Goal: Use online tool/utility: Utilize a website feature to perform a specific function

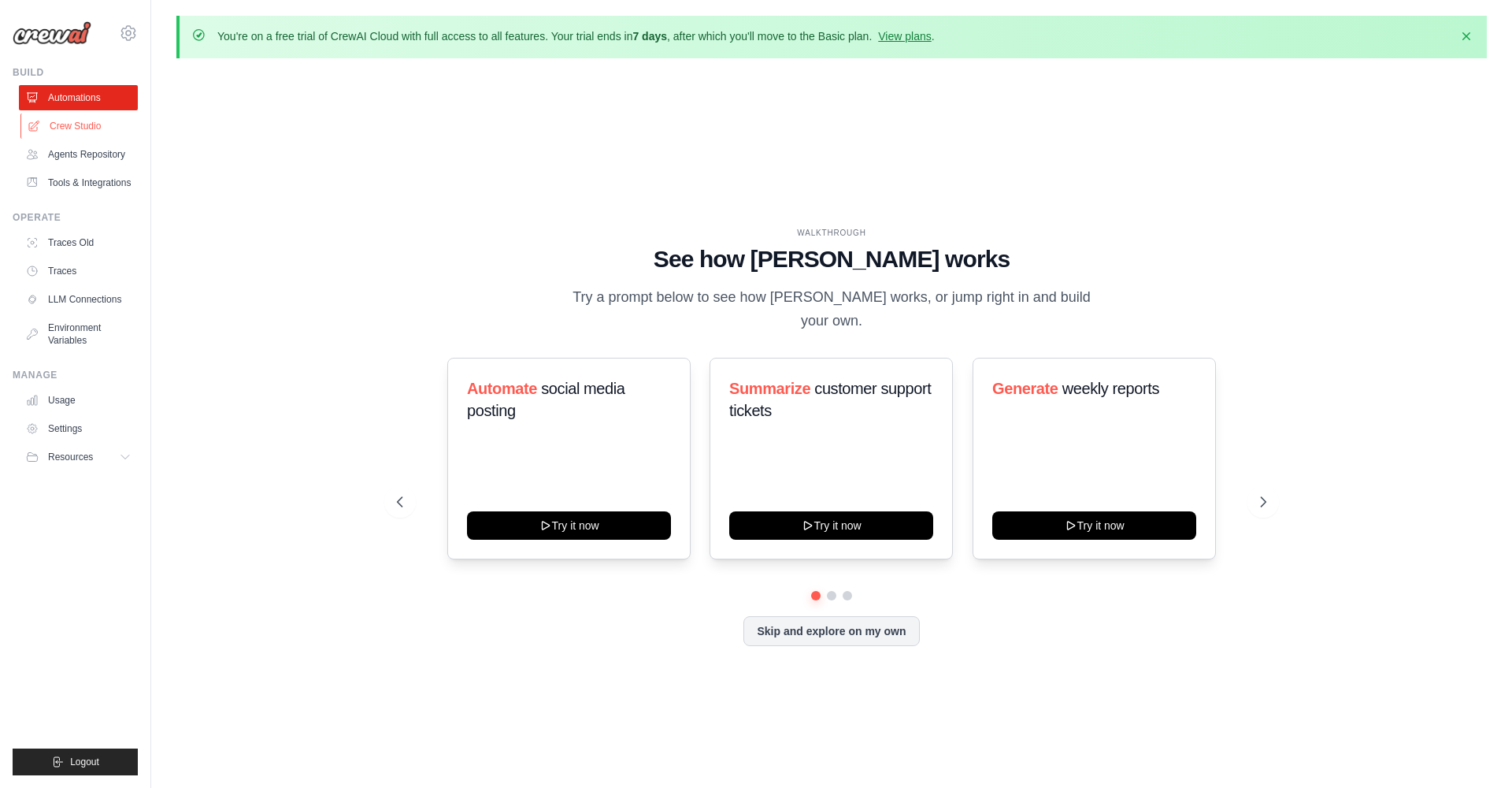
click at [78, 131] on link "Crew Studio" at bounding box center [80, 126] width 119 height 26
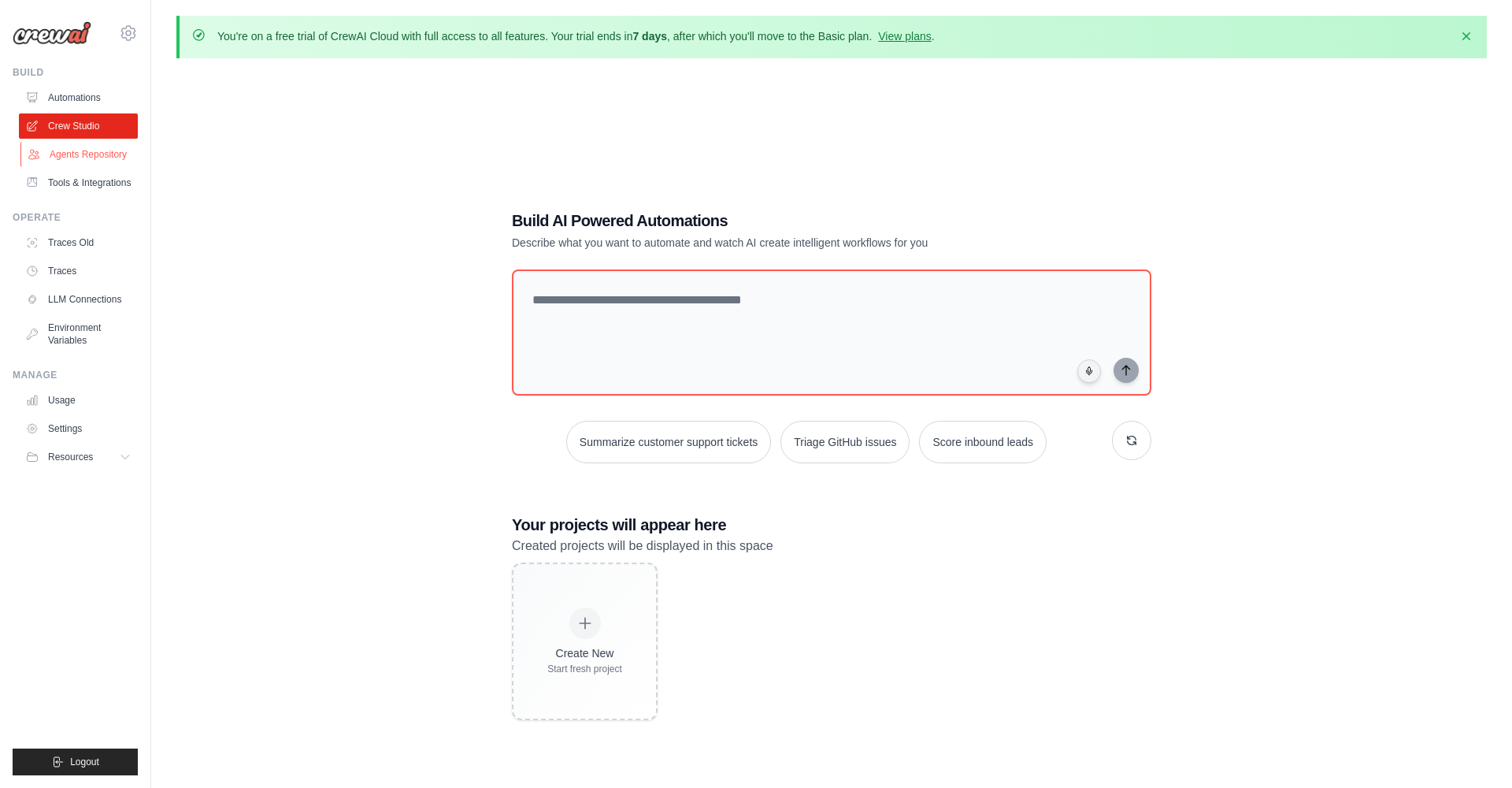
click at [93, 159] on link "Agents Repository" at bounding box center [80, 155] width 119 height 26
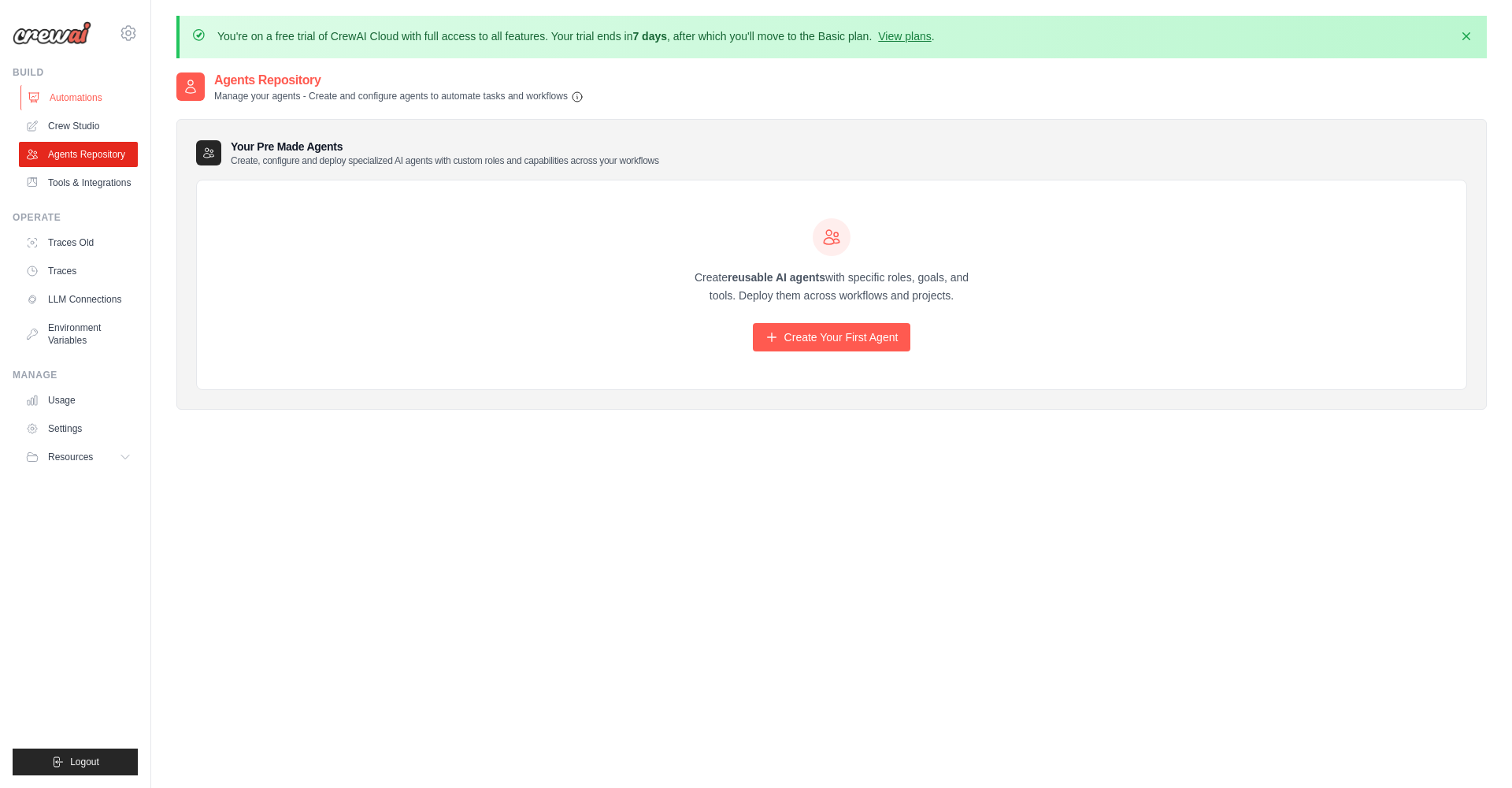
click at [88, 104] on link "Automations" at bounding box center [80, 98] width 119 height 26
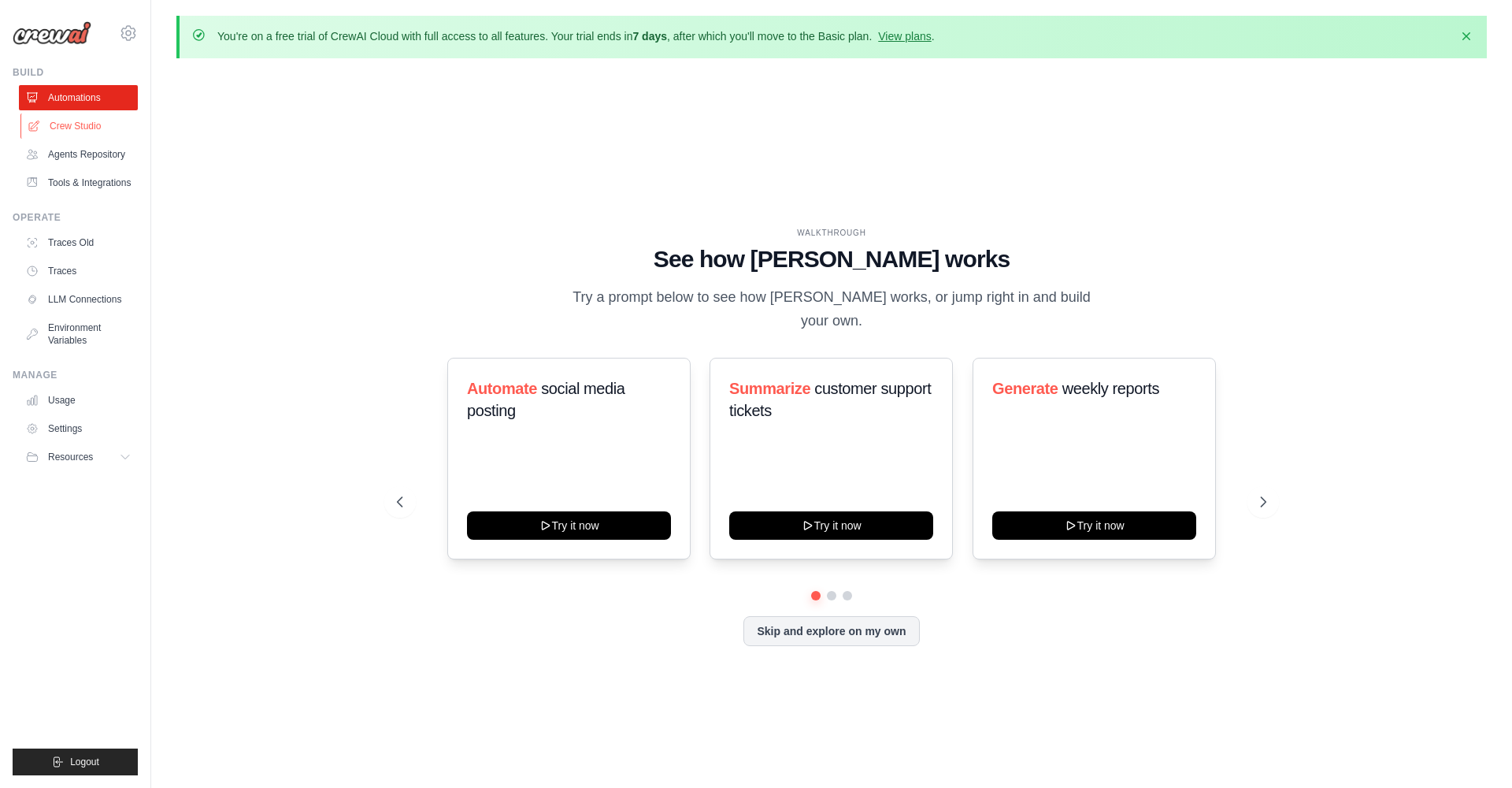
click at [89, 131] on link "Crew Studio" at bounding box center [80, 126] width 119 height 26
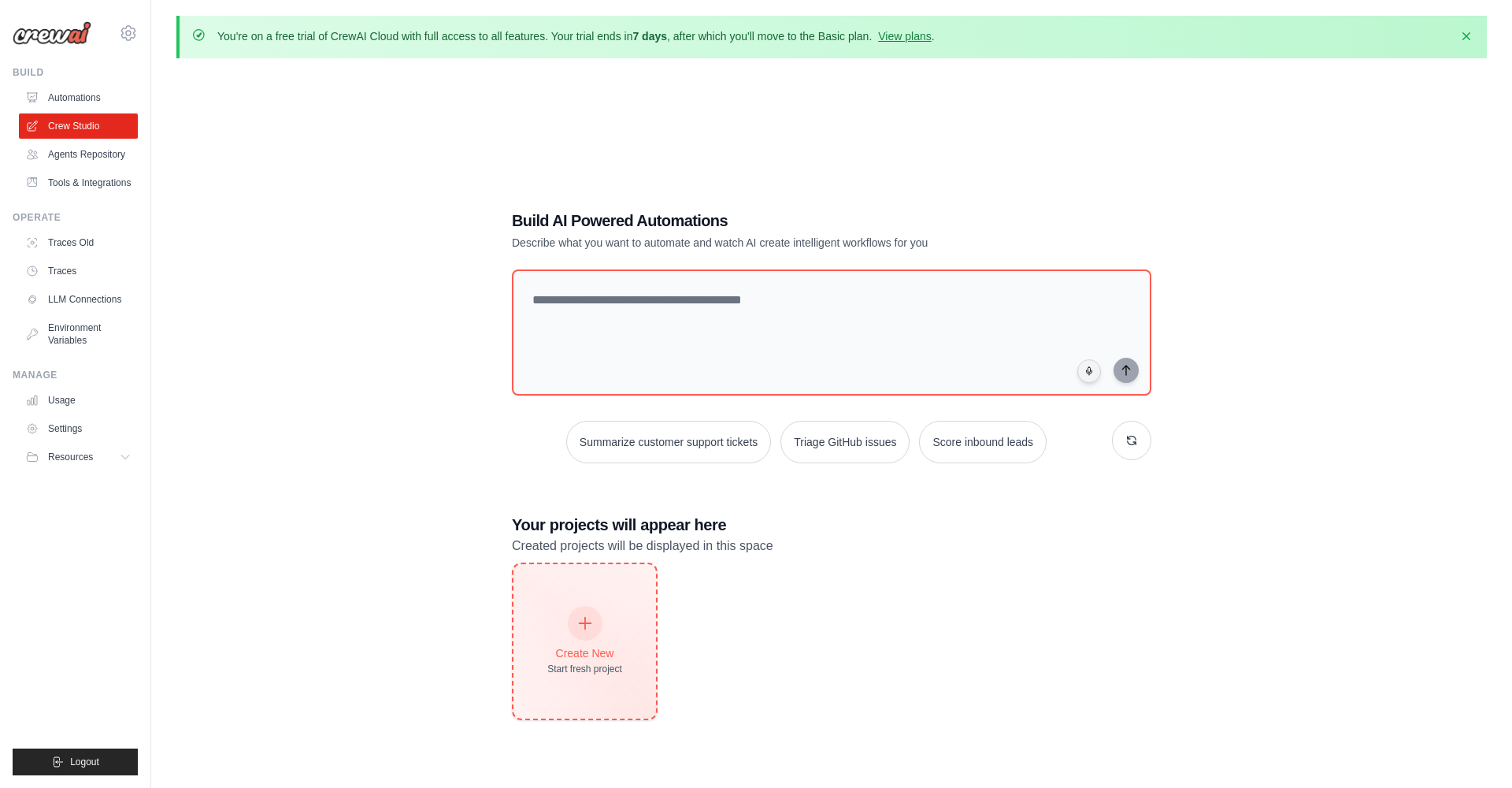
click at [611, 578] on div "Create New Start fresh project" at bounding box center [585, 641] width 142 height 154
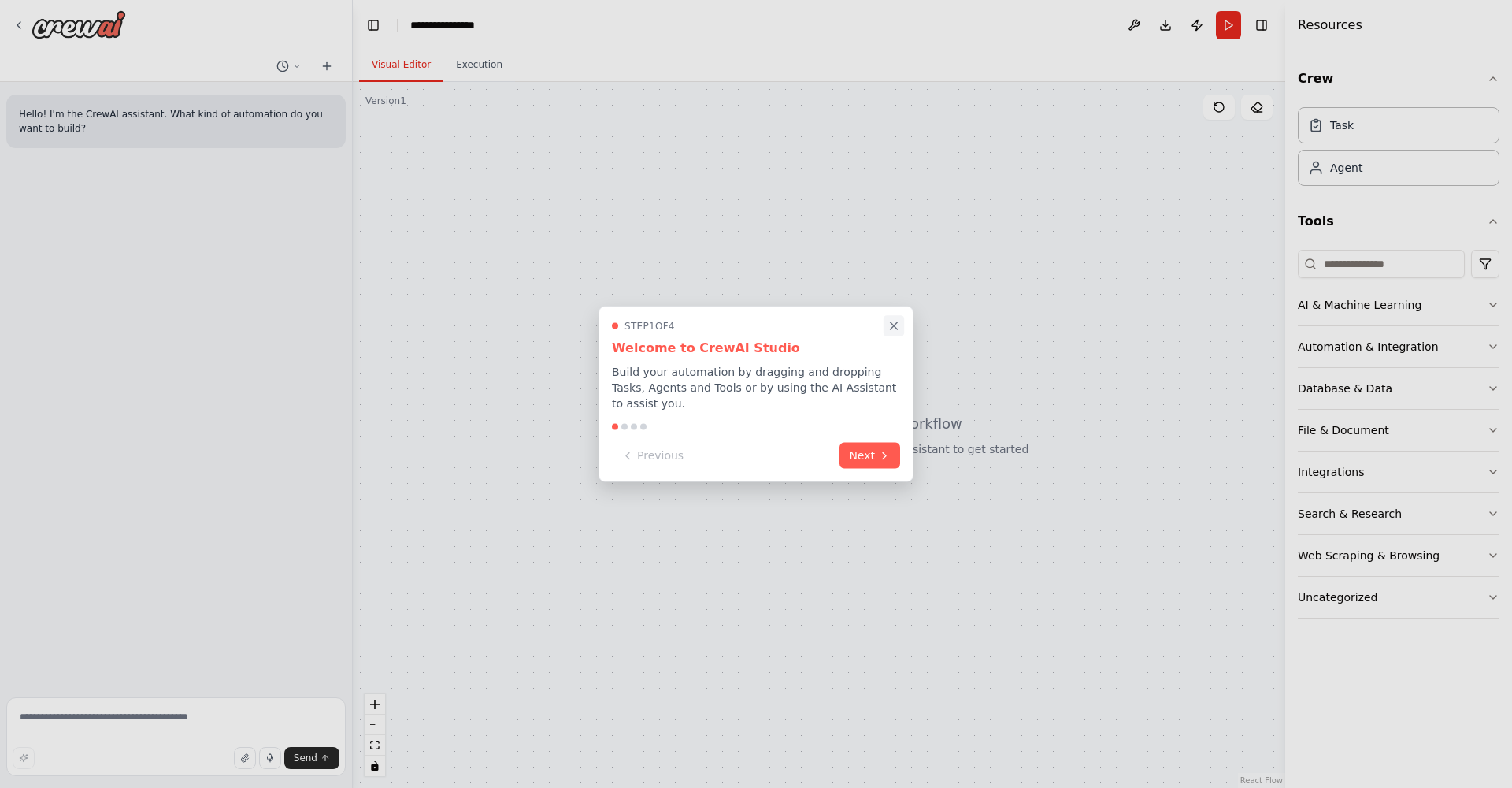
click at [891, 324] on icon "Close walkthrough" at bounding box center [894, 326] width 14 height 14
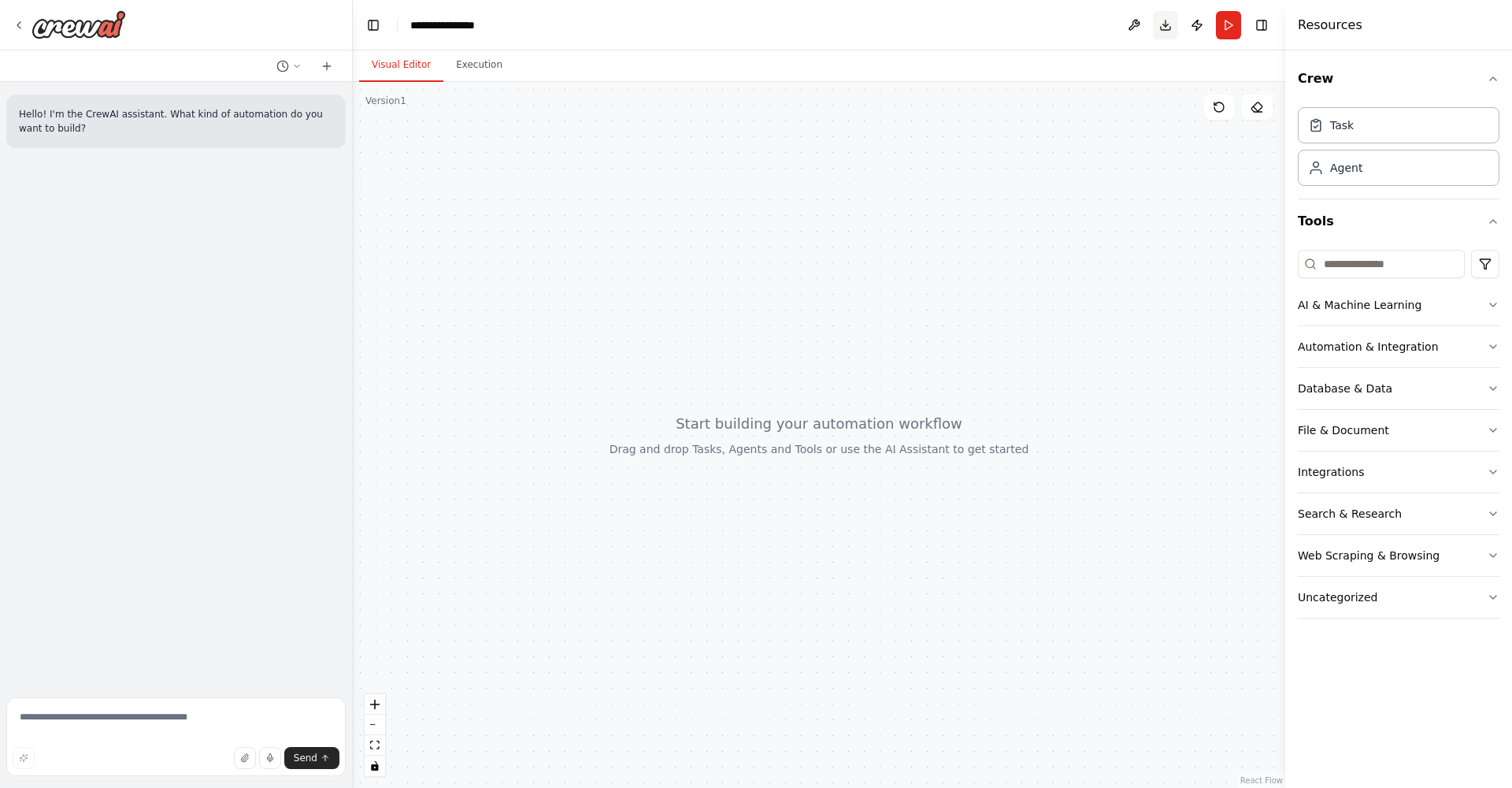
click at [1165, 24] on button "Download" at bounding box center [1166, 26] width 26 height 29
click at [1196, 22] on button "Publish" at bounding box center [1197, 26] width 26 height 29
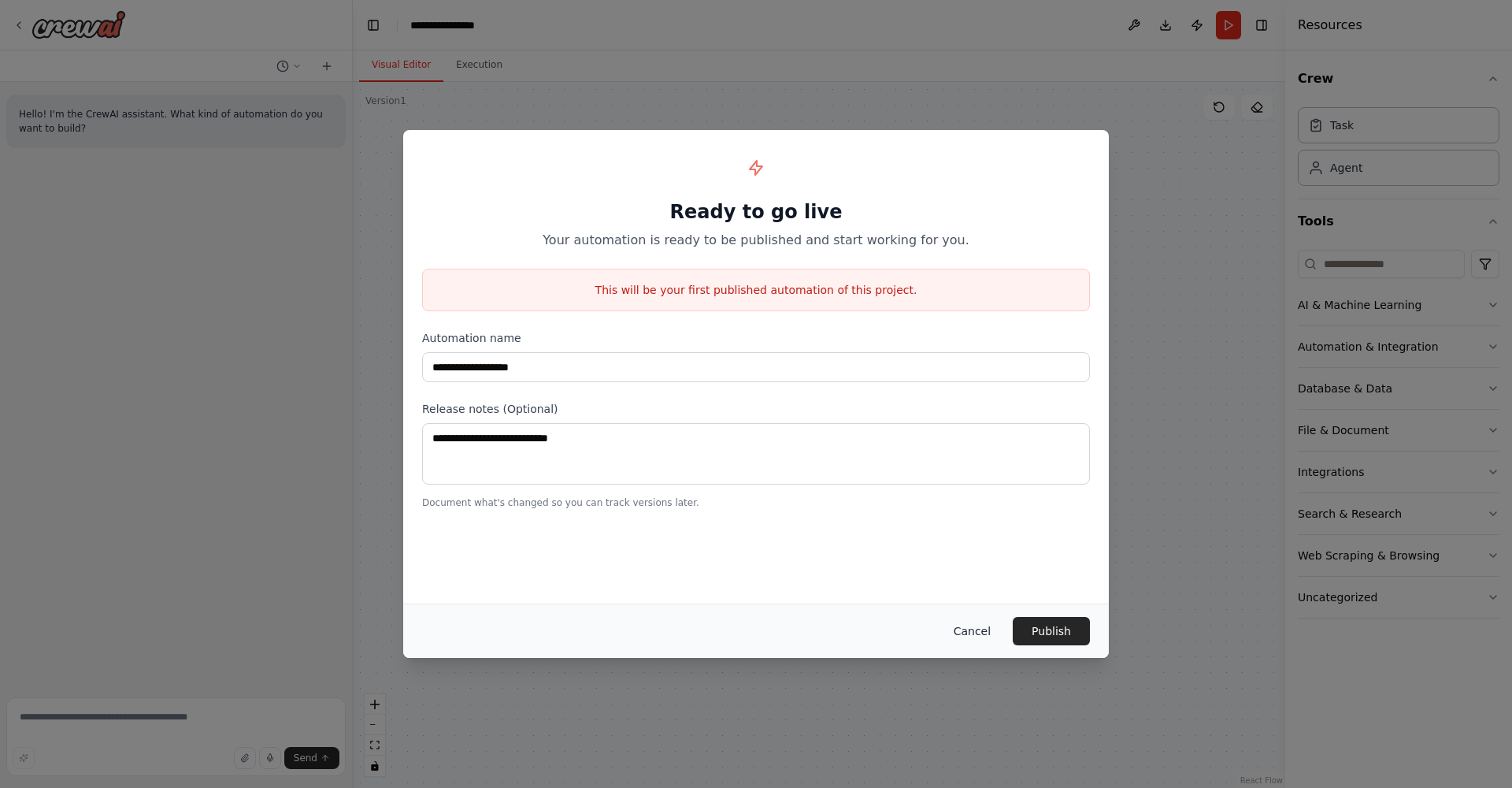
click at [971, 629] on button "Cancel" at bounding box center [972, 631] width 62 height 29
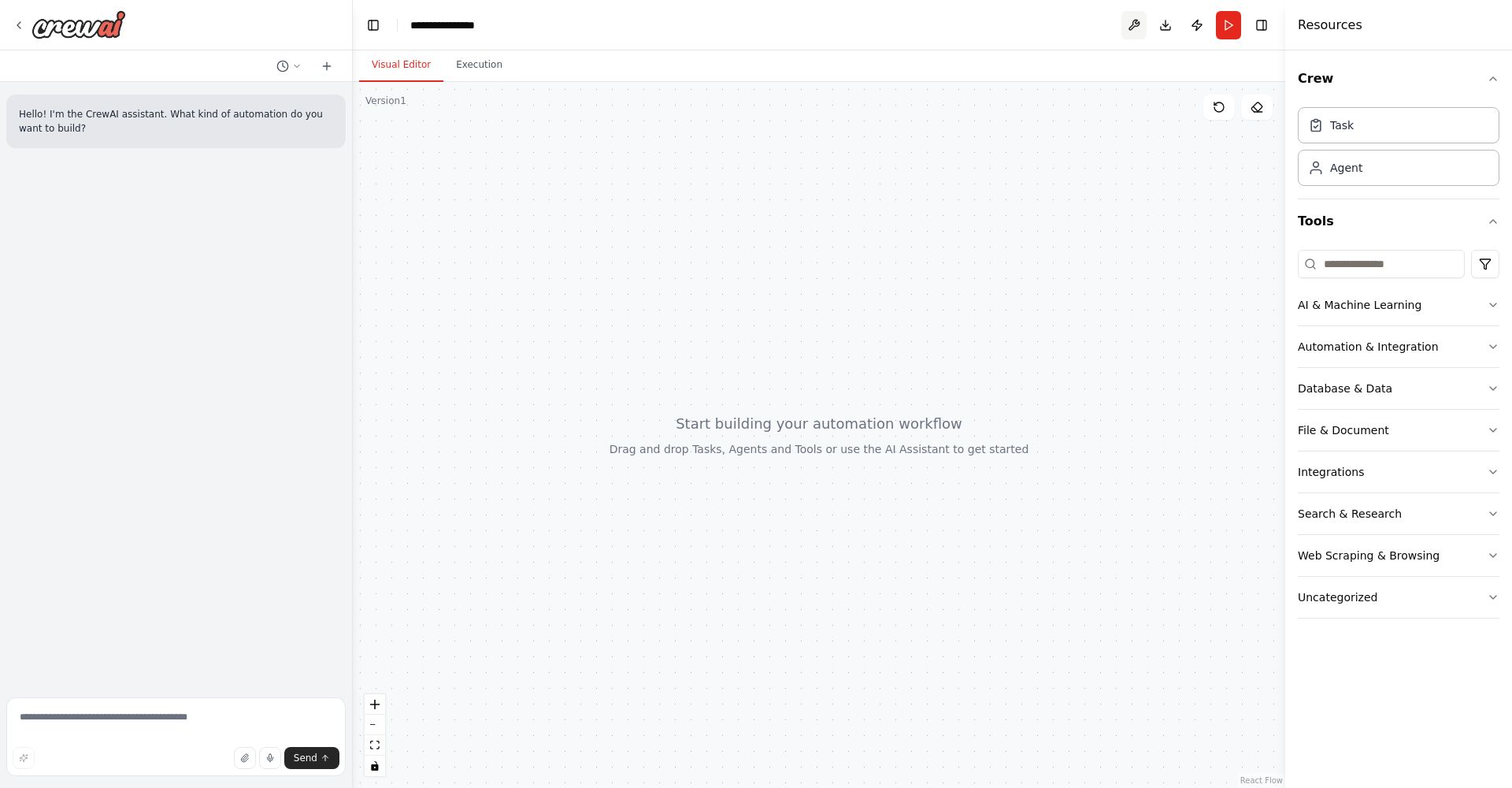
click at [1135, 23] on button at bounding box center [1134, 26] width 26 height 29
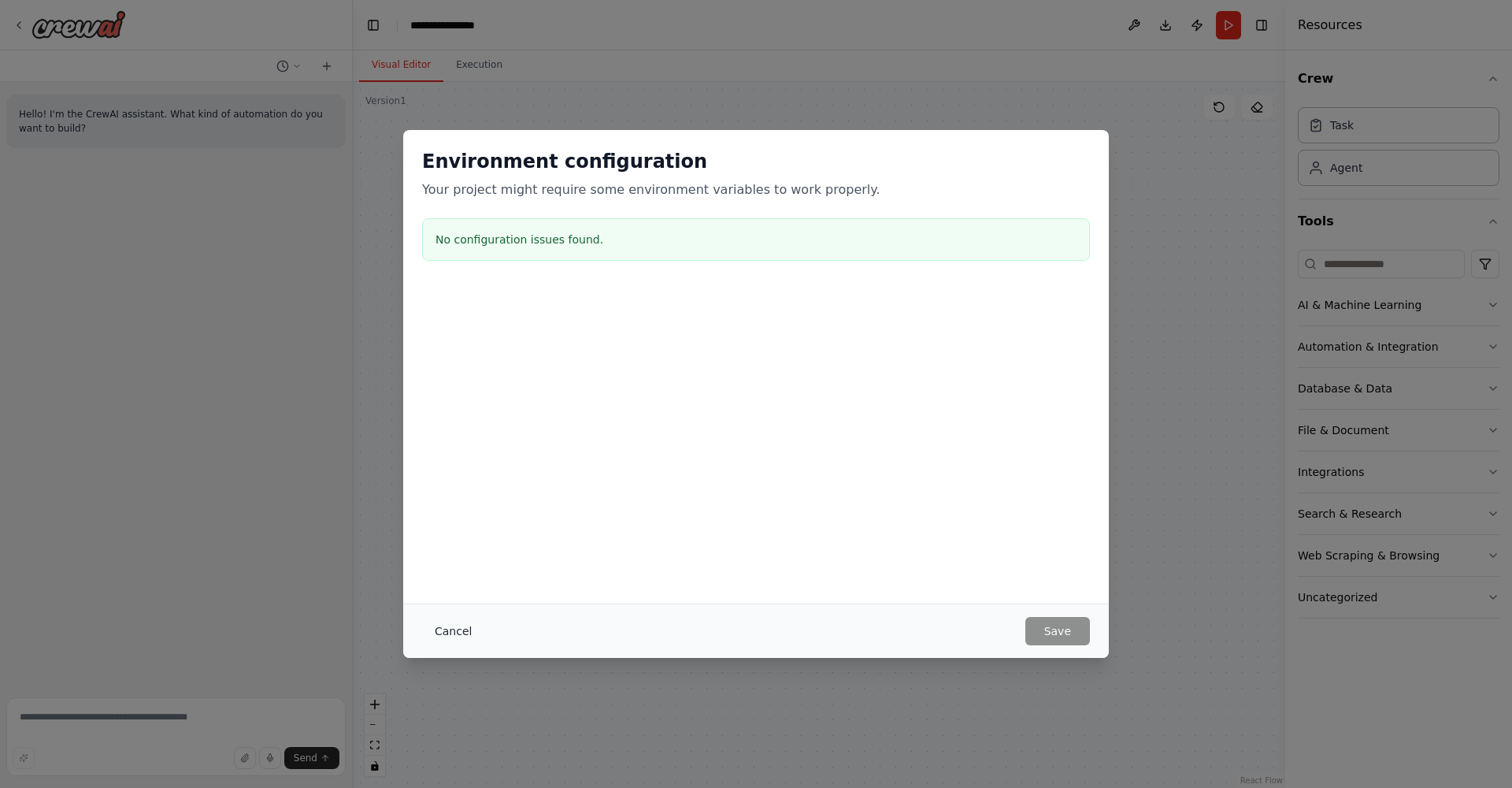
click at [462, 626] on button "Cancel" at bounding box center [454, 631] width 62 height 29
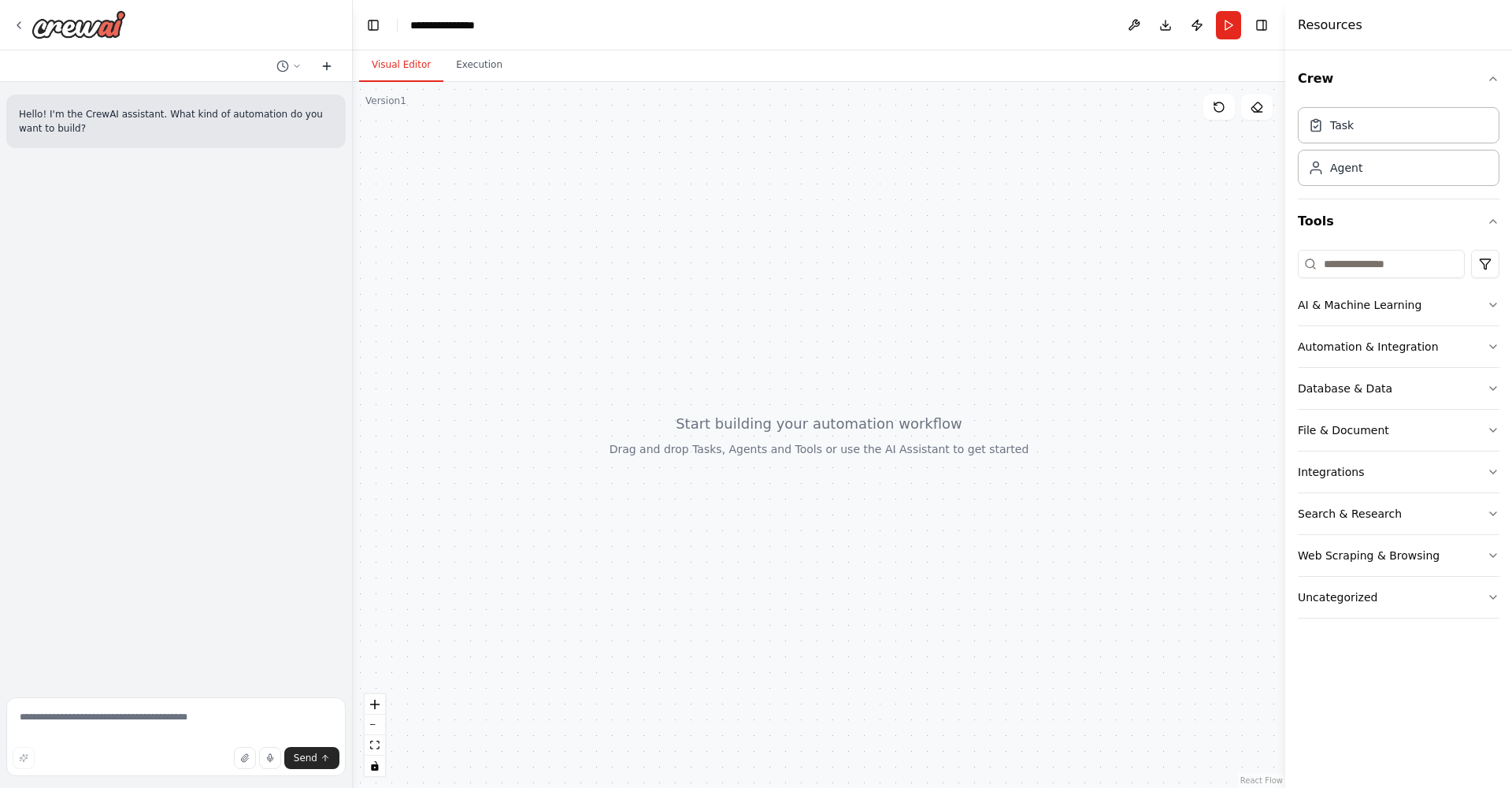
click at [328, 69] on icon at bounding box center [327, 66] width 13 height 13
click at [249, 758] on icon "button" at bounding box center [245, 758] width 10 height 10
click at [319, 759] on button "Send" at bounding box center [312, 758] width 55 height 22
click at [308, 763] on span "Send" at bounding box center [306, 758] width 24 height 13
click at [155, 723] on textarea at bounding box center [176, 737] width 339 height 79
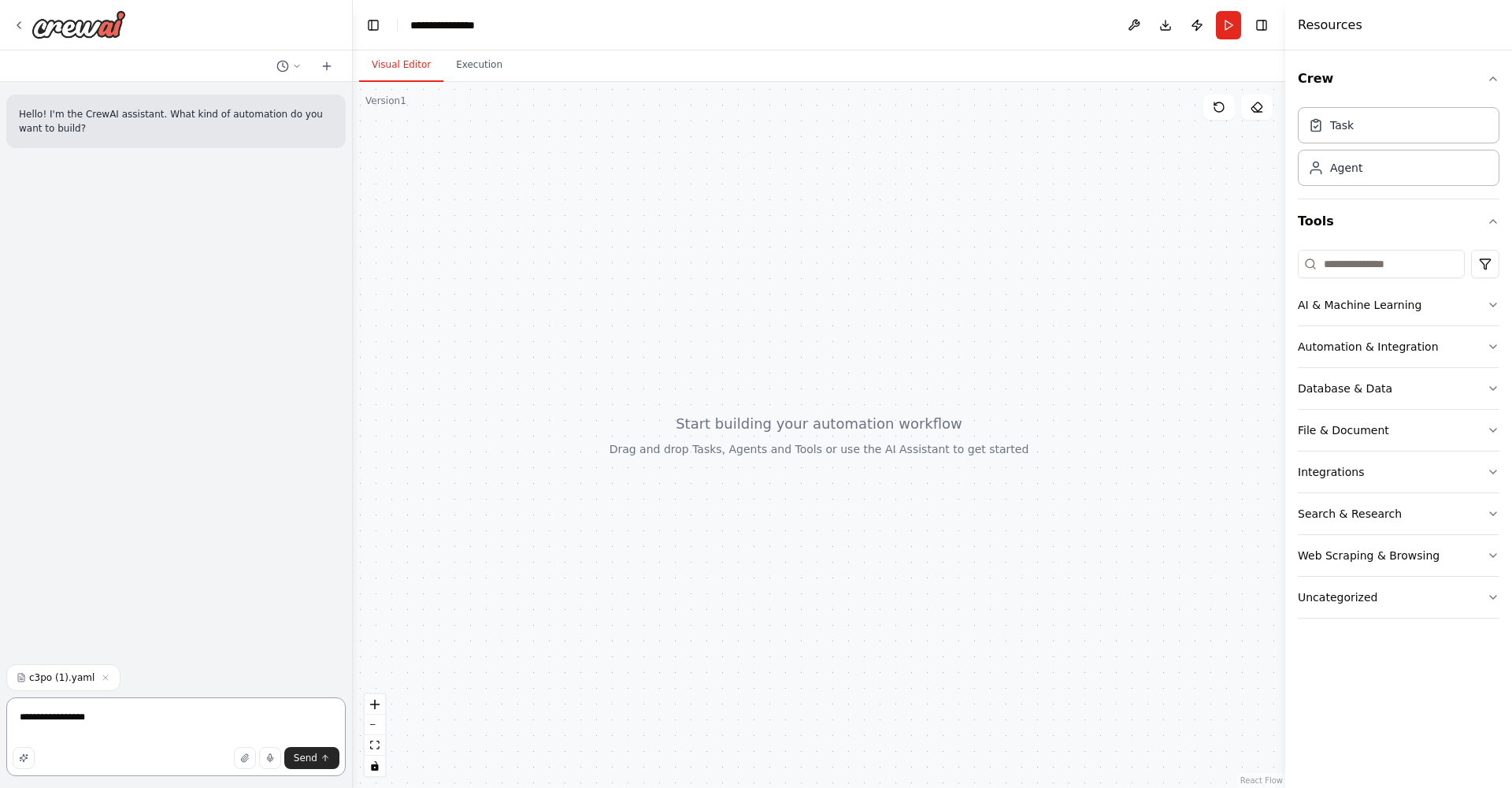
type textarea "**********"
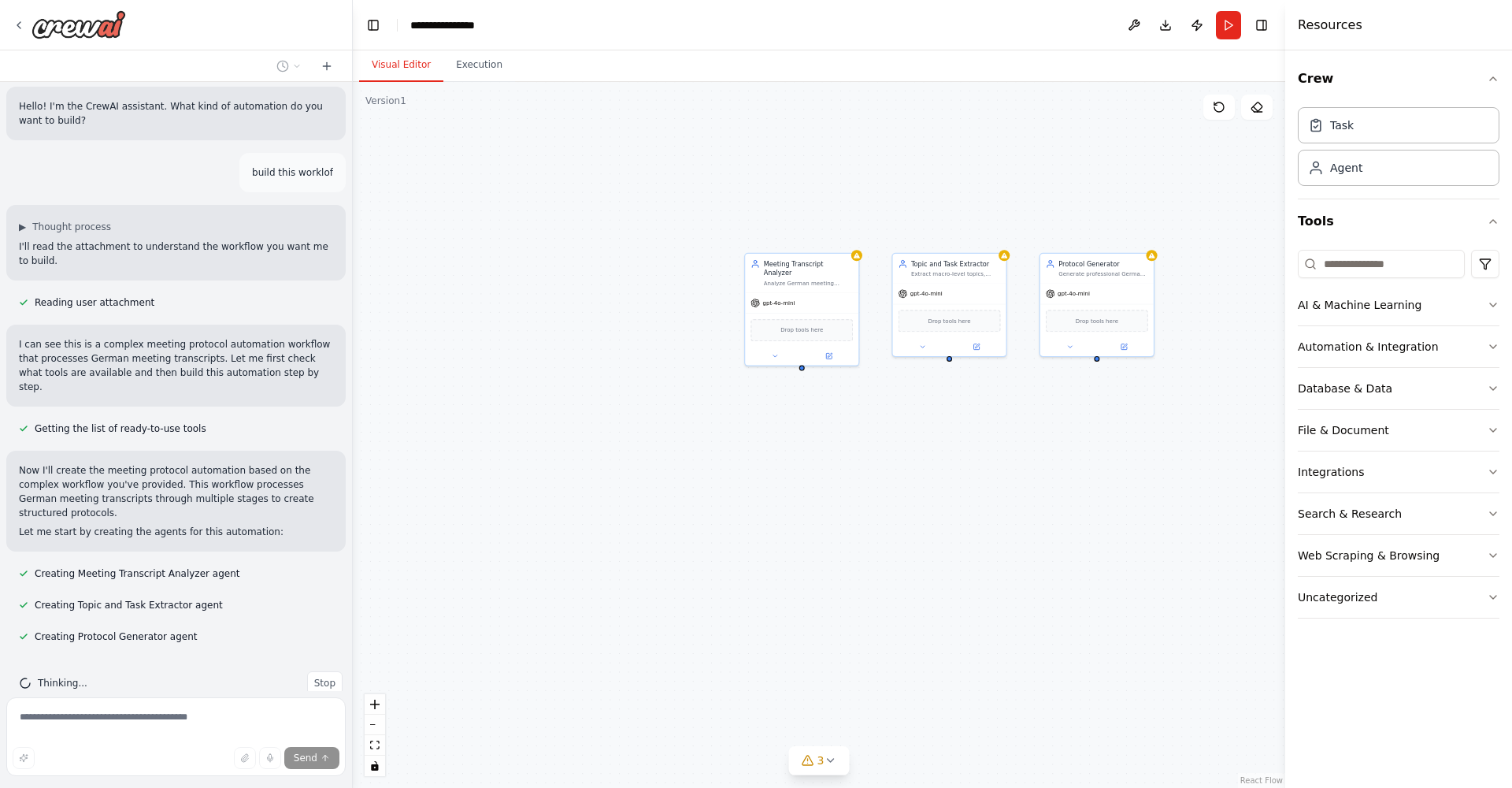
scroll to position [91, 0]
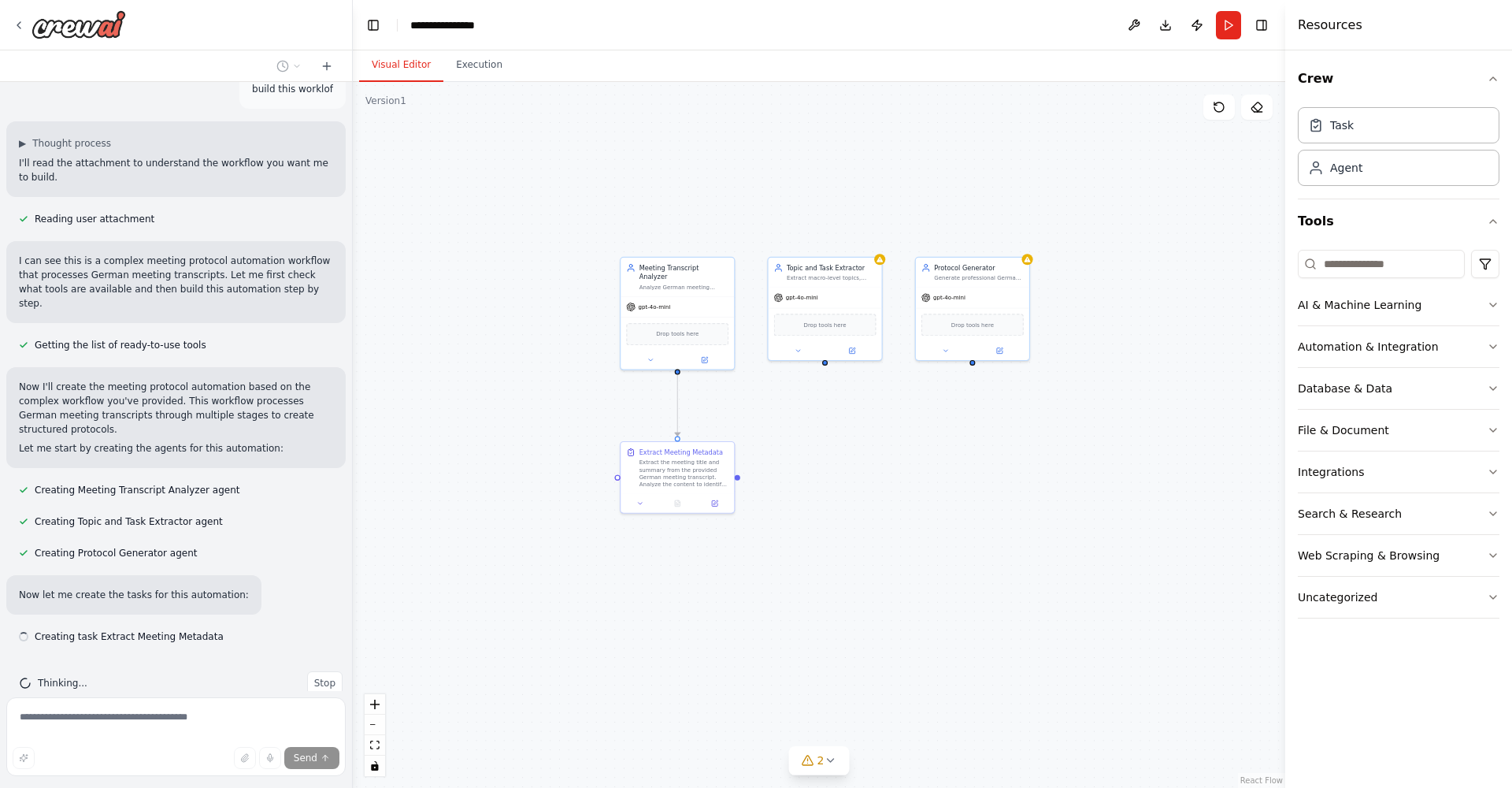
drag, startPoint x: 981, startPoint y: 376, endPoint x: 838, endPoint y: 380, distance: 143.1
click at [839, 380] on div ".deletable-edge-delete-btn { width: 20px; height: 20px; border: 0px solid #ffff…" at bounding box center [819, 436] width 933 height 706
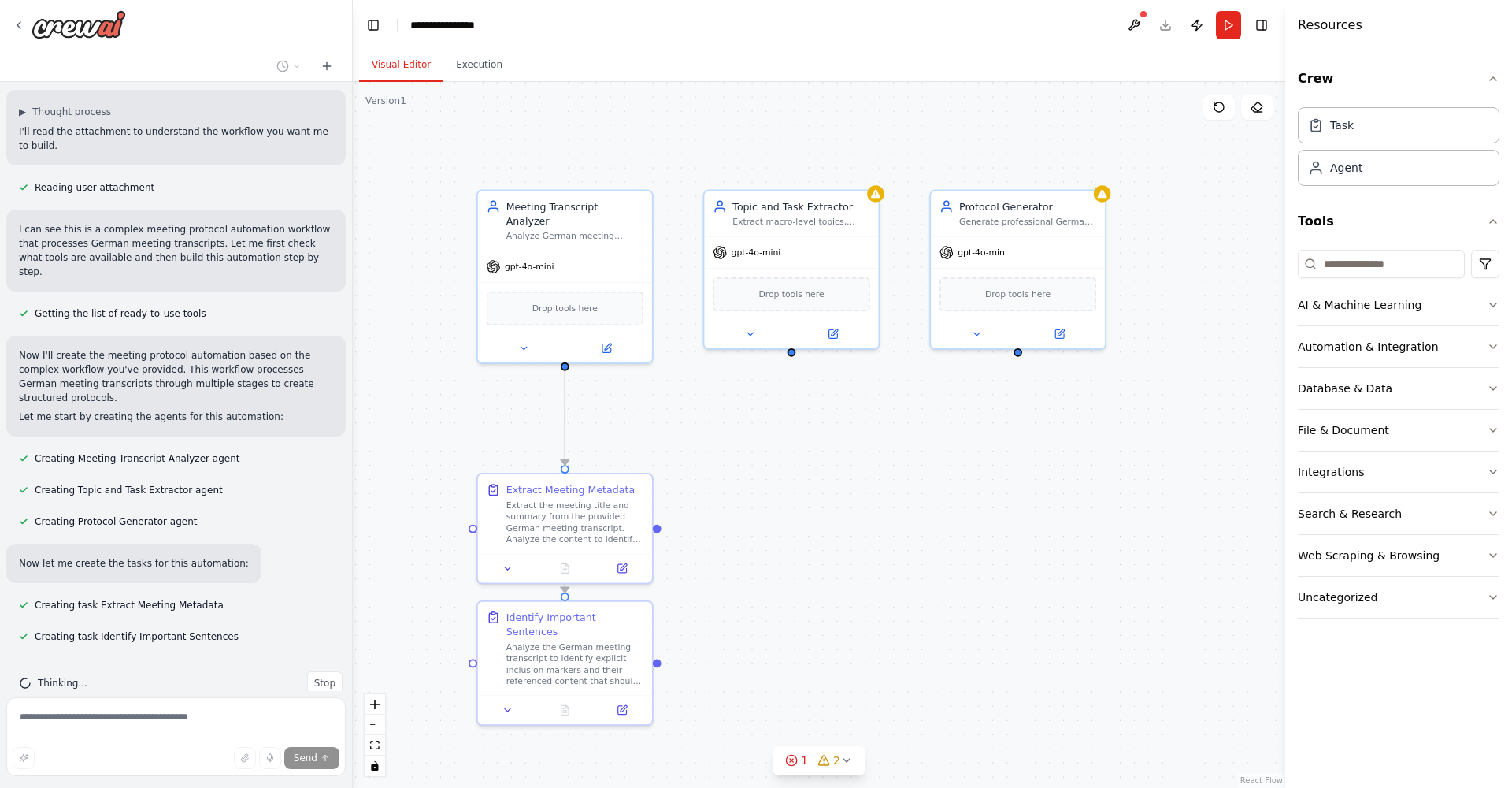
scroll to position [154, 0]
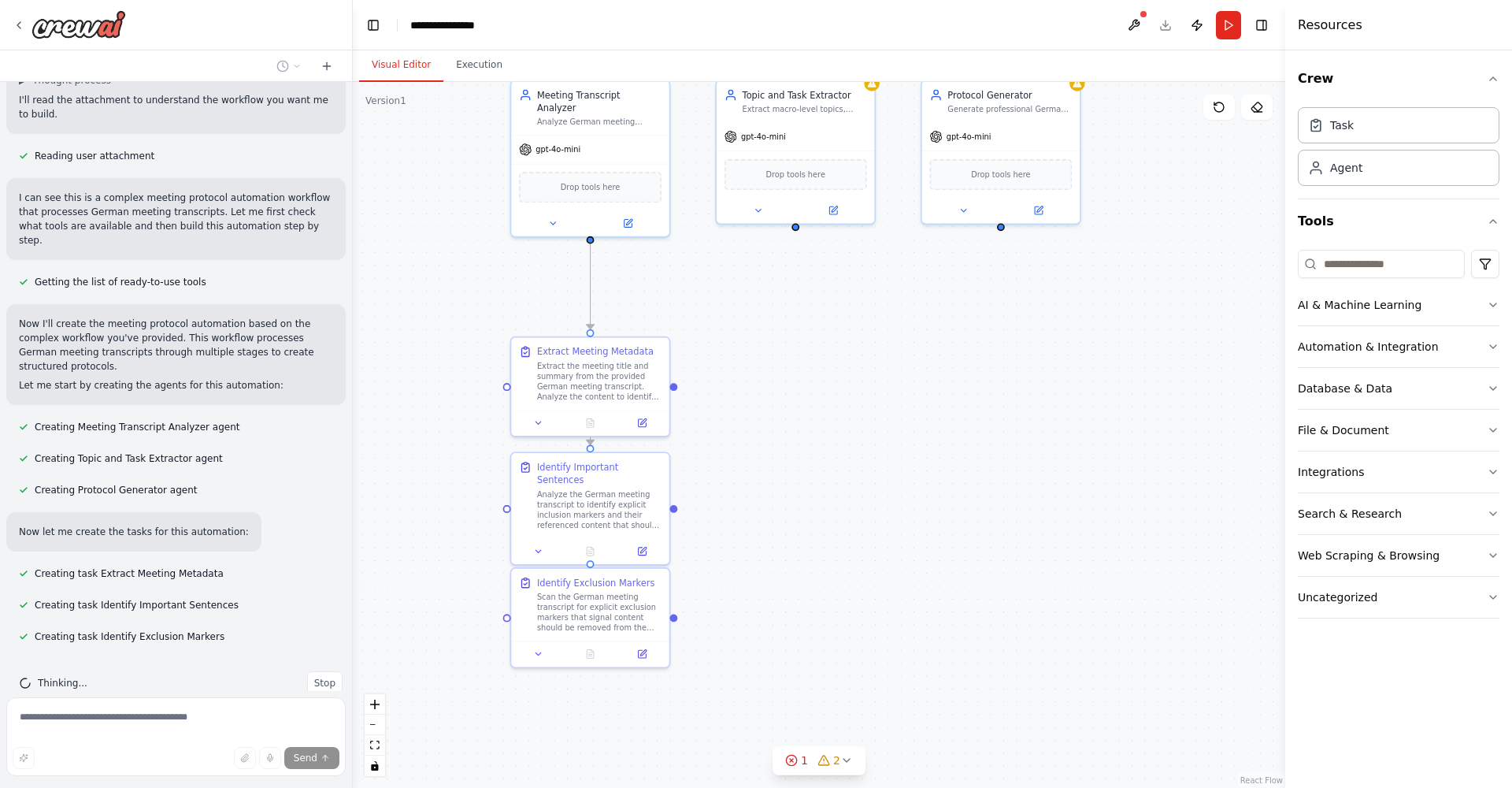
drag, startPoint x: 786, startPoint y: 560, endPoint x: 795, endPoint y: 396, distance: 164.2
click at [795, 396] on div ".deletable-edge-delete-btn { width: 20px; height: 20px; border: 0px solid #ffff…" at bounding box center [819, 436] width 933 height 706
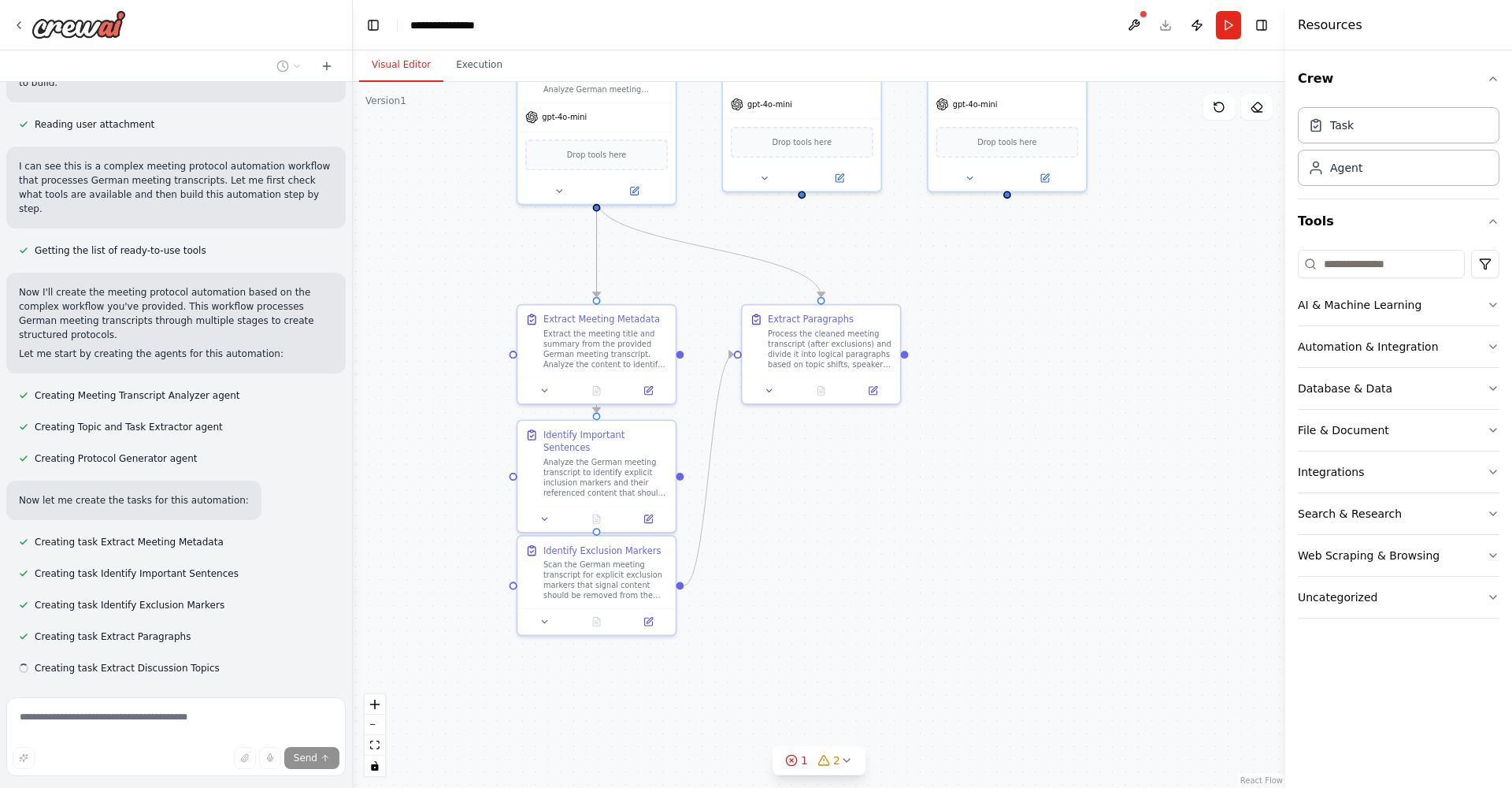
scroll to position [217, 0]
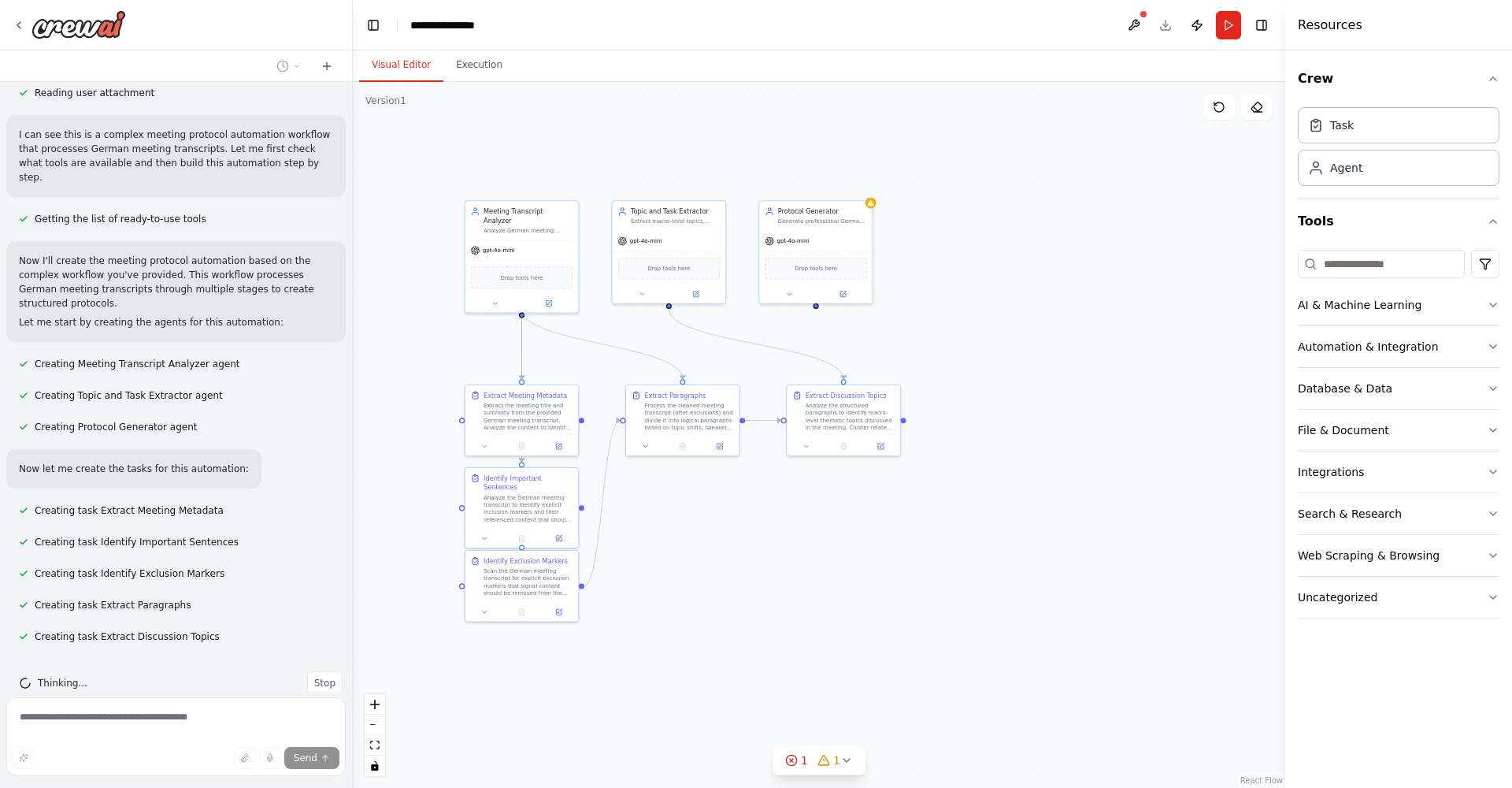
drag, startPoint x: 1120, startPoint y: 318, endPoint x: 977, endPoint y: 333, distance: 143.8
click at [977, 333] on div ".deletable-edge-delete-btn { width: 20px; height: 20px; border: 0px solid #ffff…" at bounding box center [819, 436] width 933 height 706
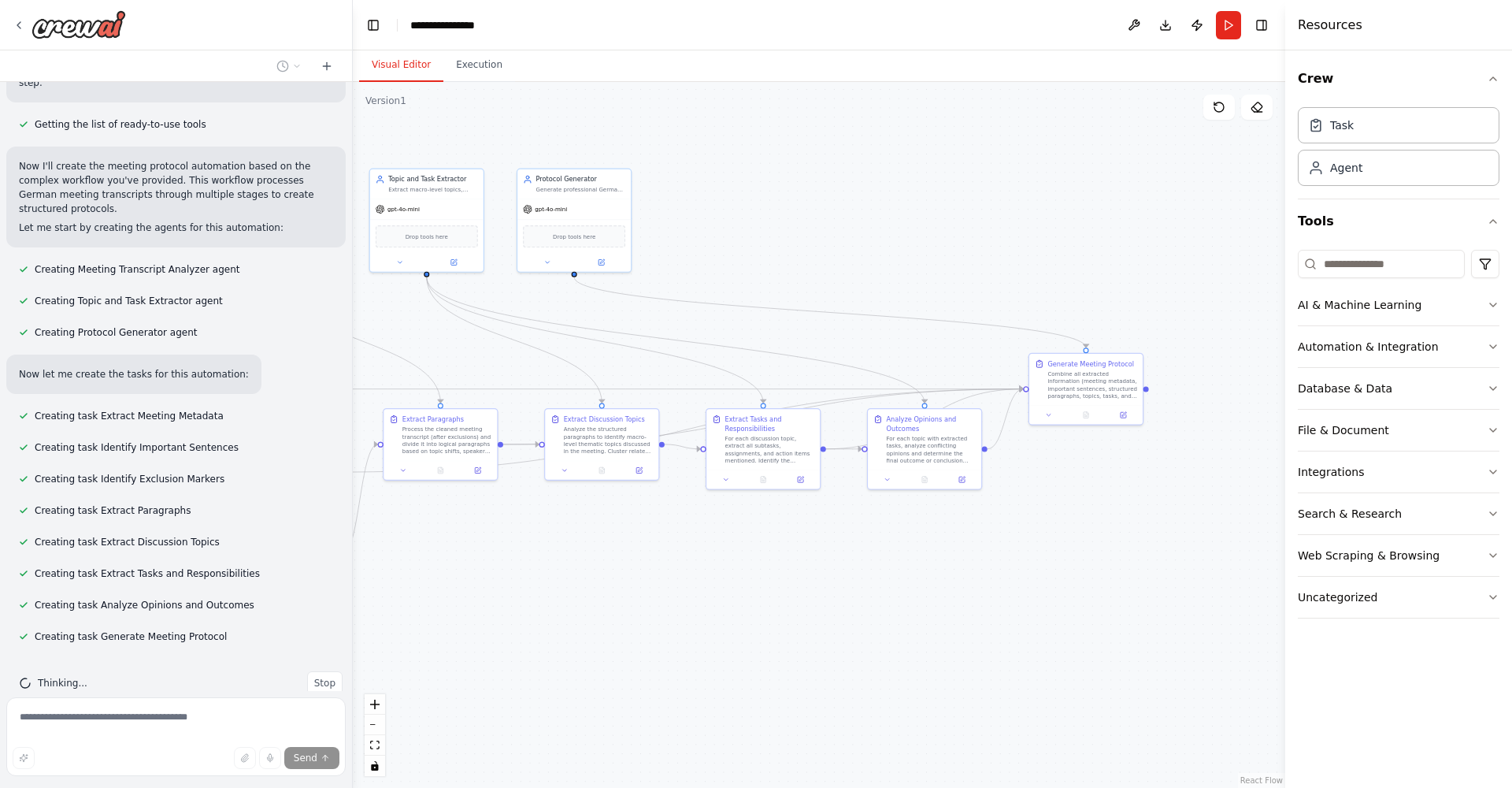
scroll to position [396, 0]
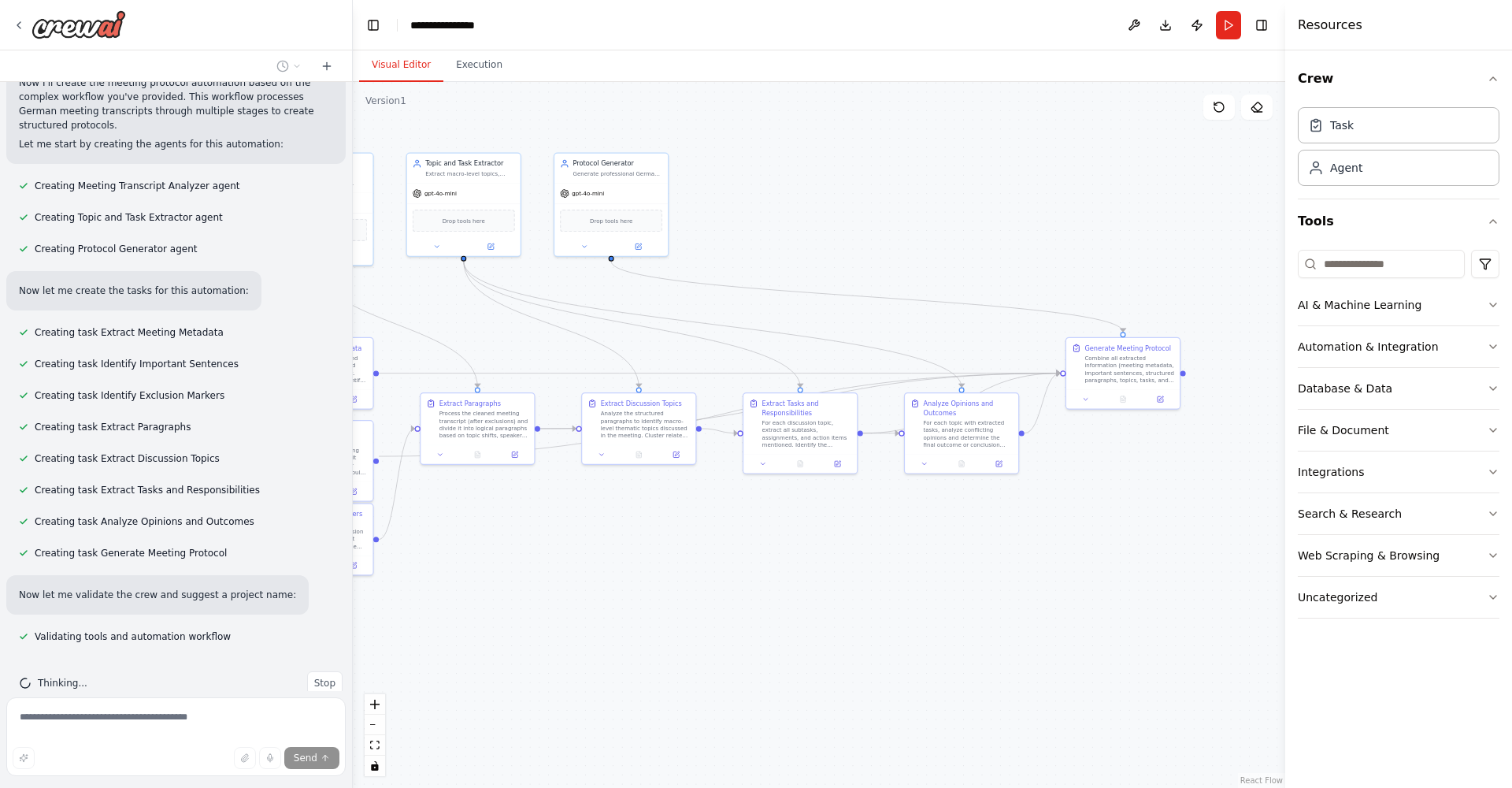
drag, startPoint x: 924, startPoint y: 638, endPoint x: 728, endPoint y: 590, distance: 201.8
click at [728, 590] on div ".deletable-edge-delete-btn { width: 20px; height: 20px; border: 0px solid #ffff…" at bounding box center [819, 436] width 933 height 706
click at [658, 427] on div "Analyze the structured paragraphs to identify macro-level thematic topics discu…" at bounding box center [654, 421] width 89 height 29
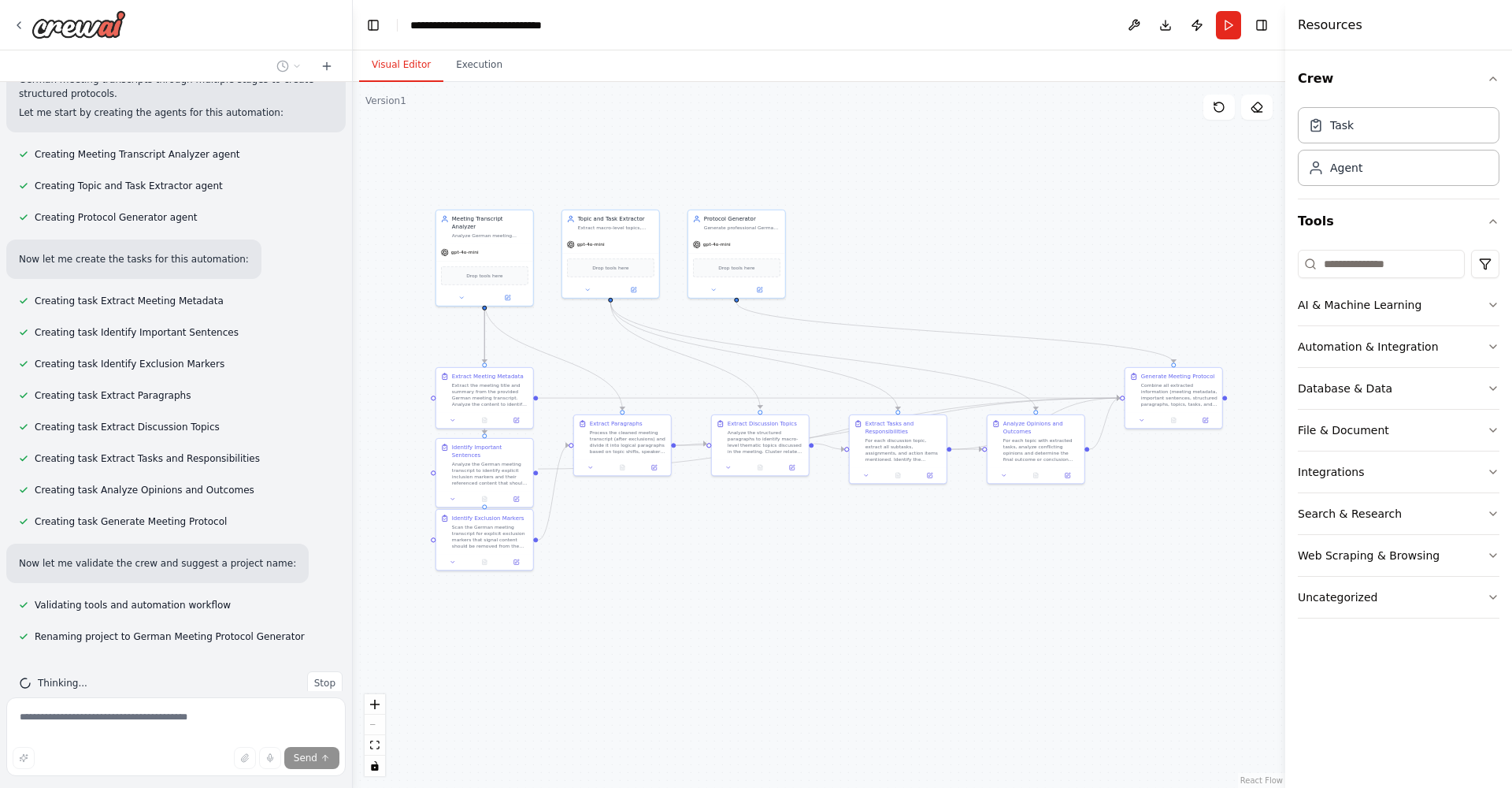
drag, startPoint x: 562, startPoint y: 551, endPoint x: 678, endPoint y: 539, distance: 116.6
click at [680, 539] on div ".deletable-edge-delete-btn { width: 20px; height: 20px; border: 0px solid #ffff…" at bounding box center [819, 436] width 933 height 706
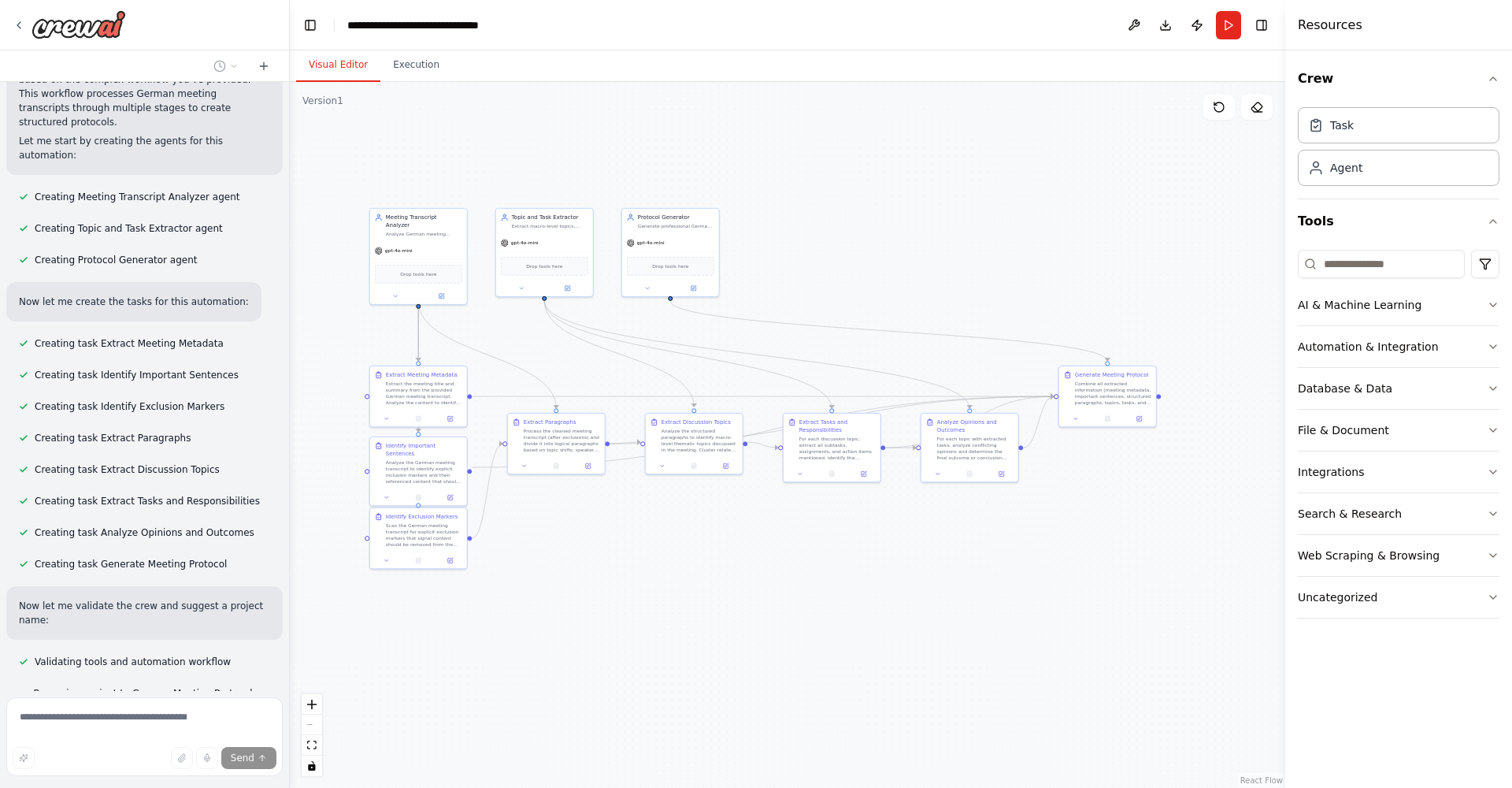
click at [290, 458] on div "Hello! I'm the CrewAI assistant. What kind of automation do you want to build? …" at bounding box center [756, 394] width 1512 height 788
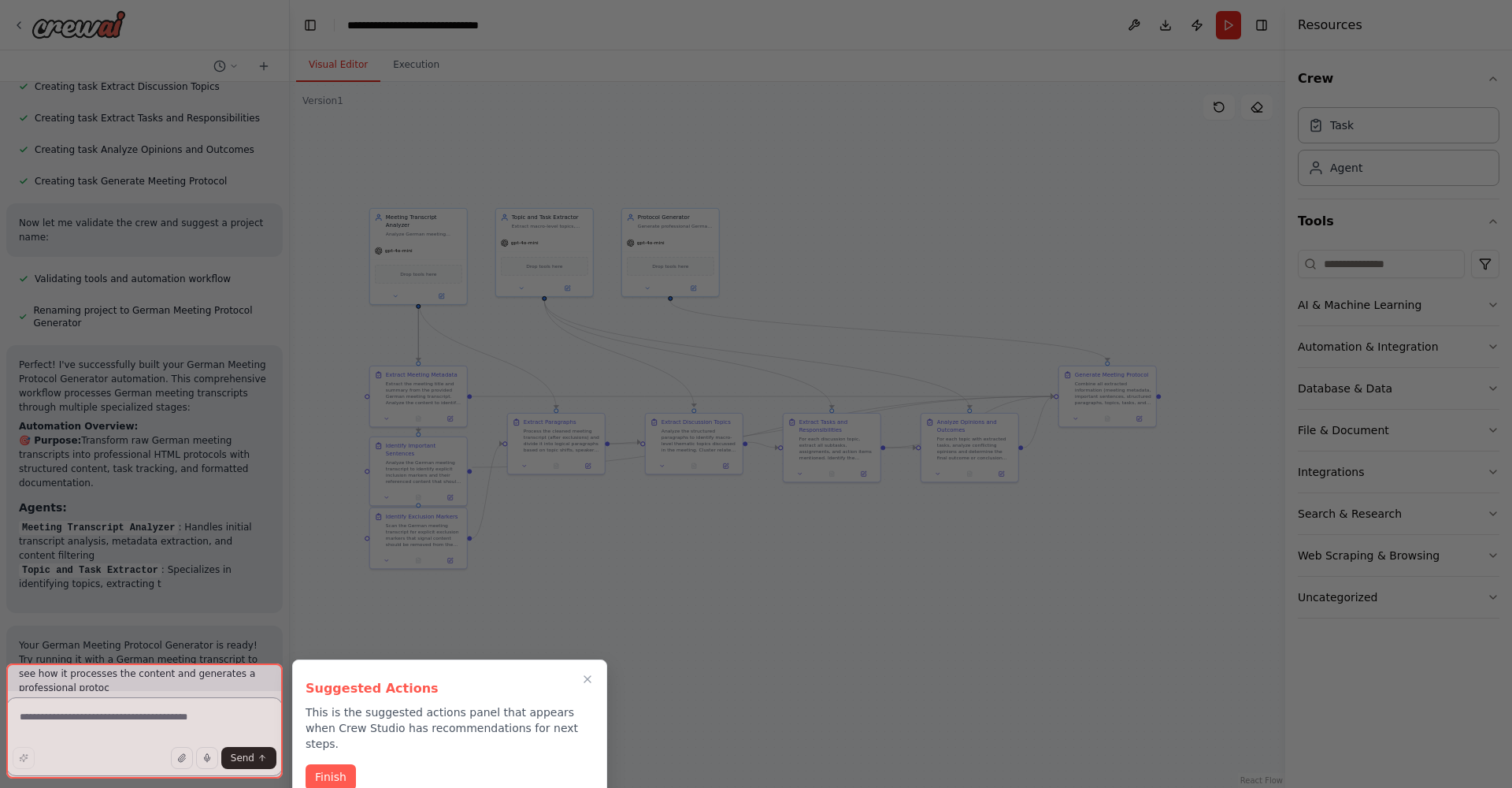
scroll to position [924, 0]
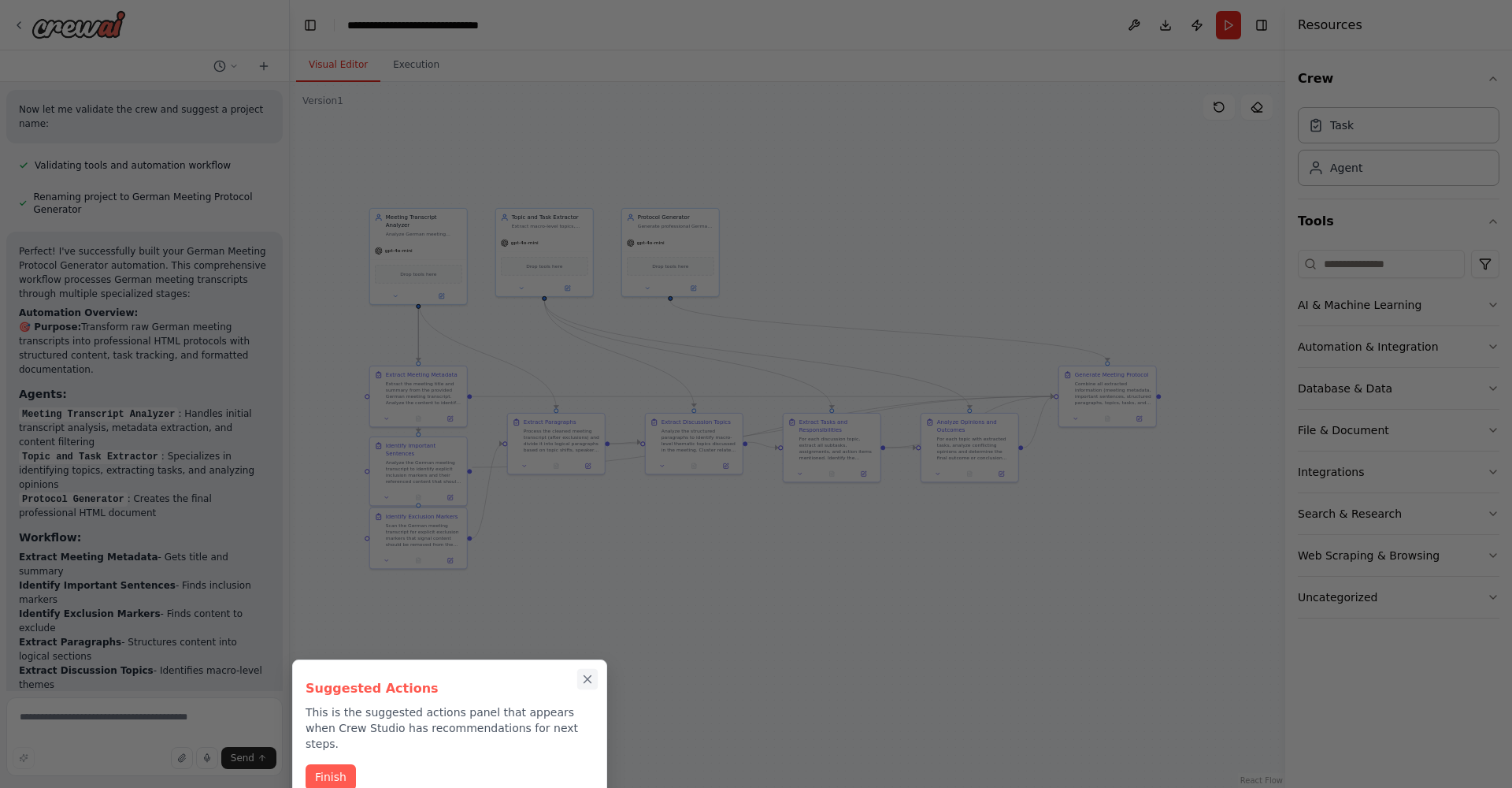
click at [586, 670] on button "Close walkthrough" at bounding box center [588, 679] width 21 height 21
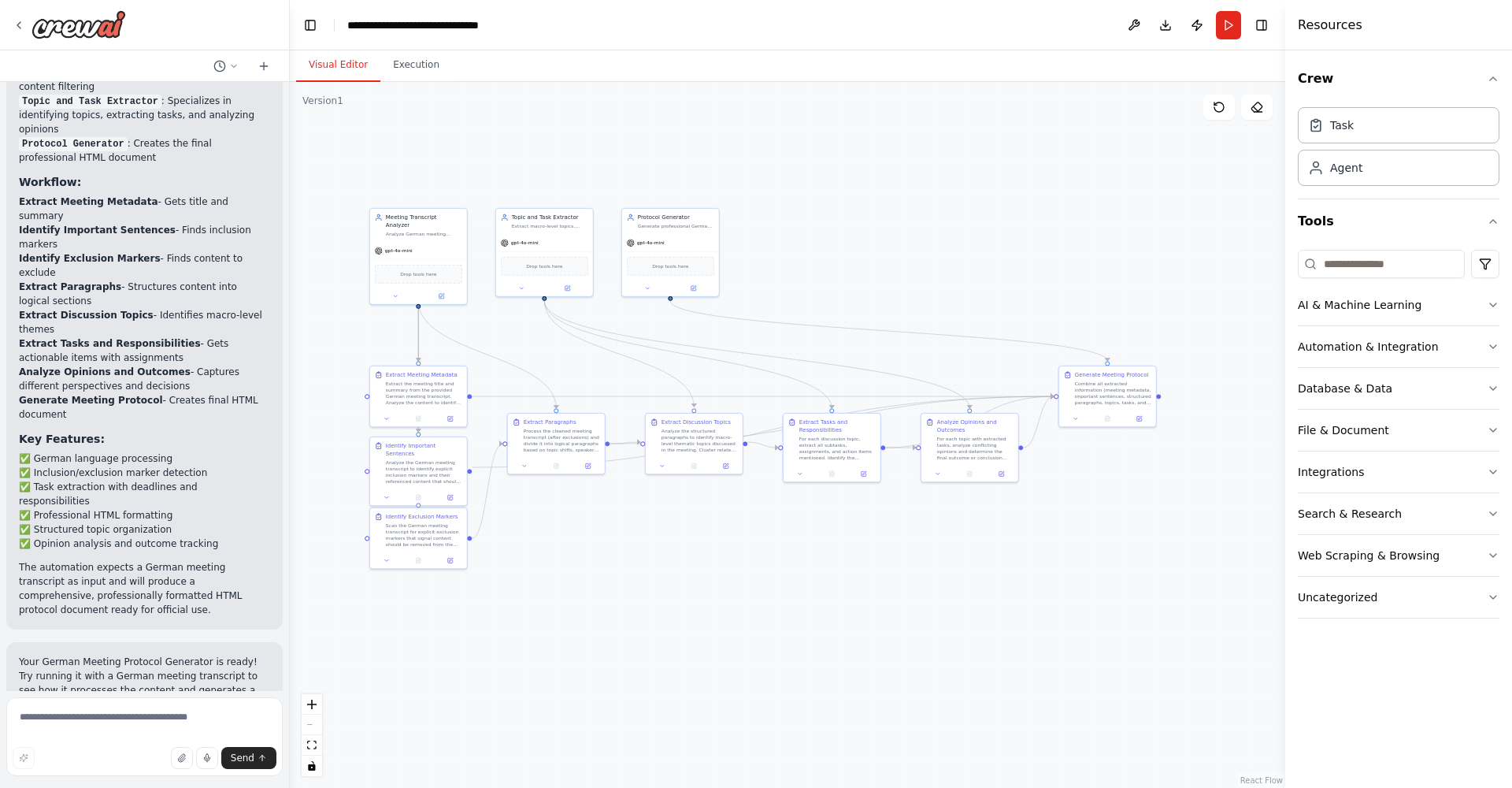
scroll to position [1280, 0]
click at [1231, 27] on button "Run" at bounding box center [1229, 26] width 26 height 29
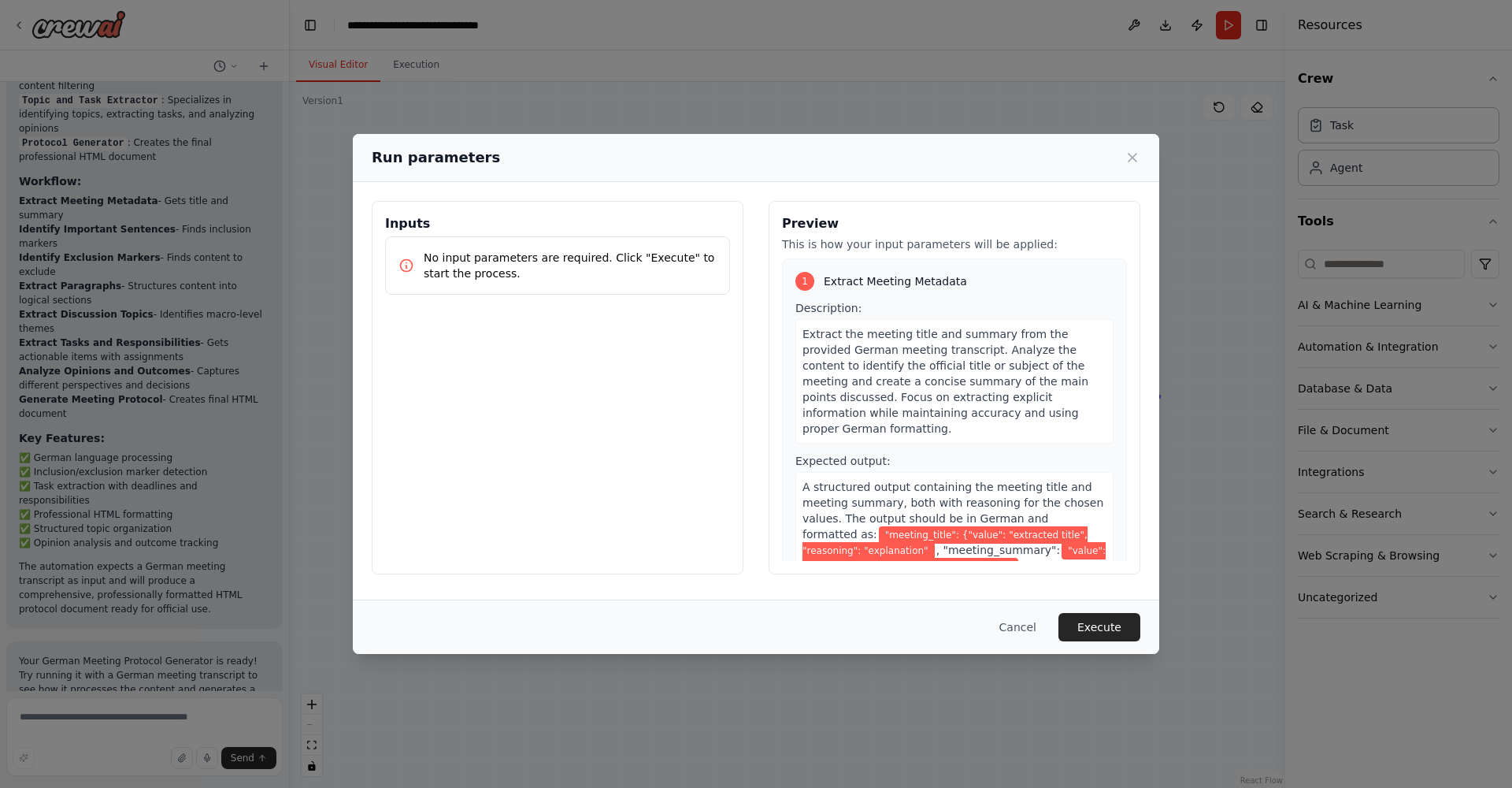
click at [478, 254] on p "No input parameters are required. Click "Execute" to start the process." at bounding box center [570, 265] width 293 height 31
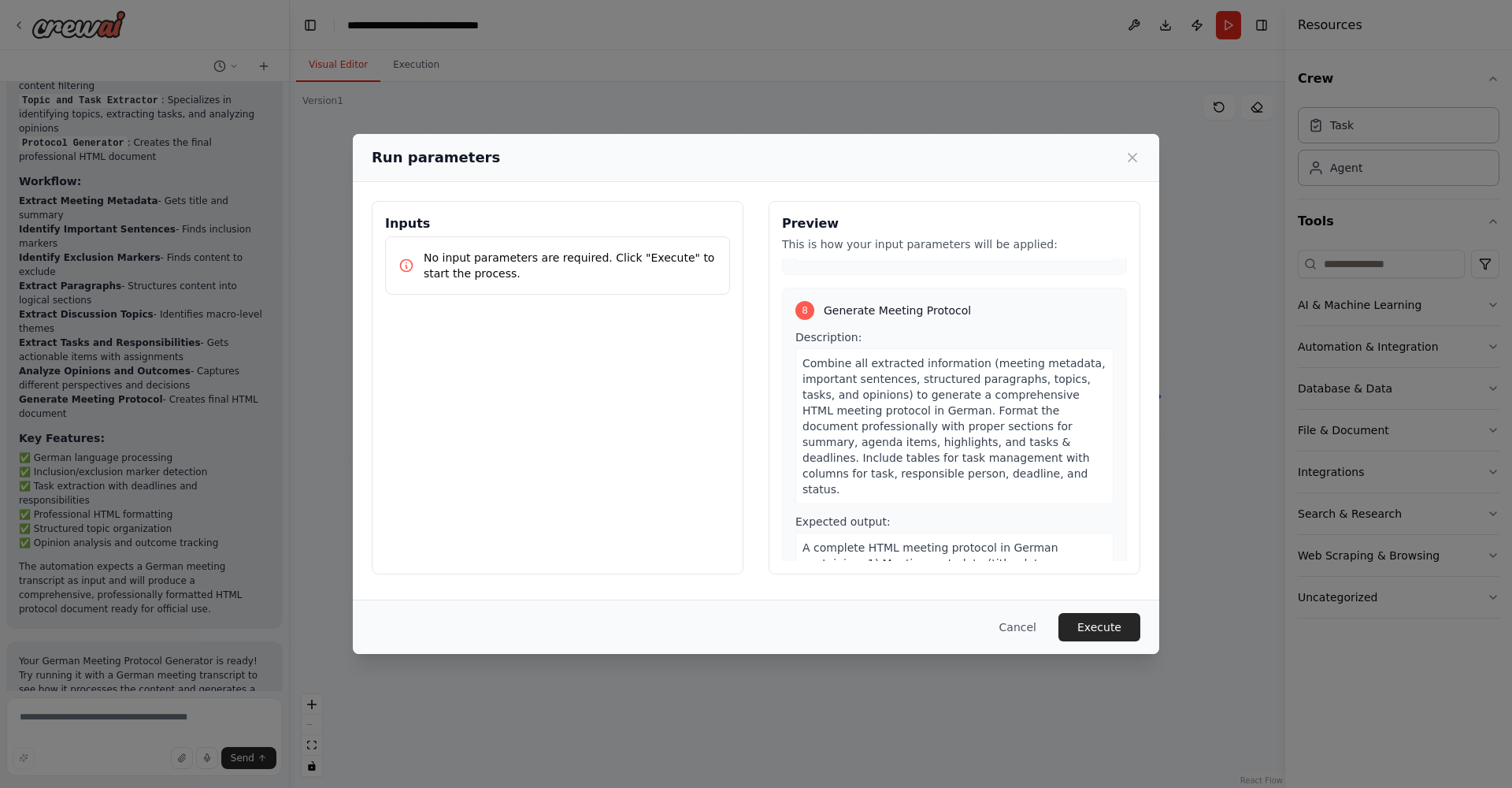
scroll to position [2440, 0]
click at [1116, 630] on button "Execute" at bounding box center [1099, 627] width 82 height 29
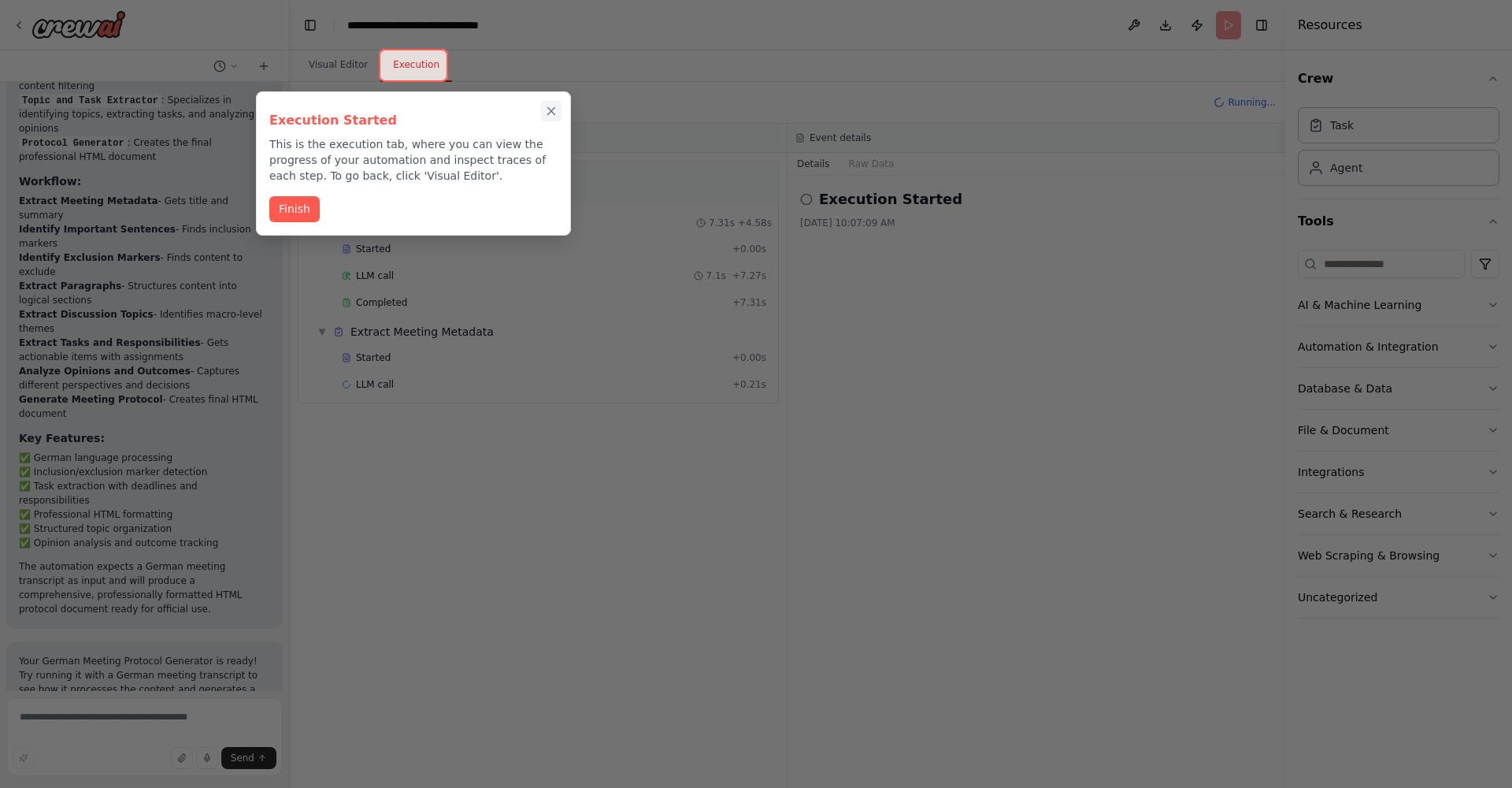
click at [549, 113] on icon "Close walkthrough" at bounding box center [551, 111] width 7 height 7
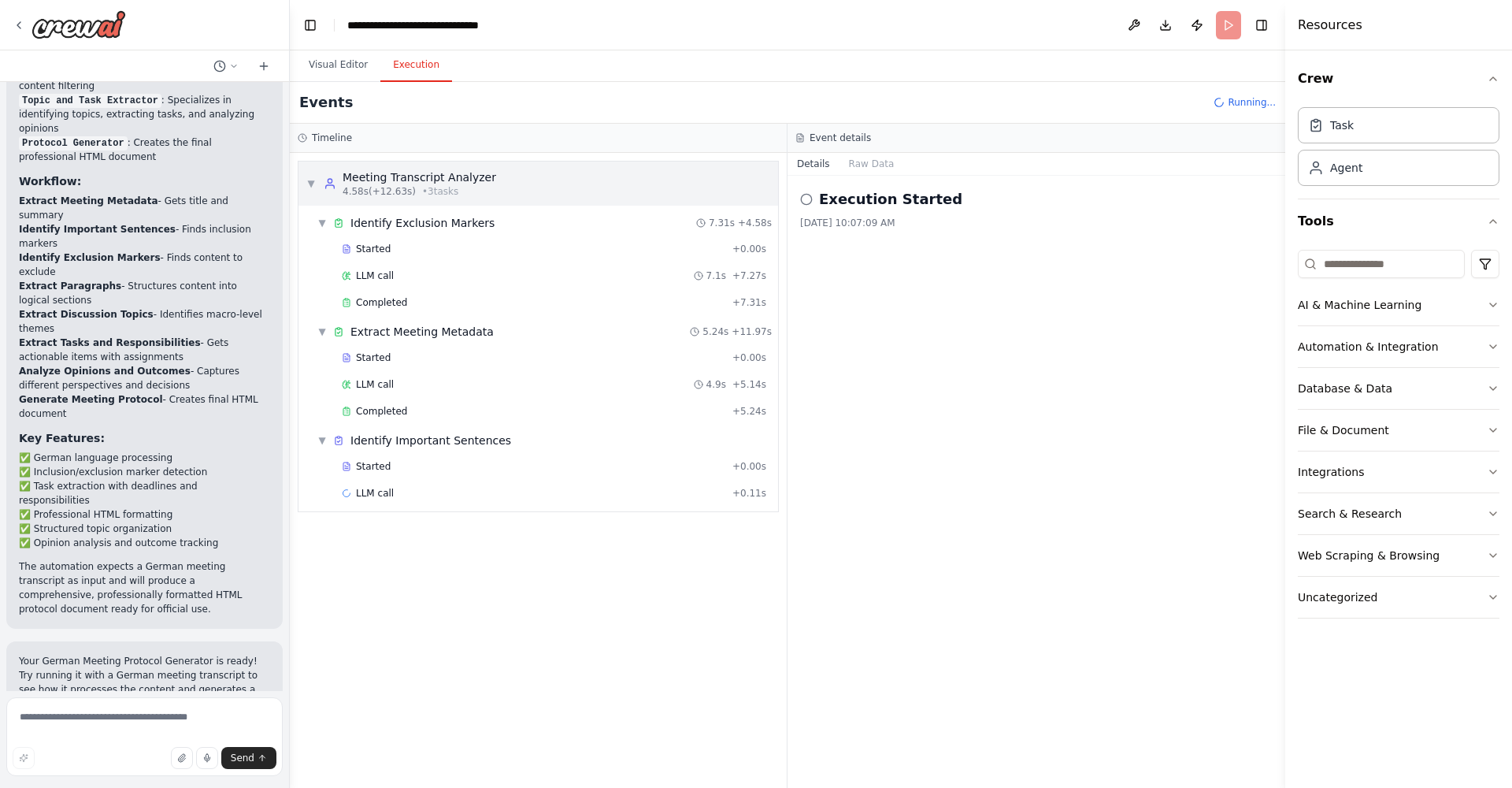
scroll to position [0, 0]
click at [340, 66] on button "Visual Editor" at bounding box center [339, 65] width 85 height 33
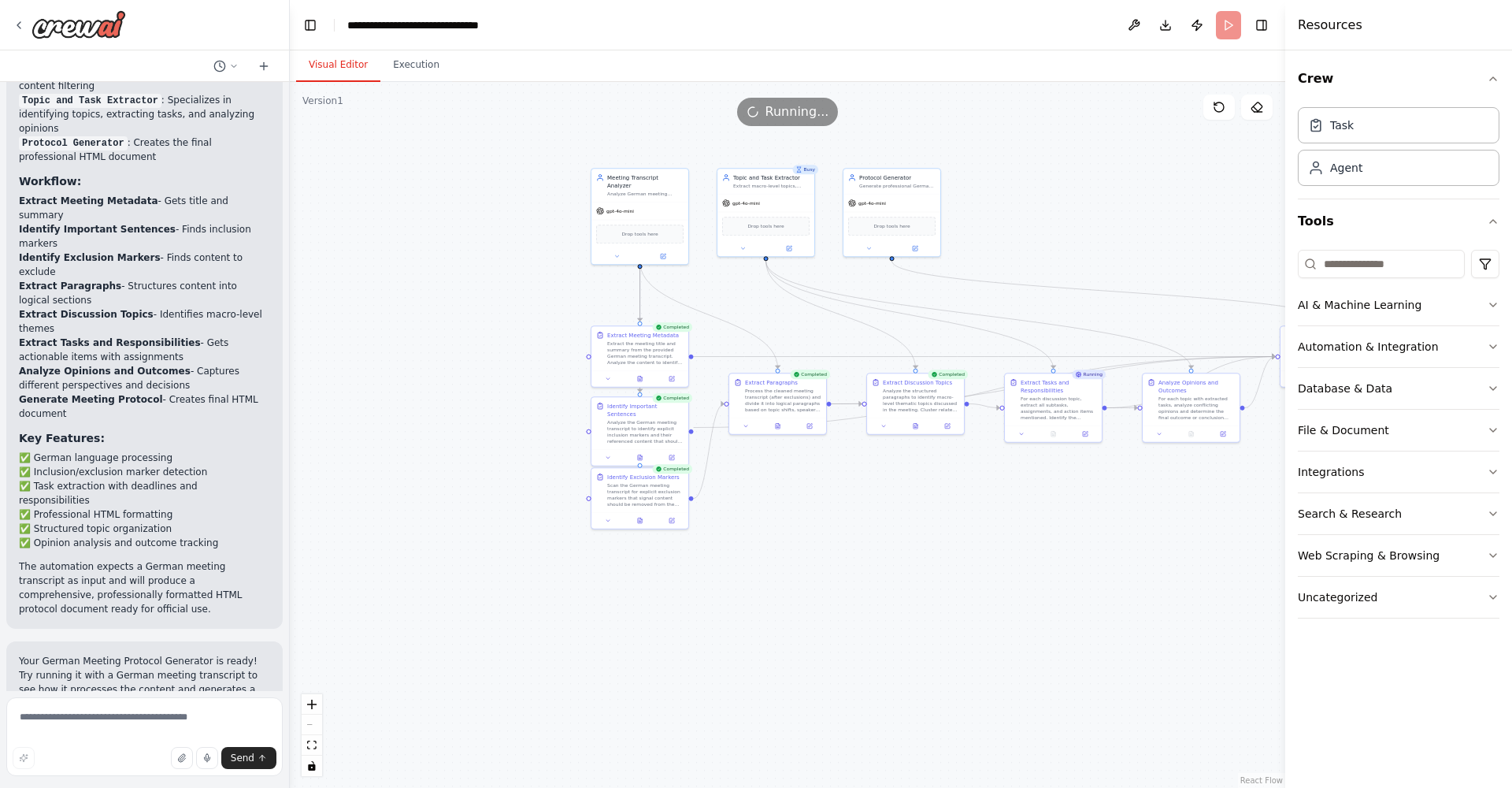
drag, startPoint x: 777, startPoint y: 277, endPoint x: 1039, endPoint y: 237, distance: 265.0
click at [1039, 237] on div ".deletable-edge-delete-btn { width: 20px; height: 20px; border: 0px solid #ffff…" at bounding box center [788, 436] width 995 height 706
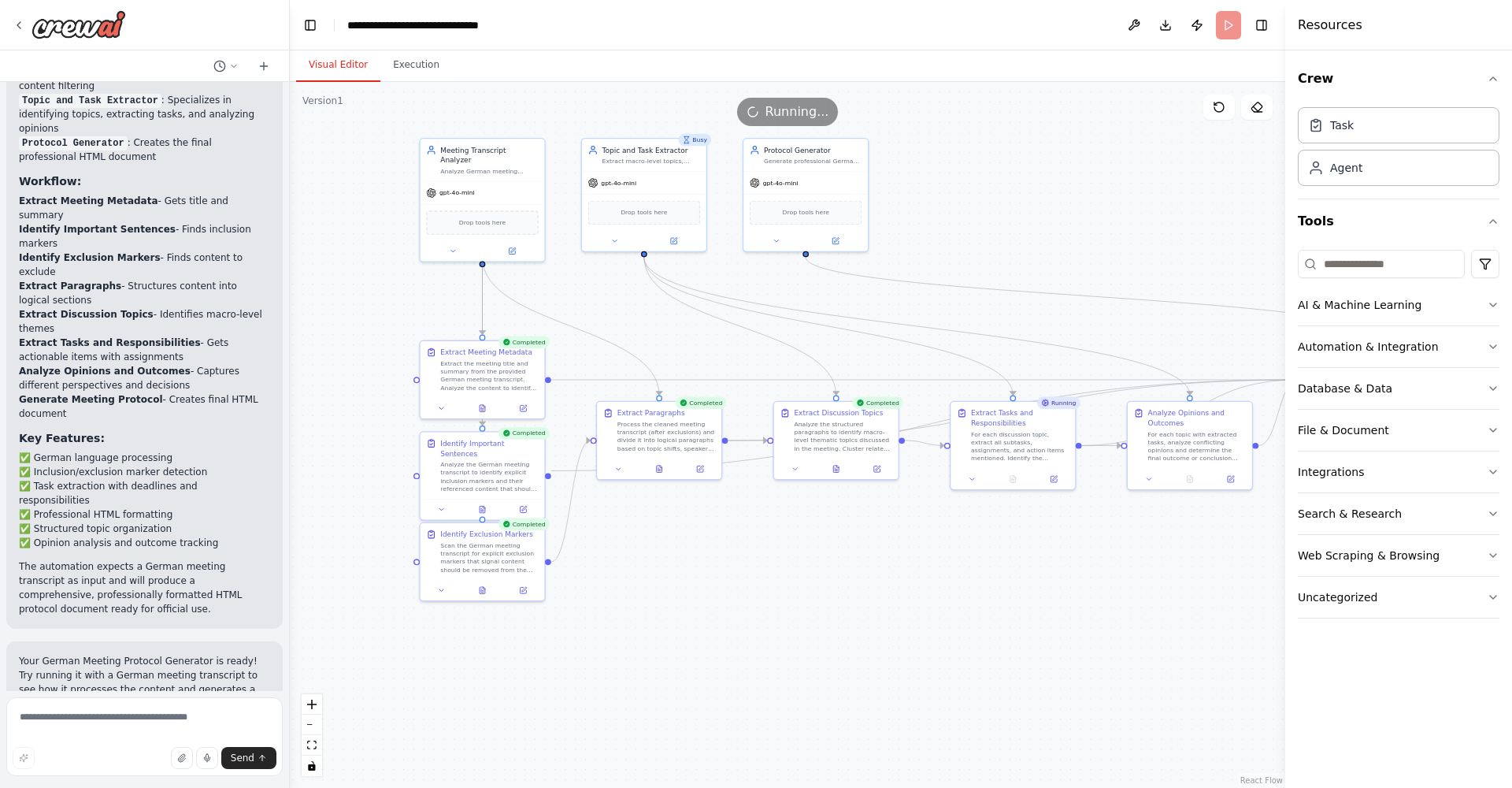
drag, startPoint x: 824, startPoint y: 300, endPoint x: 613, endPoint y: 306, distance: 211.1
click at [613, 306] on div ".deletable-edge-delete-btn { width: 20px; height: 20px; border: 0px solid #ffff…" at bounding box center [788, 436] width 995 height 706
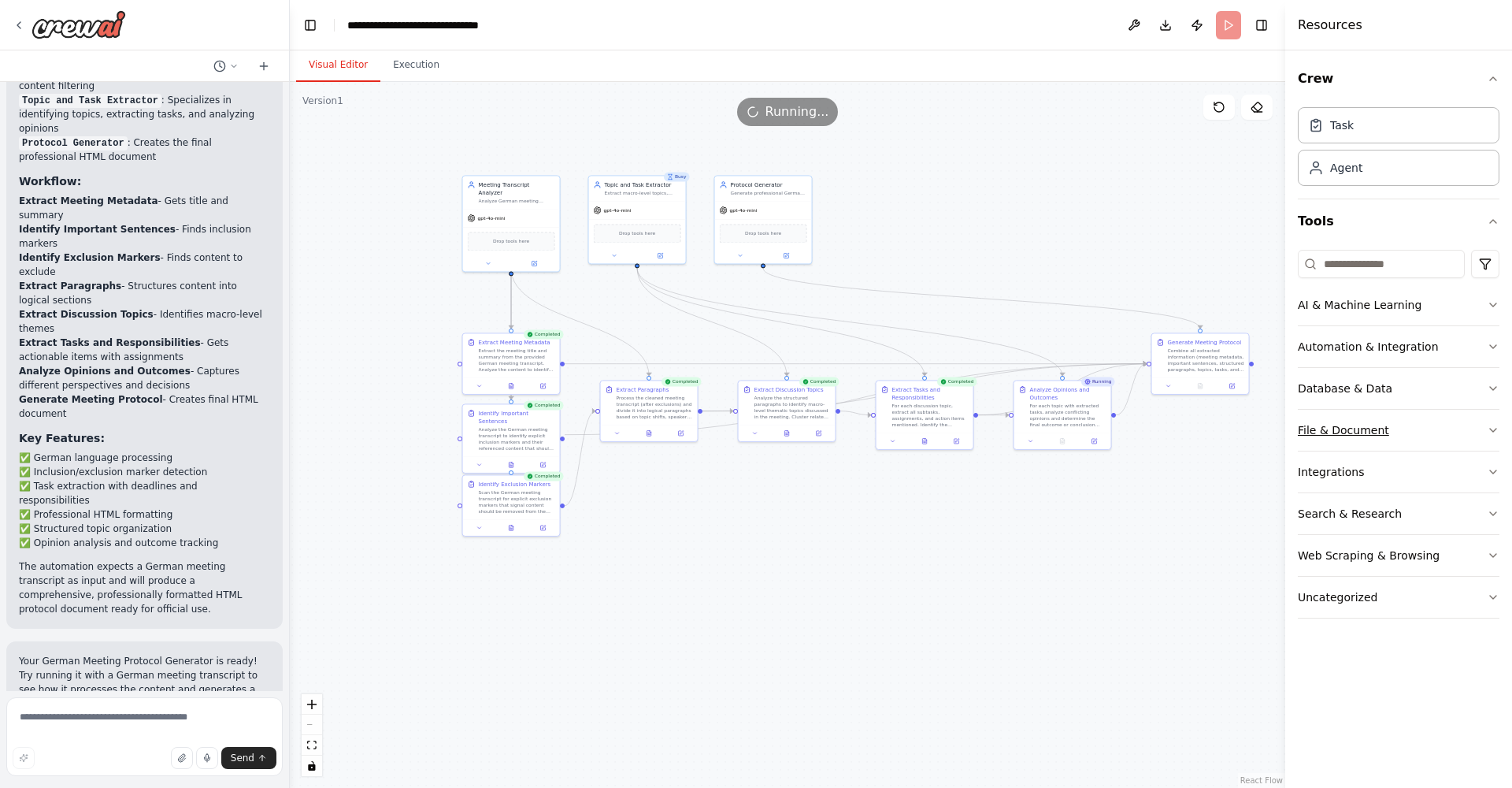
click at [1391, 428] on button "File & Document" at bounding box center [1399, 430] width 201 height 41
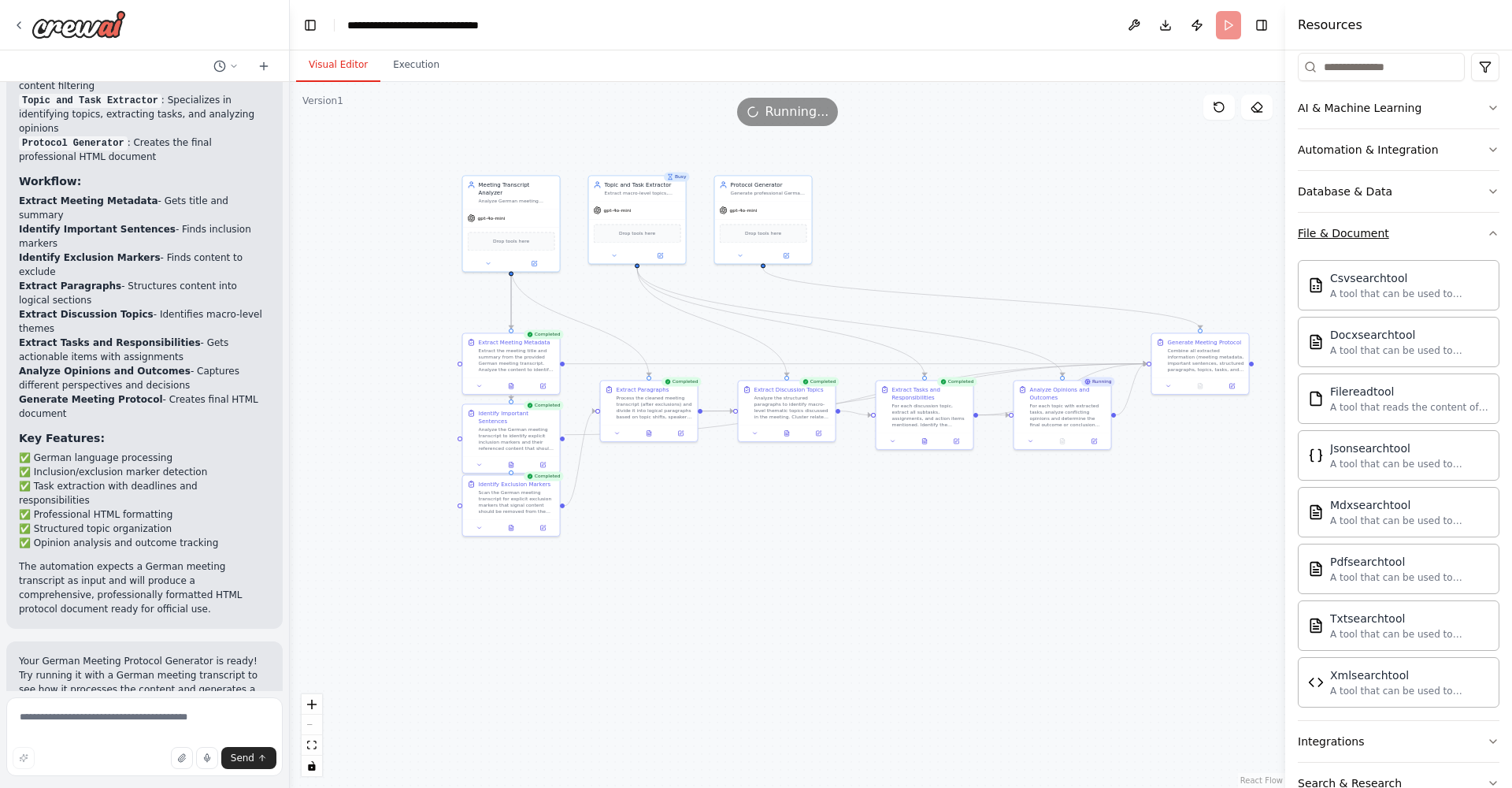
scroll to position [199, 0]
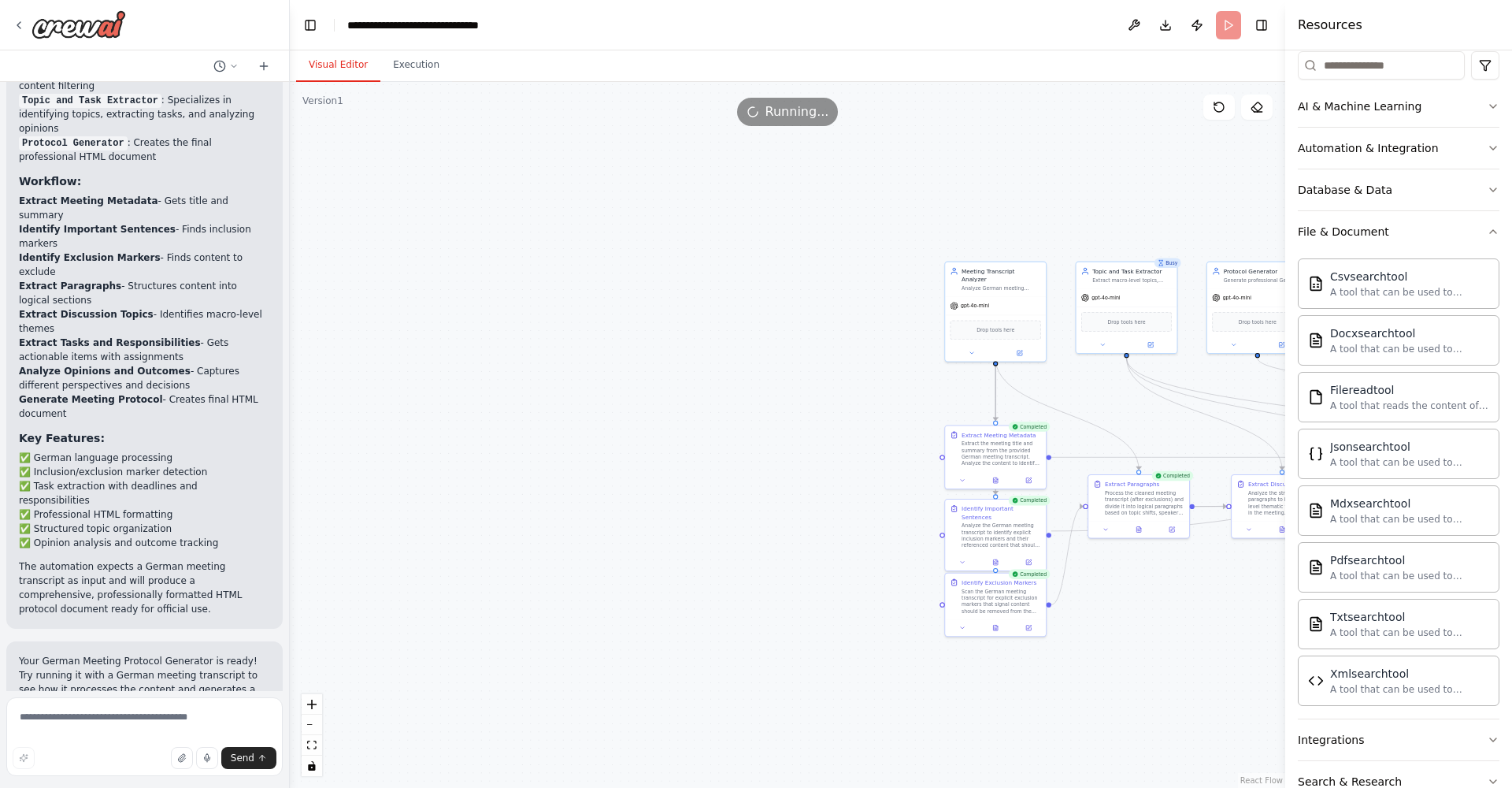
drag, startPoint x: 449, startPoint y: 292, endPoint x: 927, endPoint y: 382, distance: 486.4
click at [930, 382] on div ".deletable-edge-delete-btn { width: 20px; height: 20px; border: 0px solid #ffff…" at bounding box center [788, 436] width 995 height 706
click at [1323, 404] on img at bounding box center [1316, 396] width 16 height 16
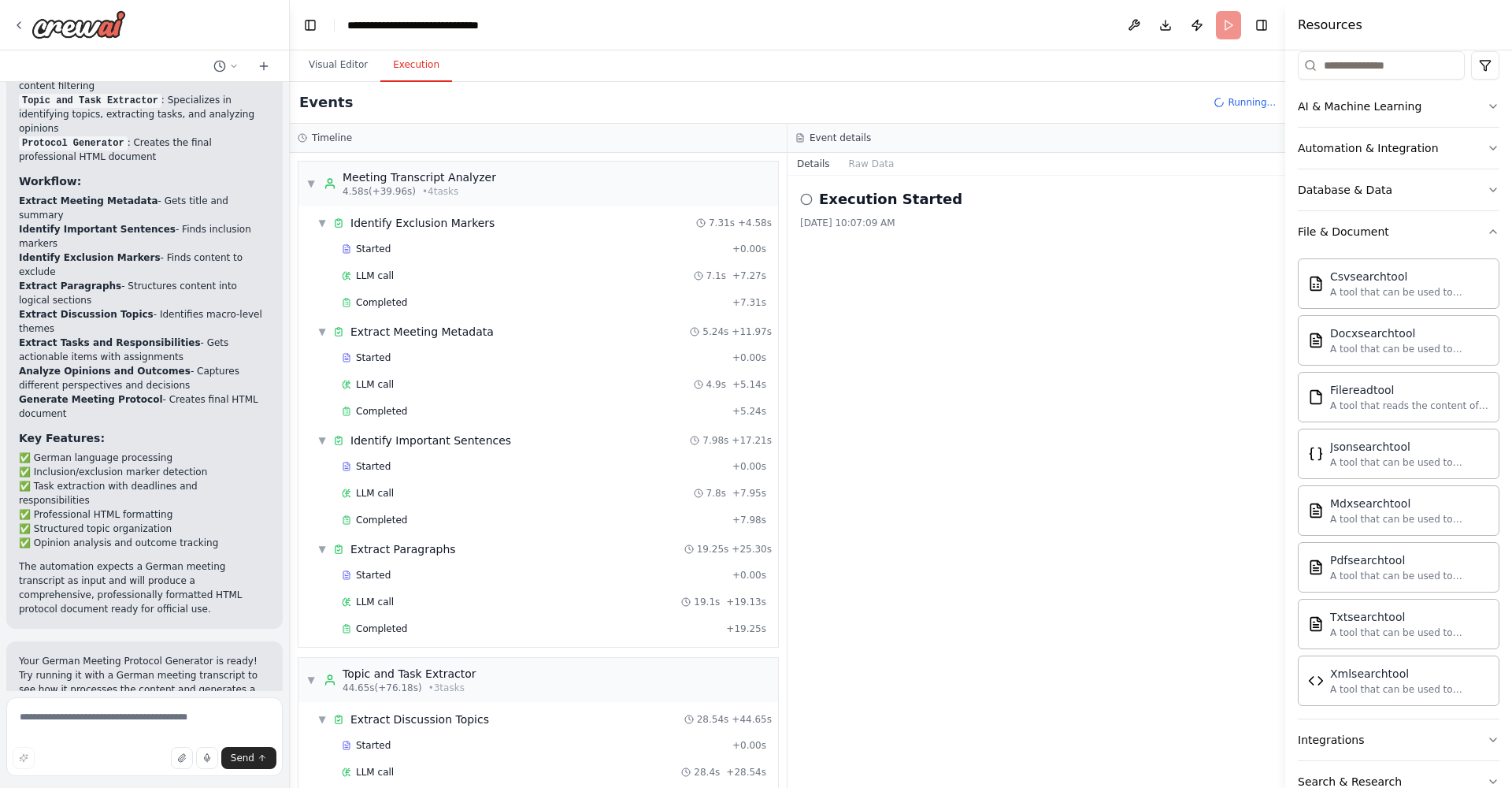
click at [412, 67] on button "Execution" at bounding box center [416, 65] width 72 height 33
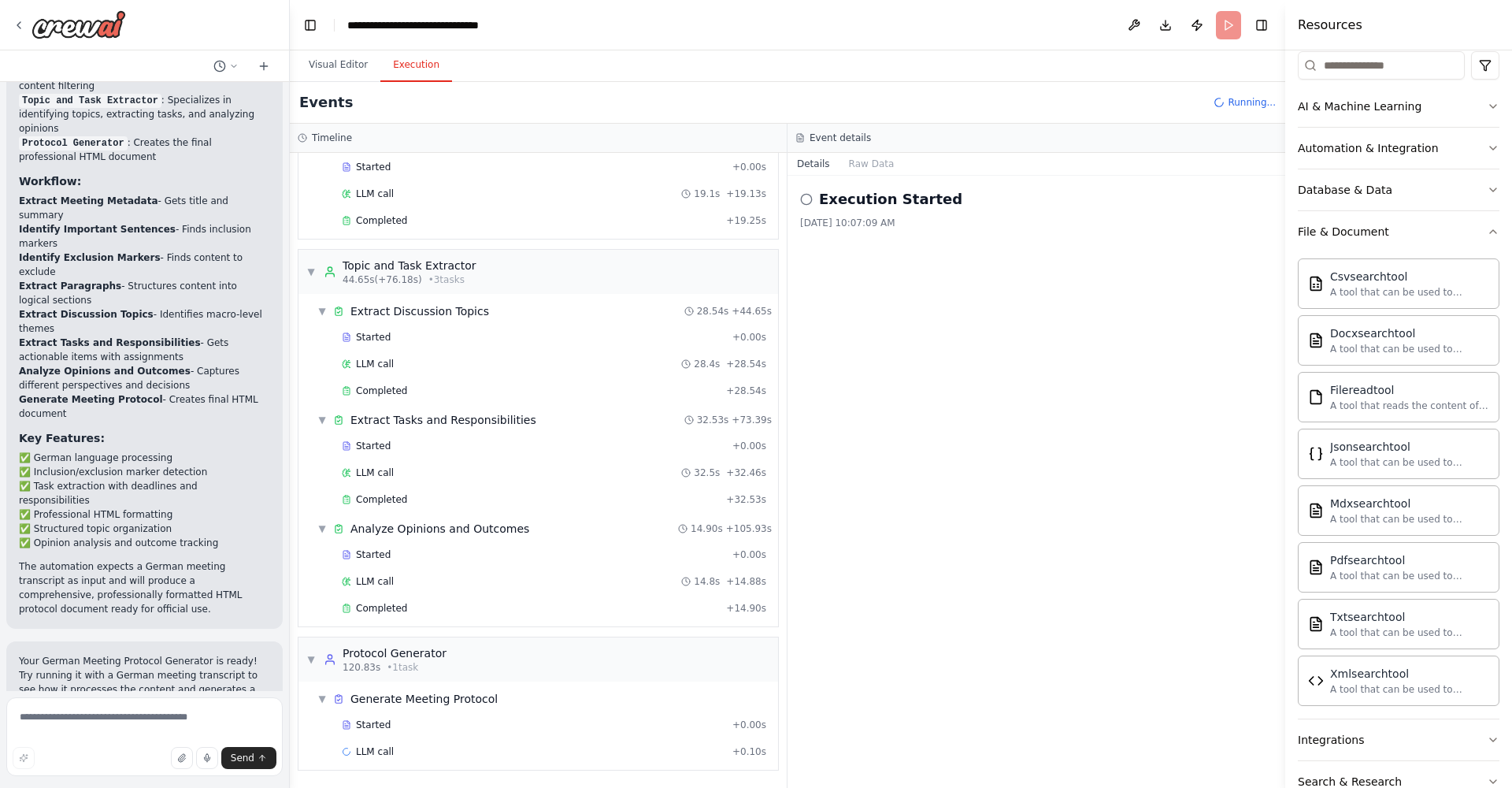
scroll to position [408, 0]
click at [414, 66] on button "Execution" at bounding box center [416, 65] width 72 height 33
click at [1233, 24] on header "**********" at bounding box center [788, 25] width 995 height 50
click at [1228, 101] on div "Running..." at bounding box center [1245, 102] width 62 height 13
click at [801, 199] on circle at bounding box center [806, 199] width 10 height 10
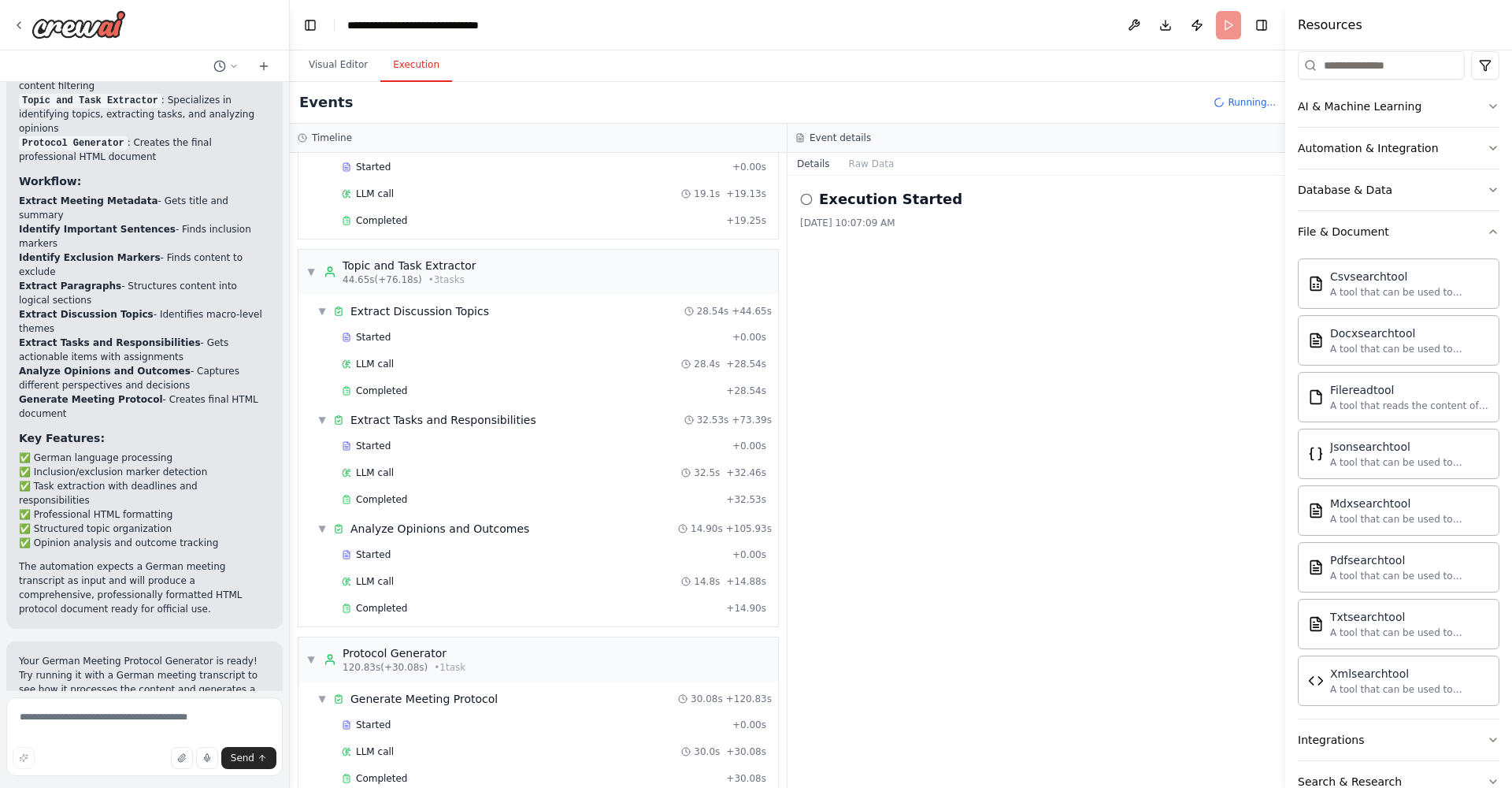
scroll to position [435, 0]
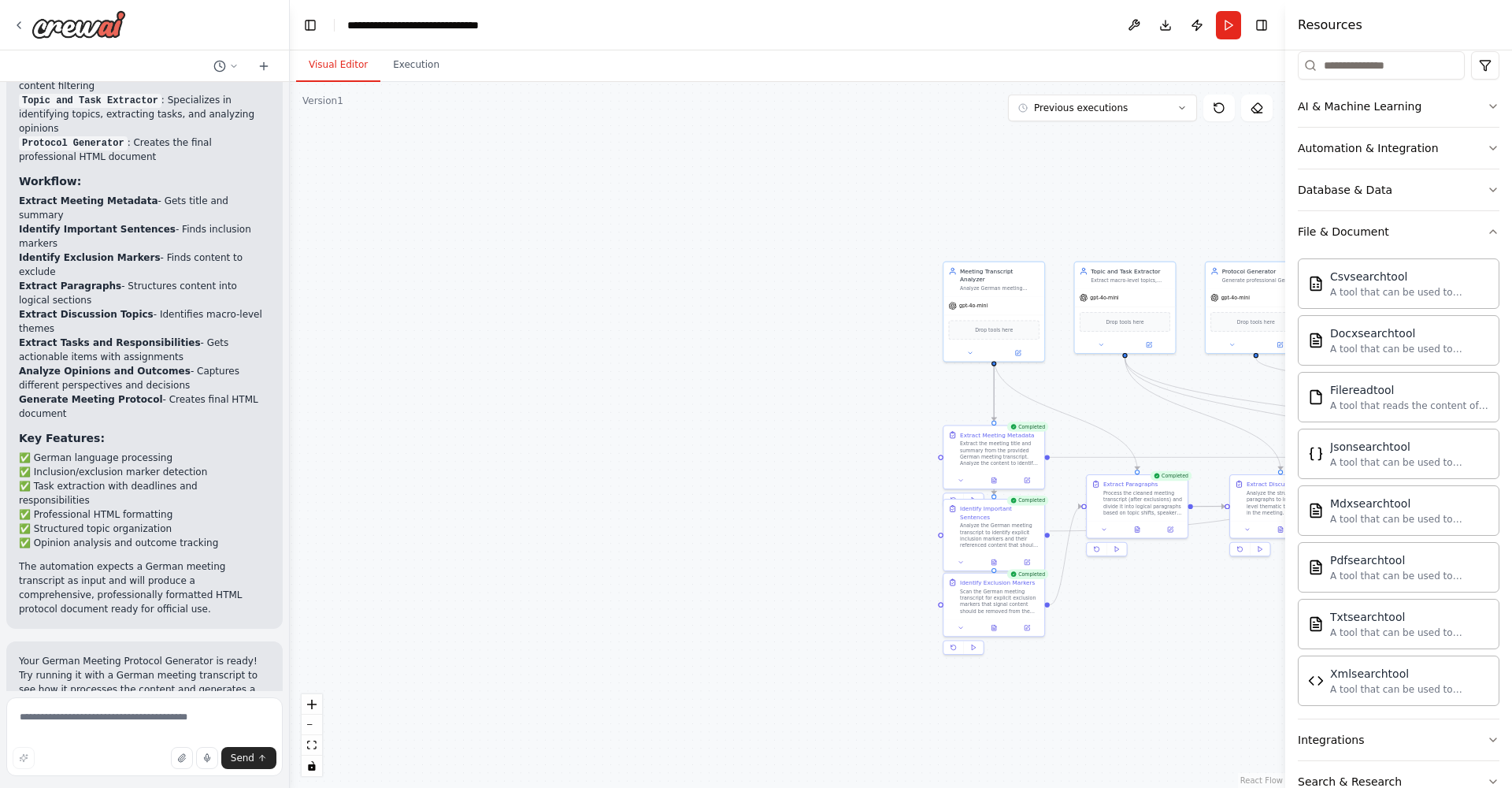
click at [351, 62] on button "Visual Editor" at bounding box center [339, 65] width 85 height 33
click at [1336, 396] on div "Filereadtool" at bounding box center [1410, 389] width 159 height 16
drag, startPoint x: 1336, startPoint y: 396, endPoint x: 793, endPoint y: 215, distance: 572.4
click at [793, 215] on div "Hello! I'm the CrewAI assistant. What kind of automation do you want to build? …" at bounding box center [756, 394] width 1512 height 788
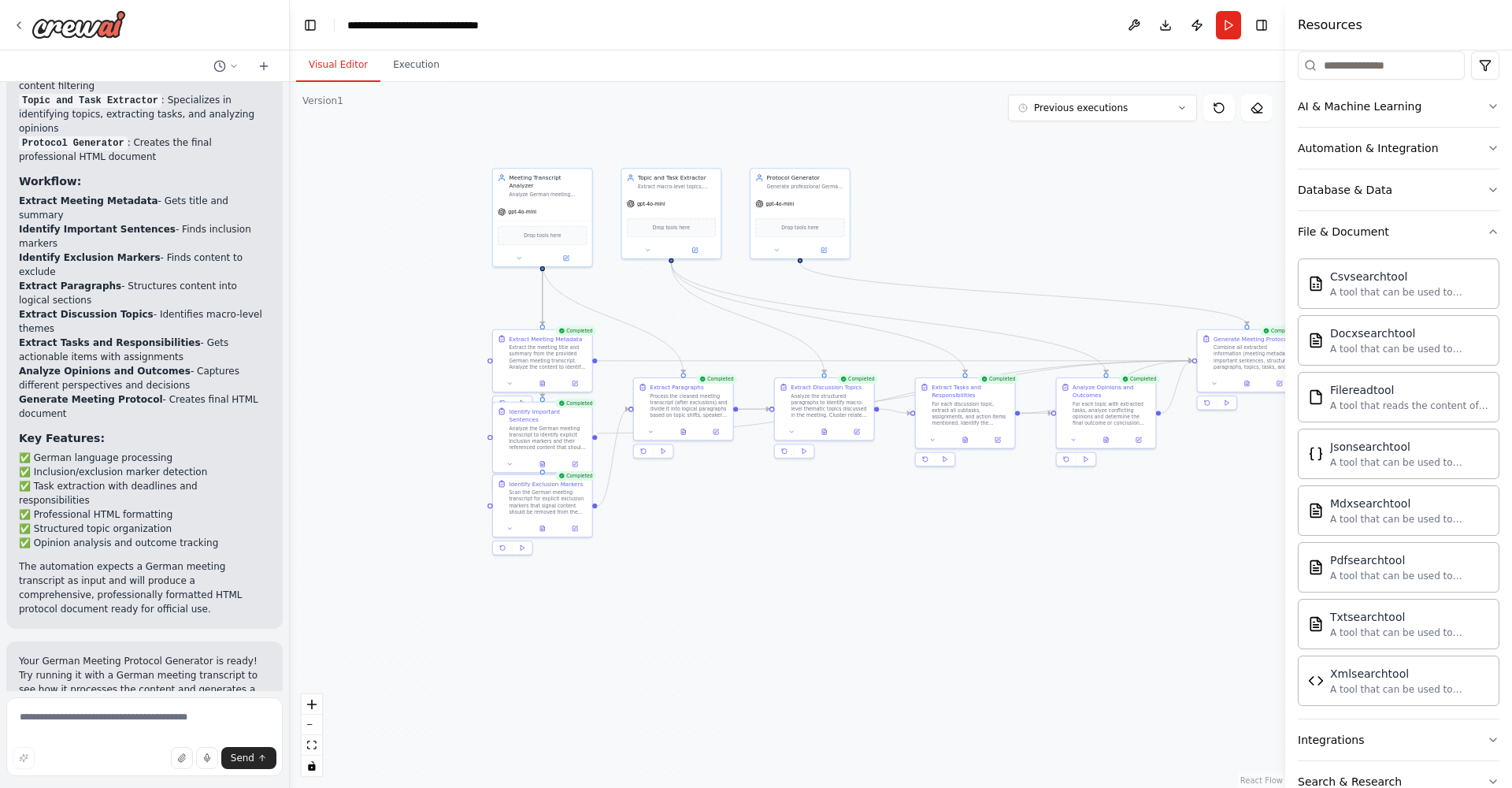
drag, startPoint x: 1123, startPoint y: 402, endPoint x: 669, endPoint y: 307, distance: 463.8
click at [669, 307] on div ".deletable-edge-delete-btn { width: 20px; height: 20px; border: 0px solid #ffff…" at bounding box center [788, 436] width 995 height 706
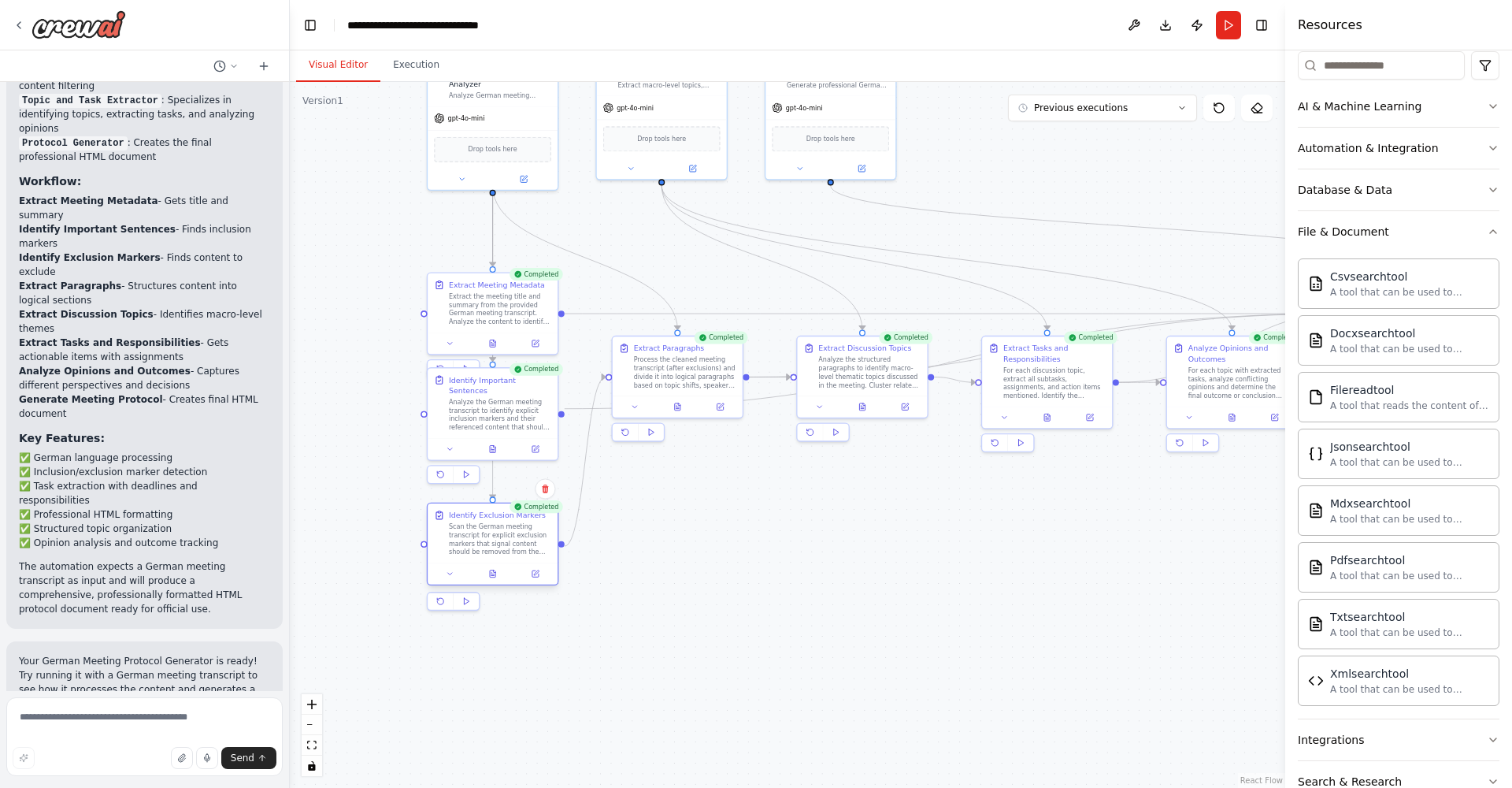
drag, startPoint x: 500, startPoint y: 489, endPoint x: 500, endPoint y: 530, distance: 41.0
click at [500, 530] on div "Scan the German meeting transcript for explicit exclusion markers that signal c…" at bounding box center [500, 539] width 102 height 34
drag, startPoint x: 494, startPoint y: 402, endPoint x: 494, endPoint y: 424, distance: 22.0
click at [494, 424] on div "Analyze the German meeting transcript to identify explicit inclusion markers an…" at bounding box center [500, 434] width 102 height 34
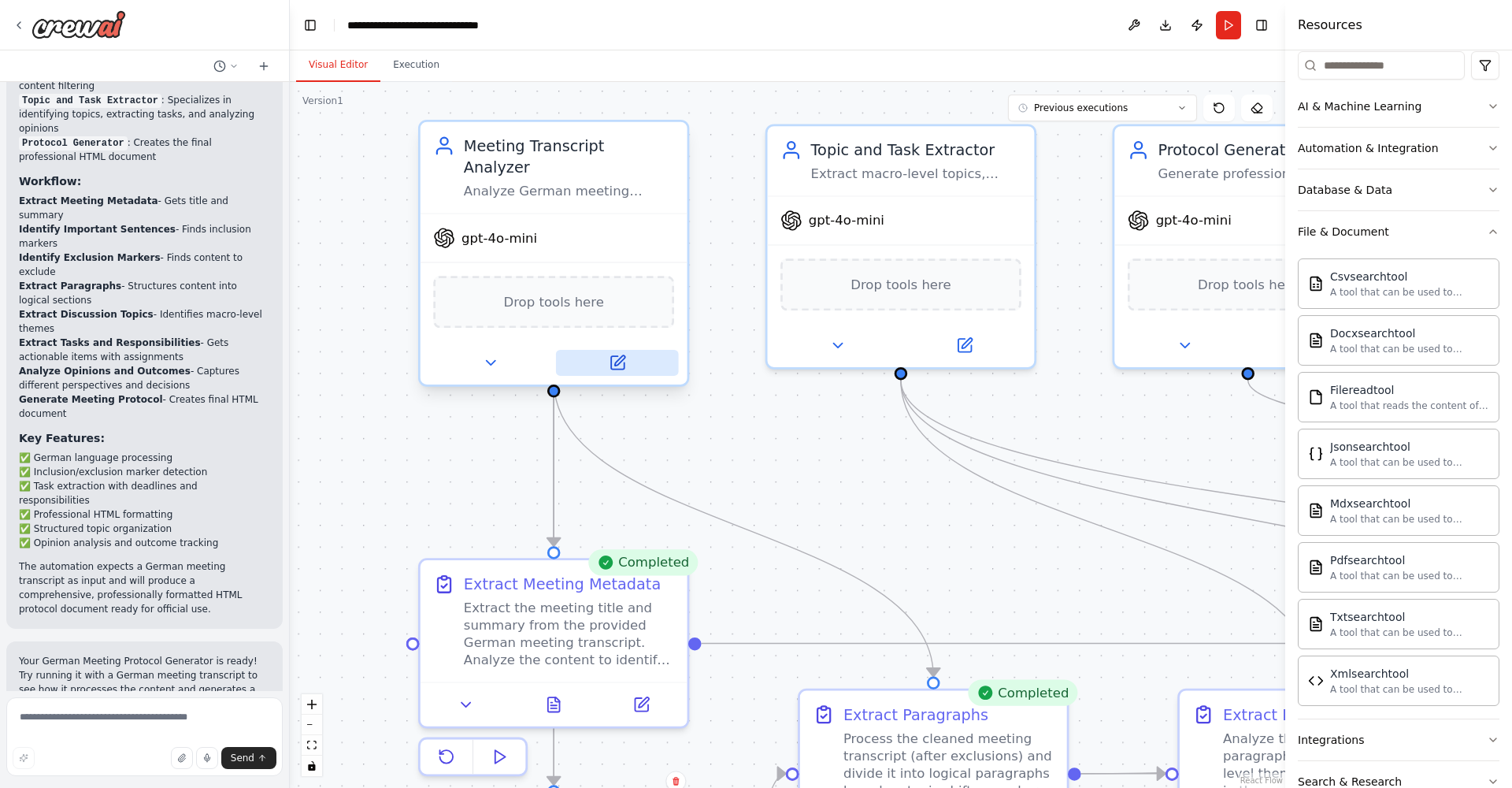
click at [620, 356] on icon at bounding box center [617, 363] width 14 height 14
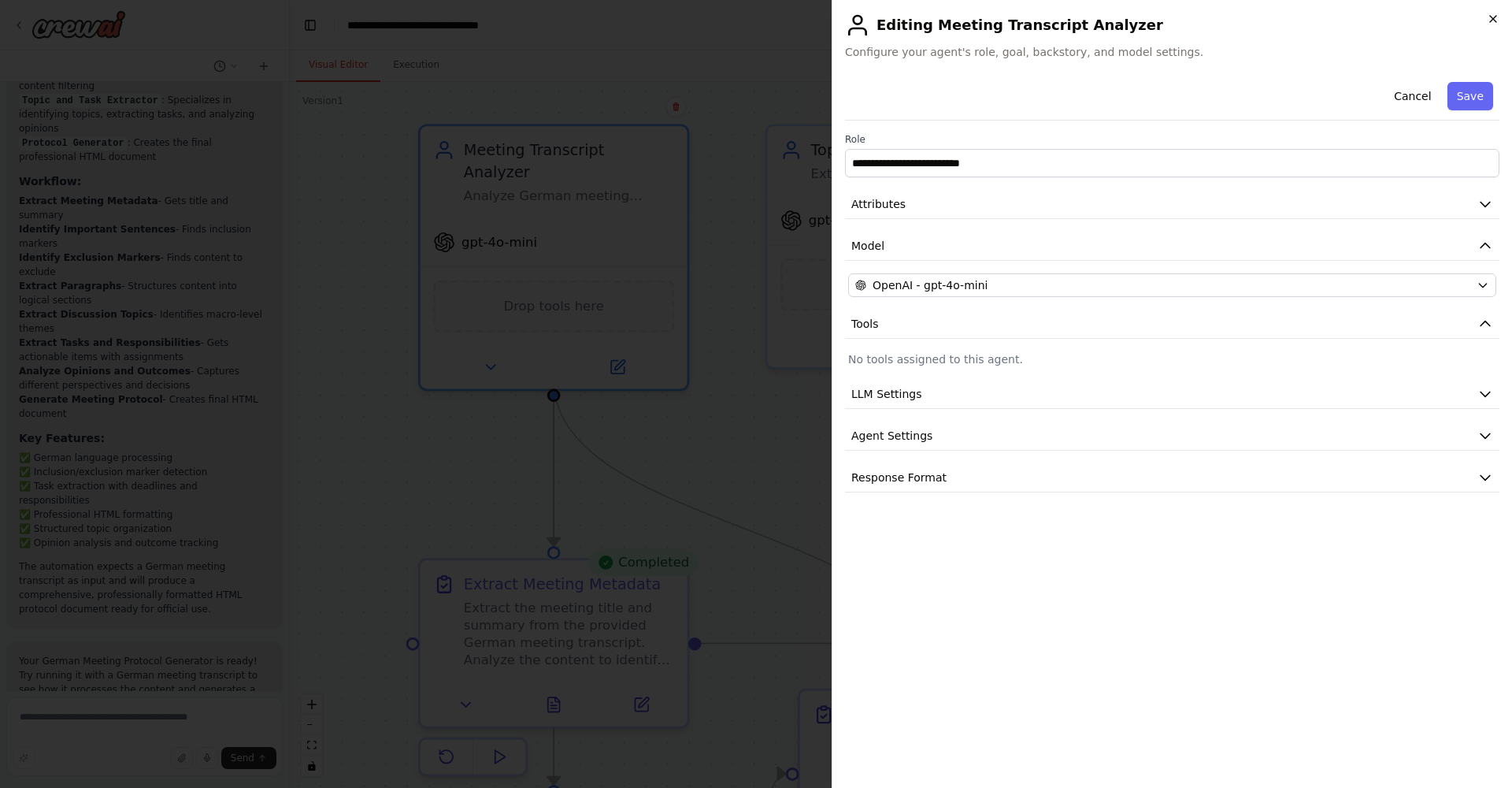
click at [1494, 18] on icon "button" at bounding box center [1494, 19] width 13 height 13
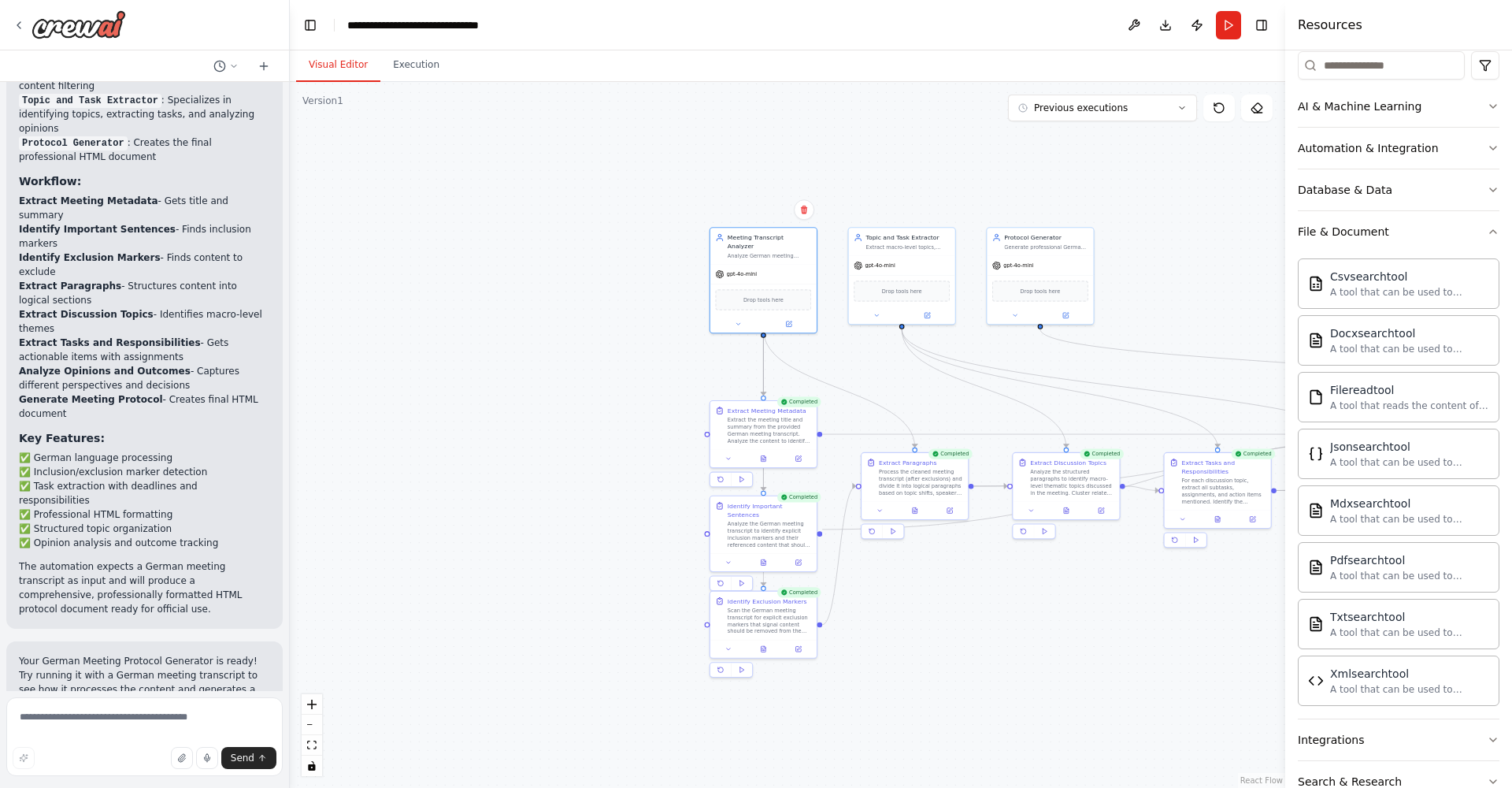
click at [865, 360] on div ".deletable-edge-delete-btn { width: 20px; height: 20px; border: 0px solid #ffff…" at bounding box center [788, 436] width 995 height 706
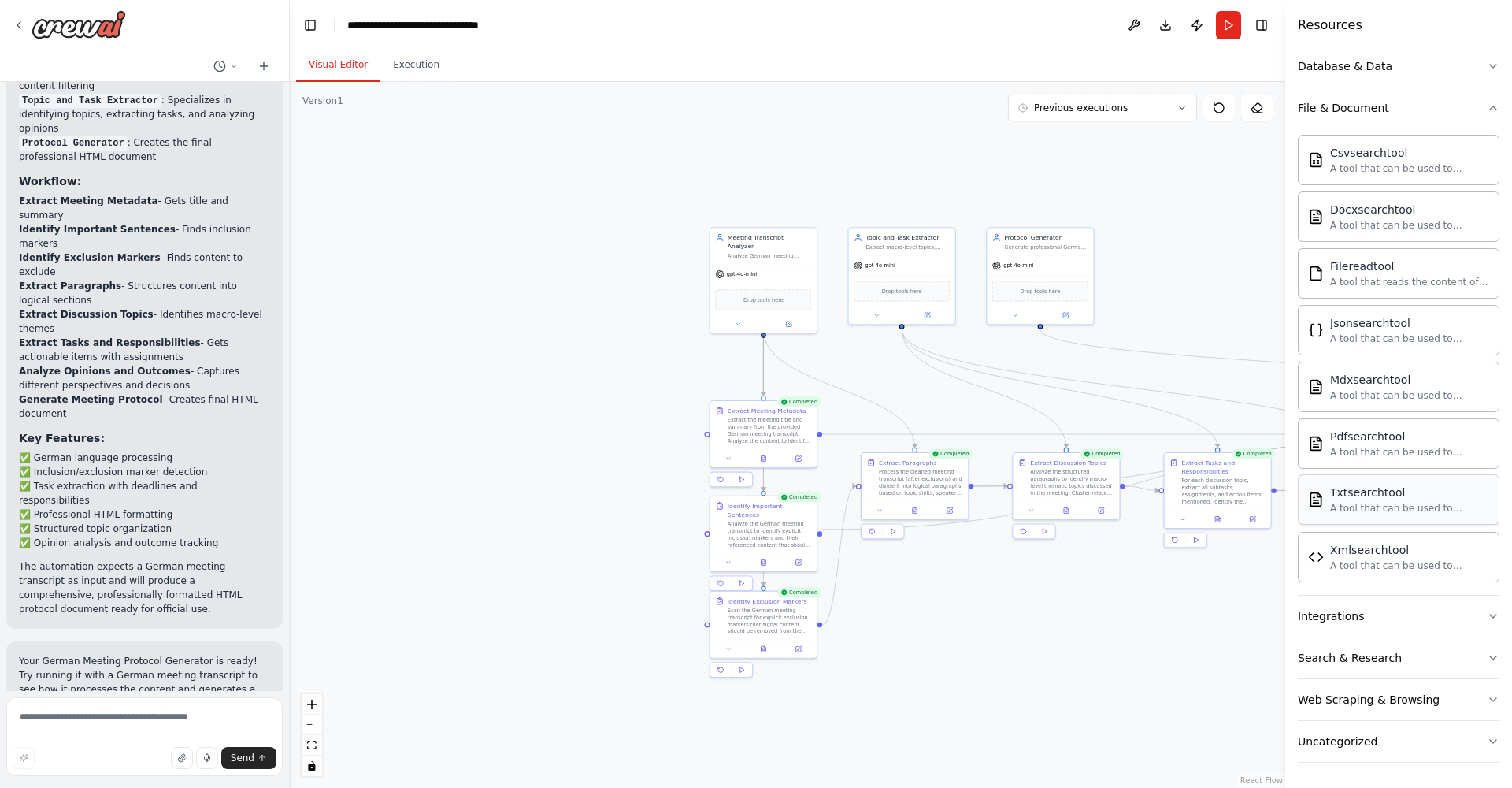
scroll to position [322, 0]
click at [1357, 275] on div "A tool that reads the content of a file. To use this tool, provide a 'file_path…" at bounding box center [1410, 281] width 159 height 13
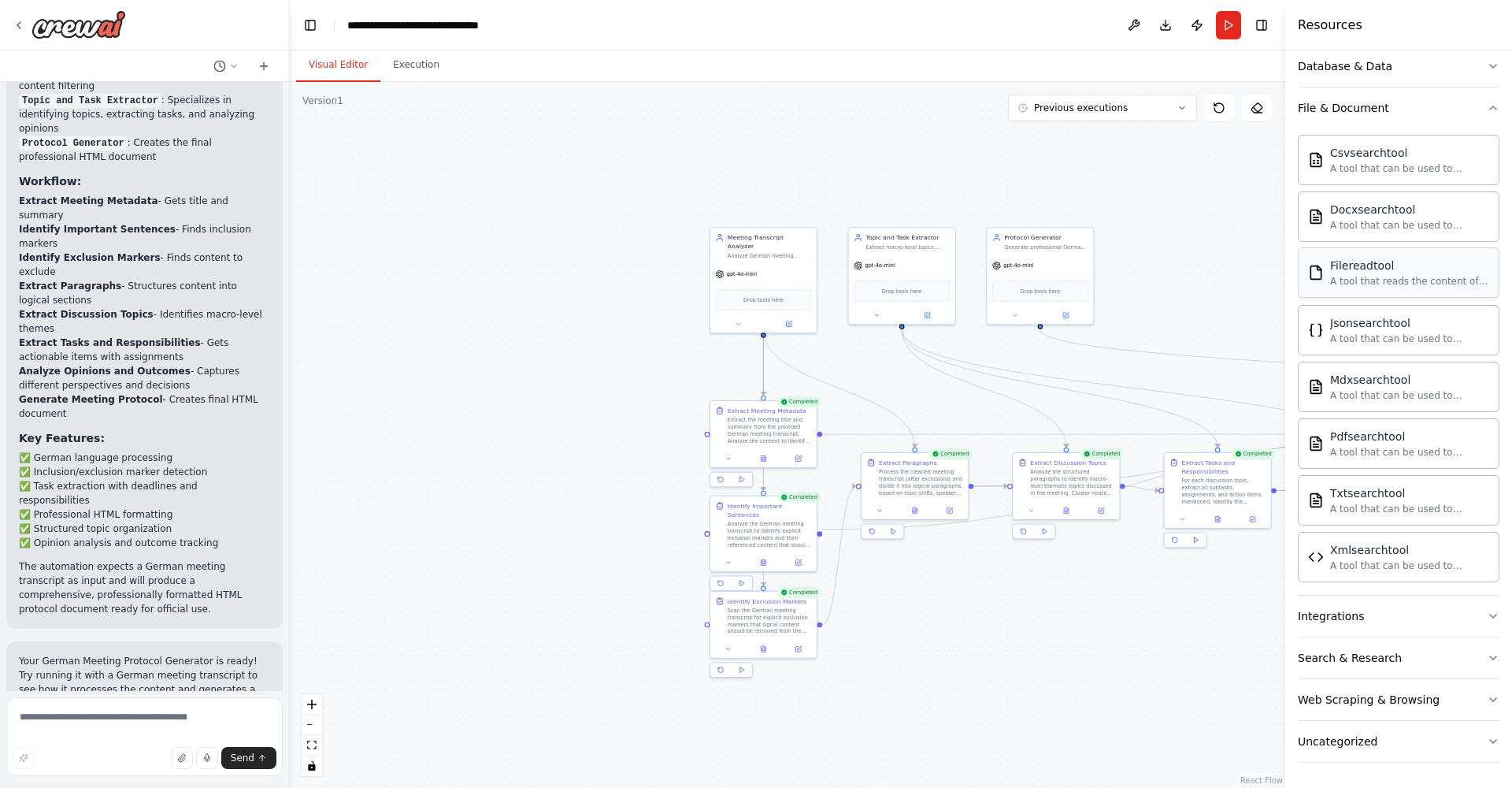
click at [1357, 275] on div "A tool that reads the content of a file. To use this tool, provide a 'file_path…" at bounding box center [1410, 281] width 159 height 13
click at [764, 294] on img at bounding box center [764, 299] width 10 height 10
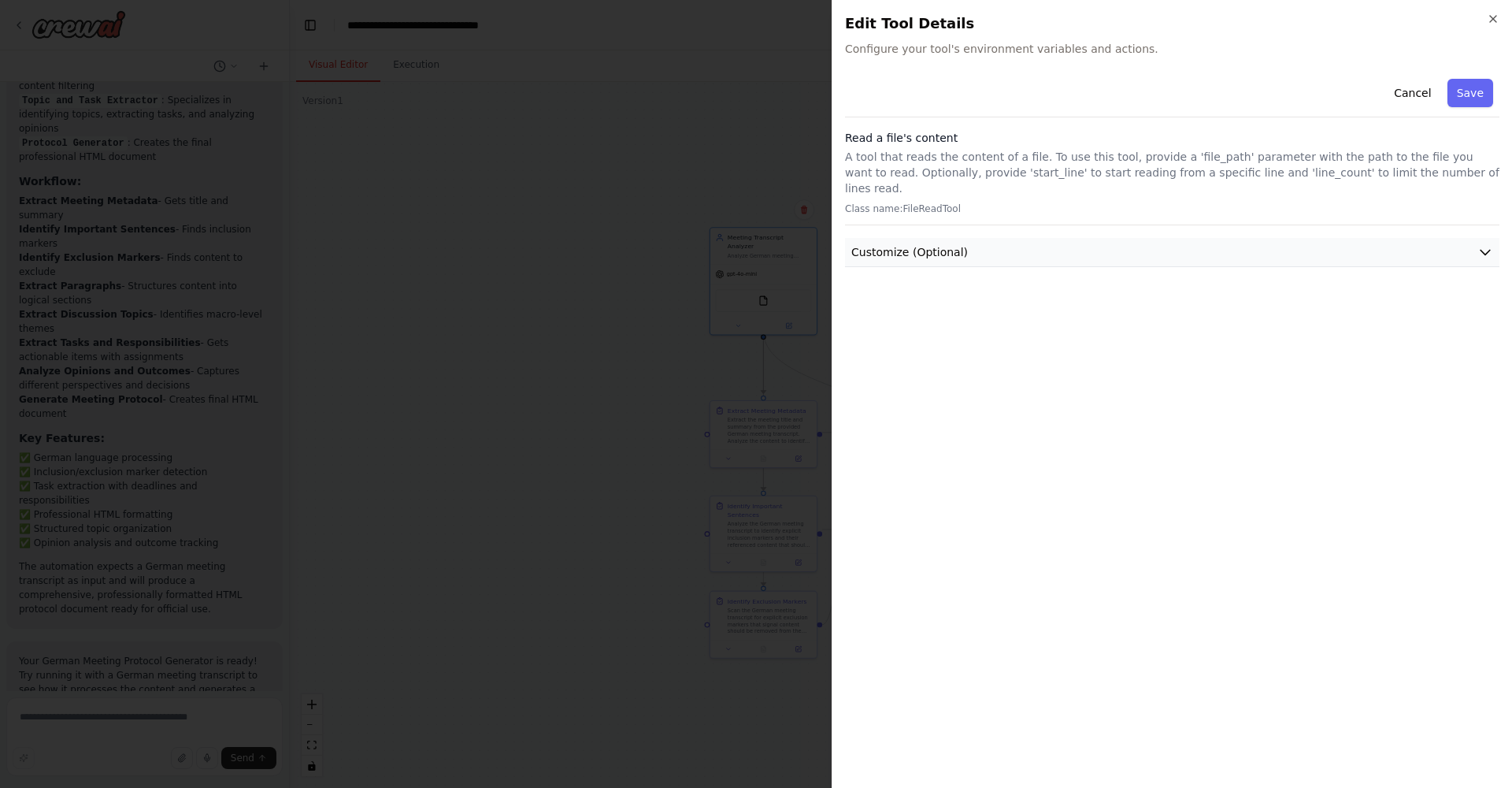
click at [1010, 238] on button "Customize (Optional)" at bounding box center [1172, 253] width 654 height 29
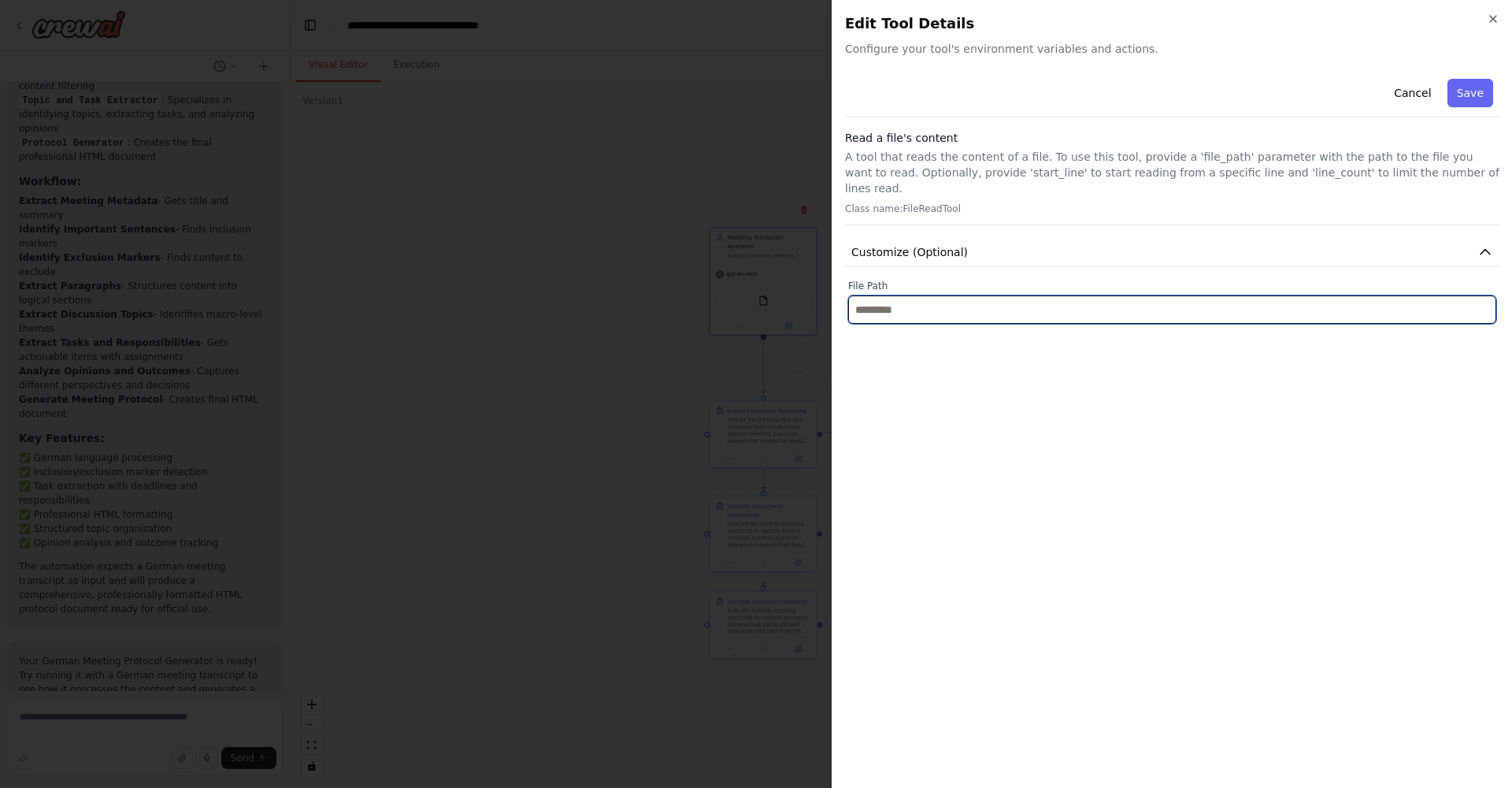
click at [961, 301] on input "text" at bounding box center [1173, 310] width 649 height 29
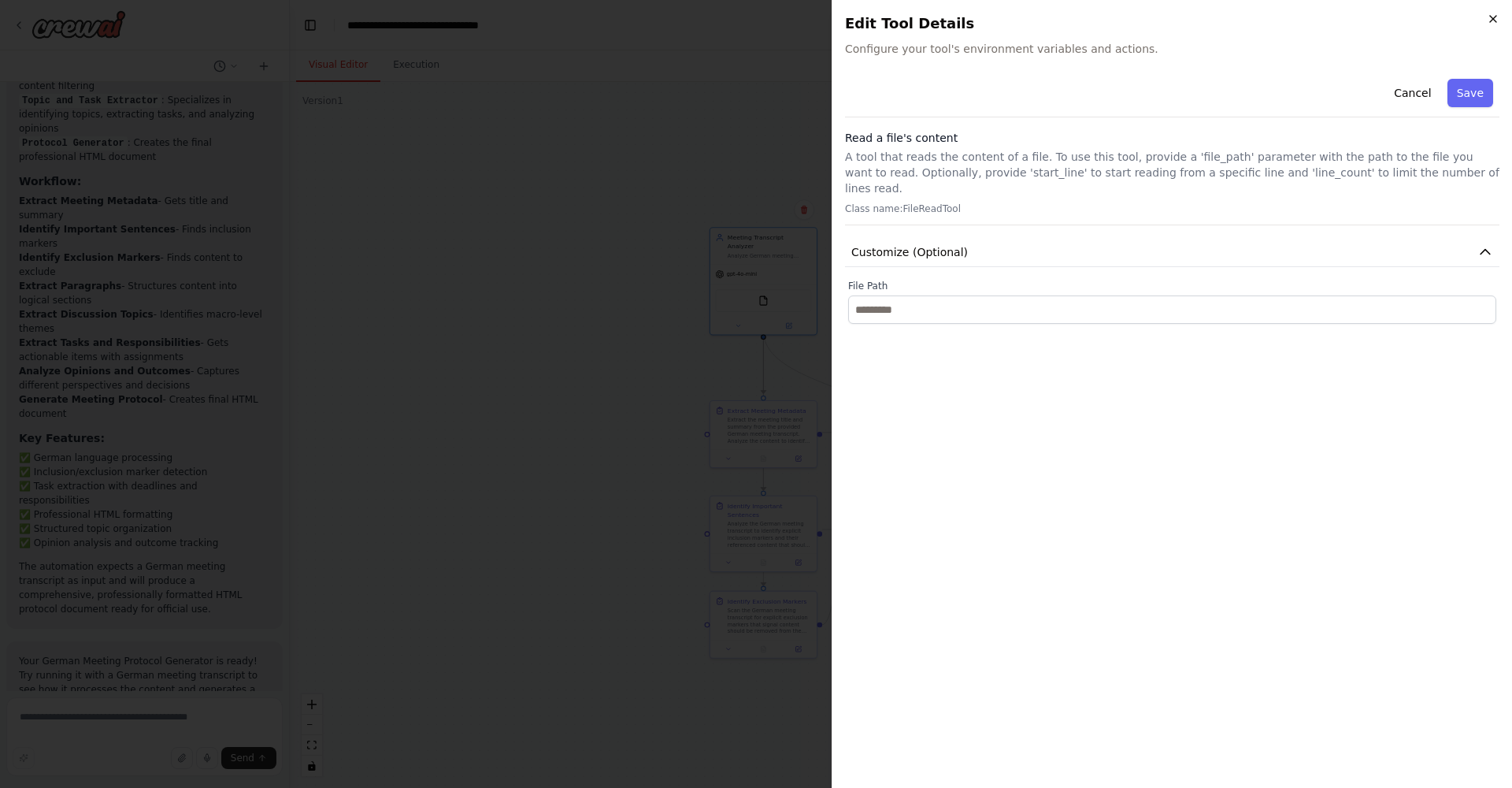
click at [1489, 19] on icon "button" at bounding box center [1494, 19] width 13 height 13
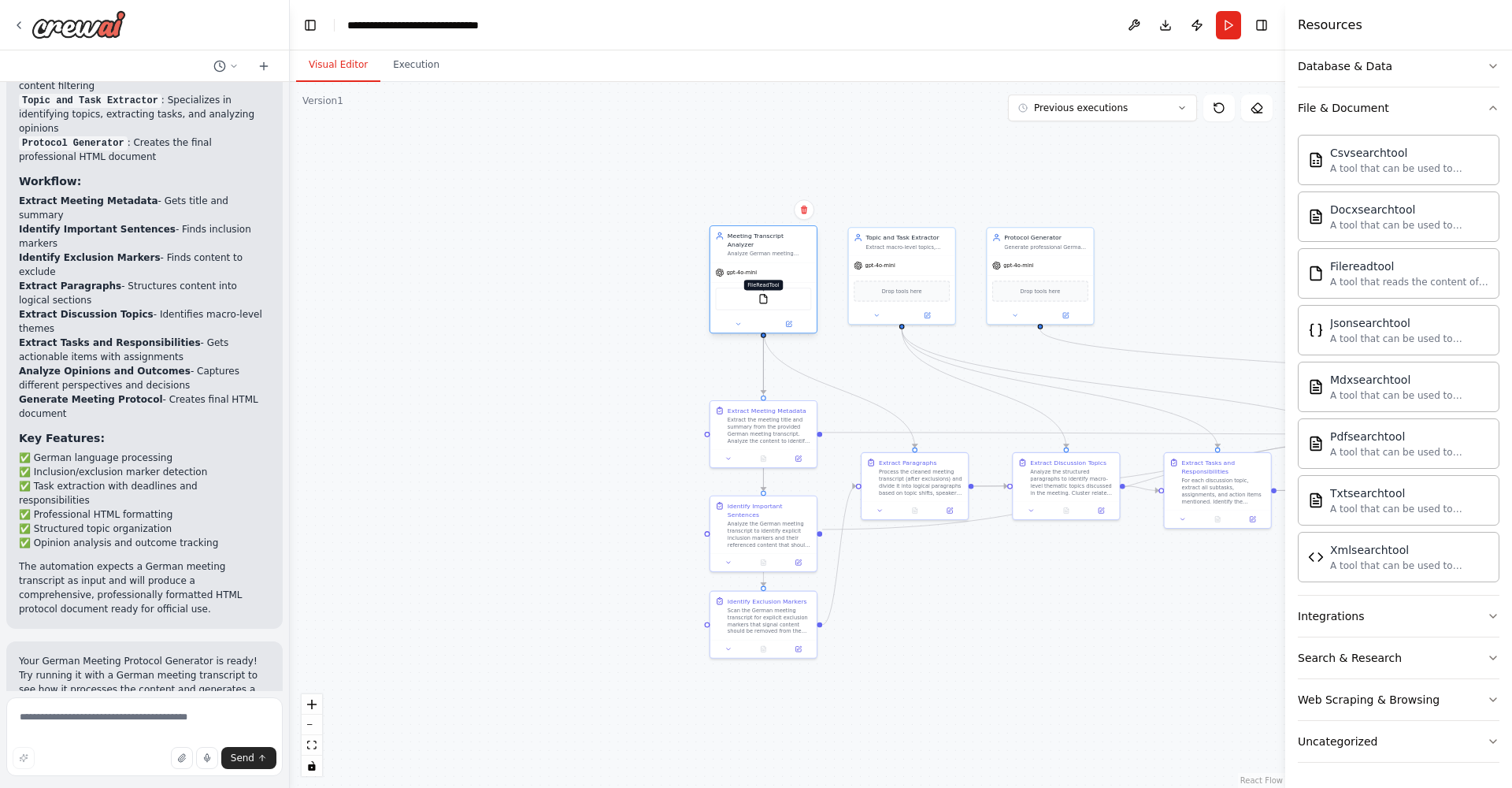
click at [763, 295] on img at bounding box center [764, 299] width 10 height 10
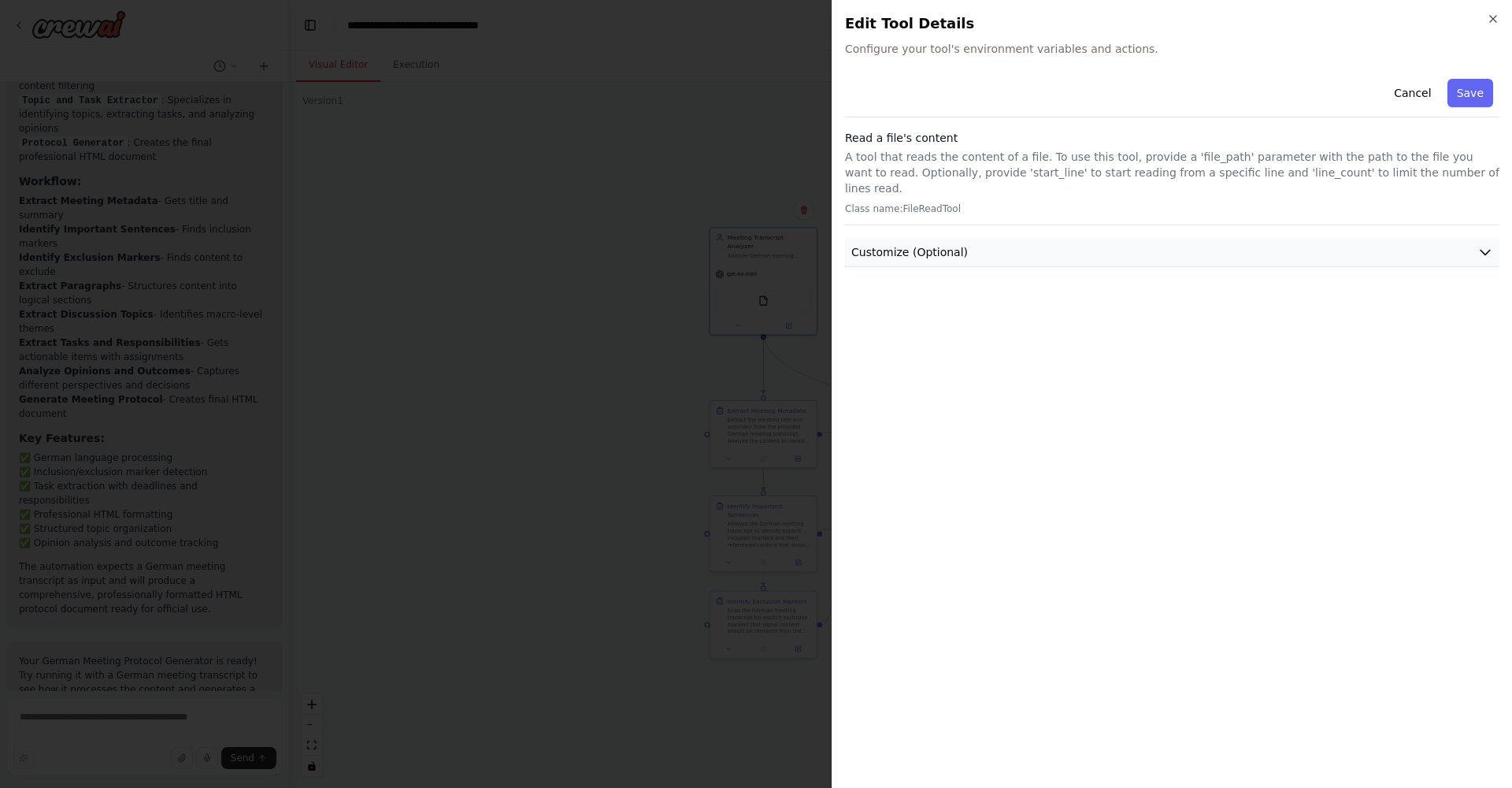
click at [890, 245] on span "Customize (Optional)" at bounding box center [910, 253] width 117 height 16
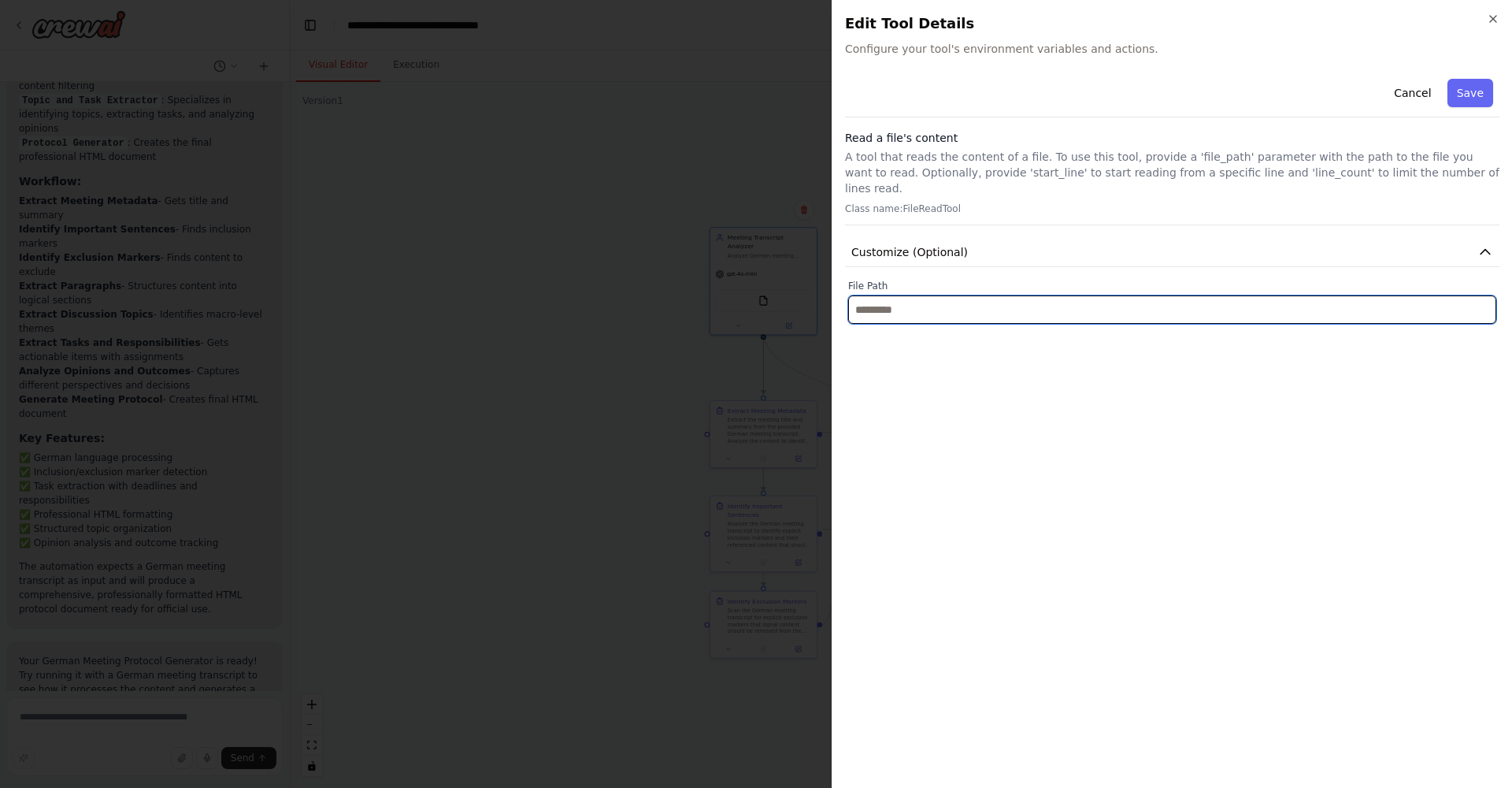
click at [890, 296] on input "text" at bounding box center [1173, 310] width 649 height 29
paste input "**********"
type input "**********"
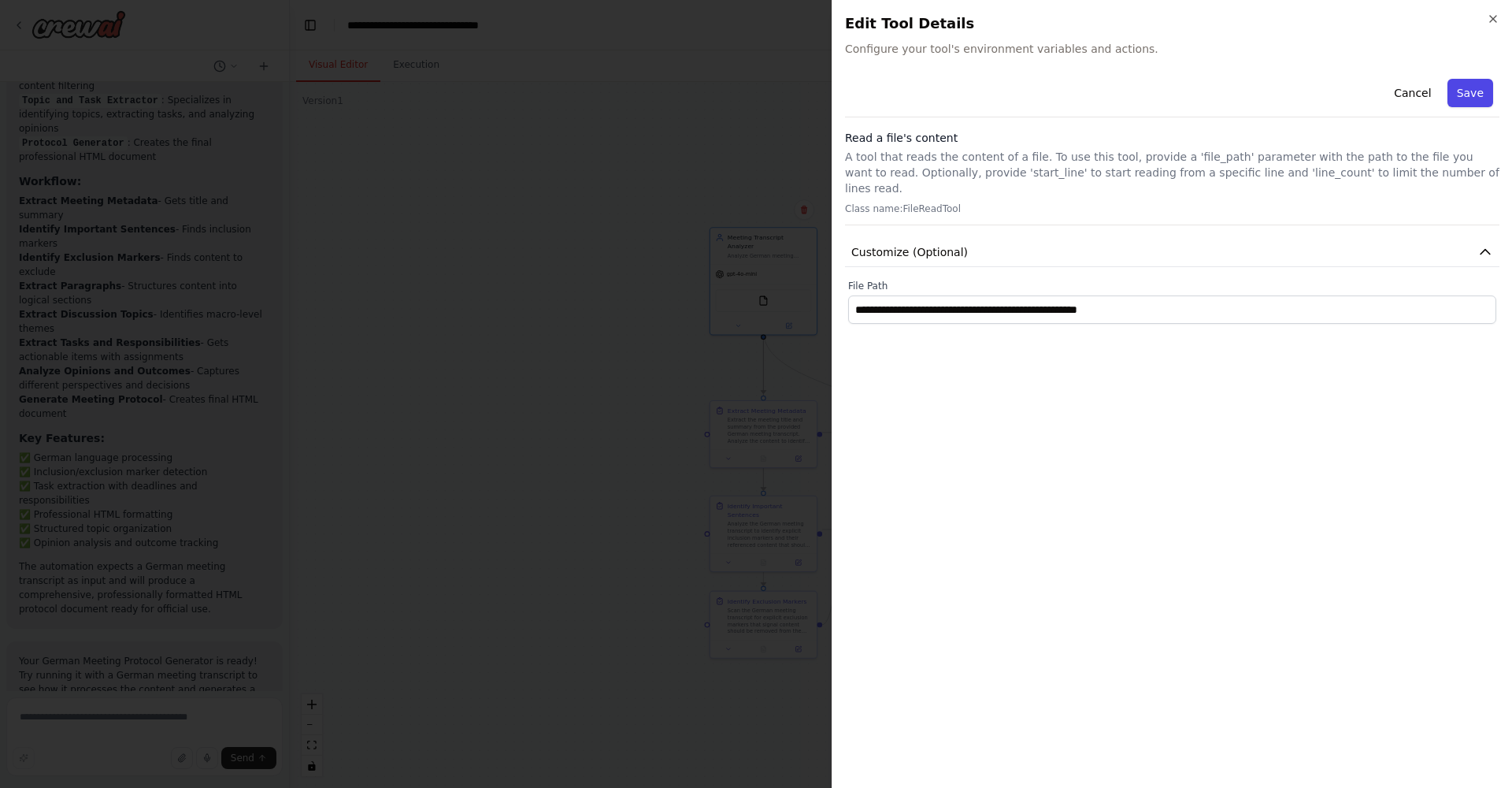
click at [1486, 86] on button "Save" at bounding box center [1470, 94] width 46 height 29
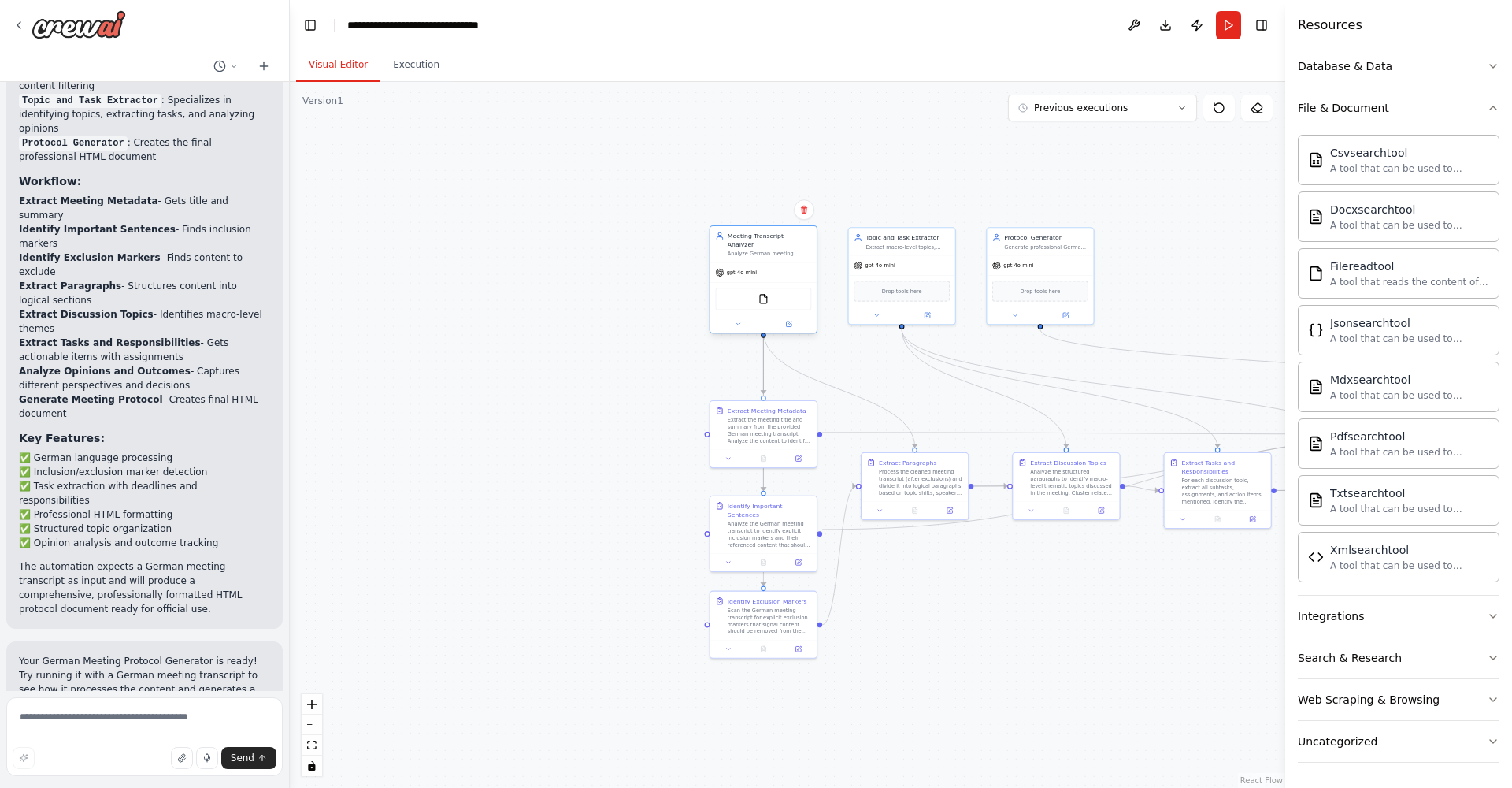
click at [764, 300] on div "FileReadTool" at bounding box center [763, 299] width 96 height 23
click at [1230, 29] on button "Run" at bounding box center [1229, 26] width 26 height 29
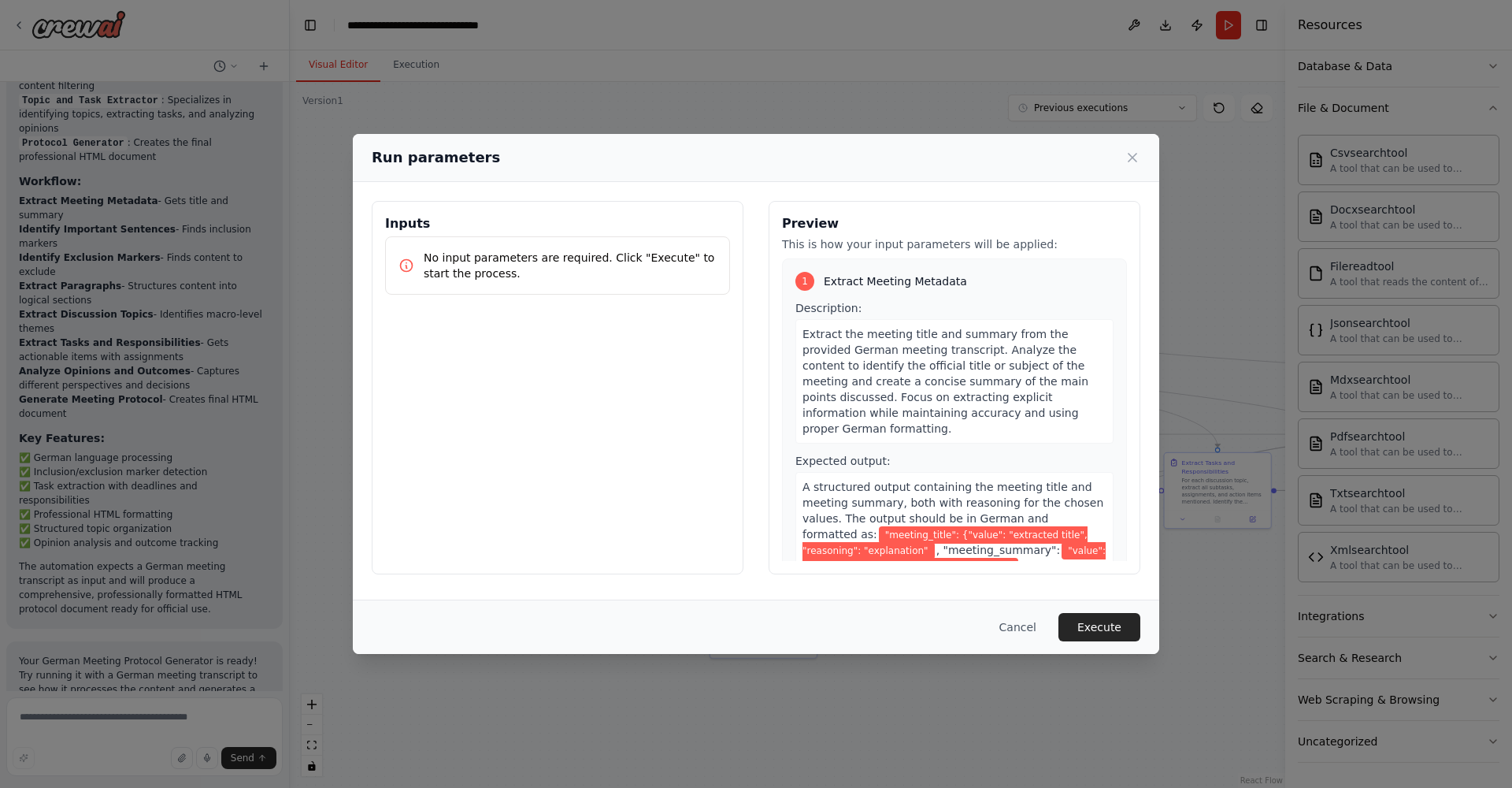
click at [403, 261] on icon at bounding box center [407, 265] width 12 height 12
click at [411, 232] on h3 "Inputs" at bounding box center [558, 224] width 345 height 19
click at [411, 221] on h3 "Inputs" at bounding box center [558, 224] width 345 height 19
click at [1031, 627] on button "Cancel" at bounding box center [1018, 627] width 62 height 29
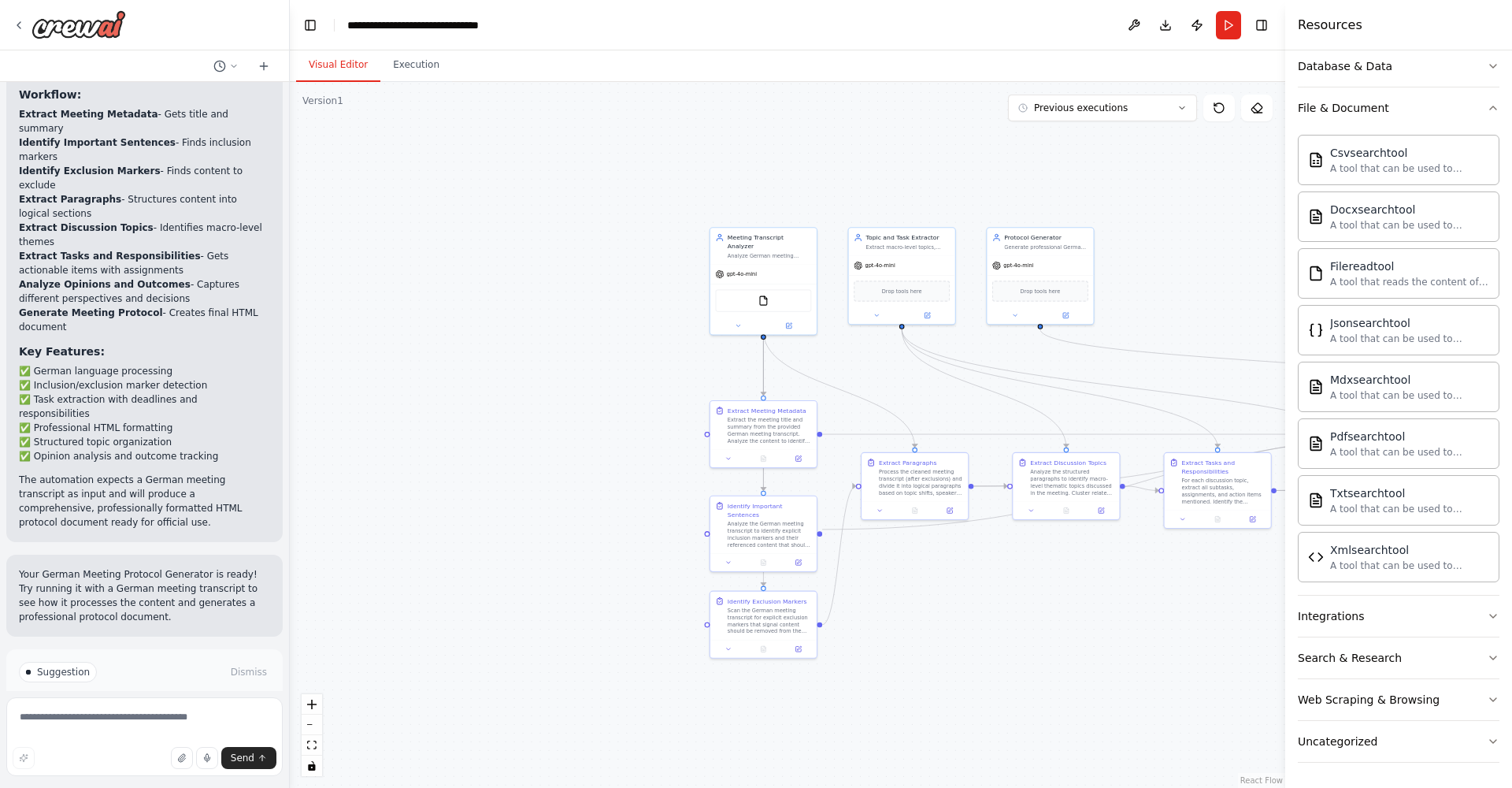
scroll to position [0, 0]
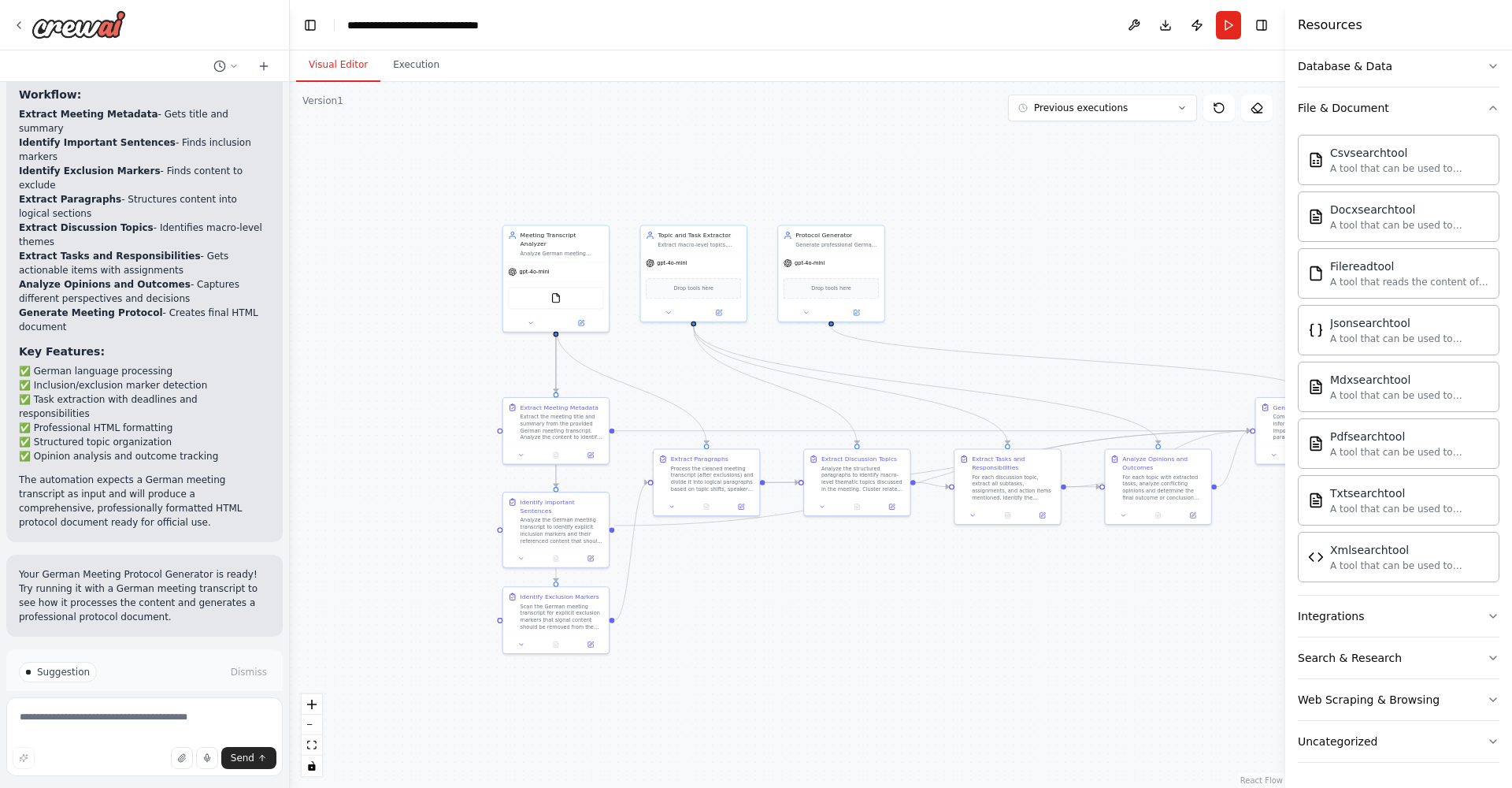
drag, startPoint x: 553, startPoint y: 393, endPoint x: 344, endPoint y: 389, distance: 209.0
click at [344, 389] on div ".deletable-edge-delete-btn { width: 20px; height: 20px; border: 0px solid #ffff…" at bounding box center [788, 436] width 995 height 706
click at [265, 66] on icon at bounding box center [263, 66] width 7 height 0
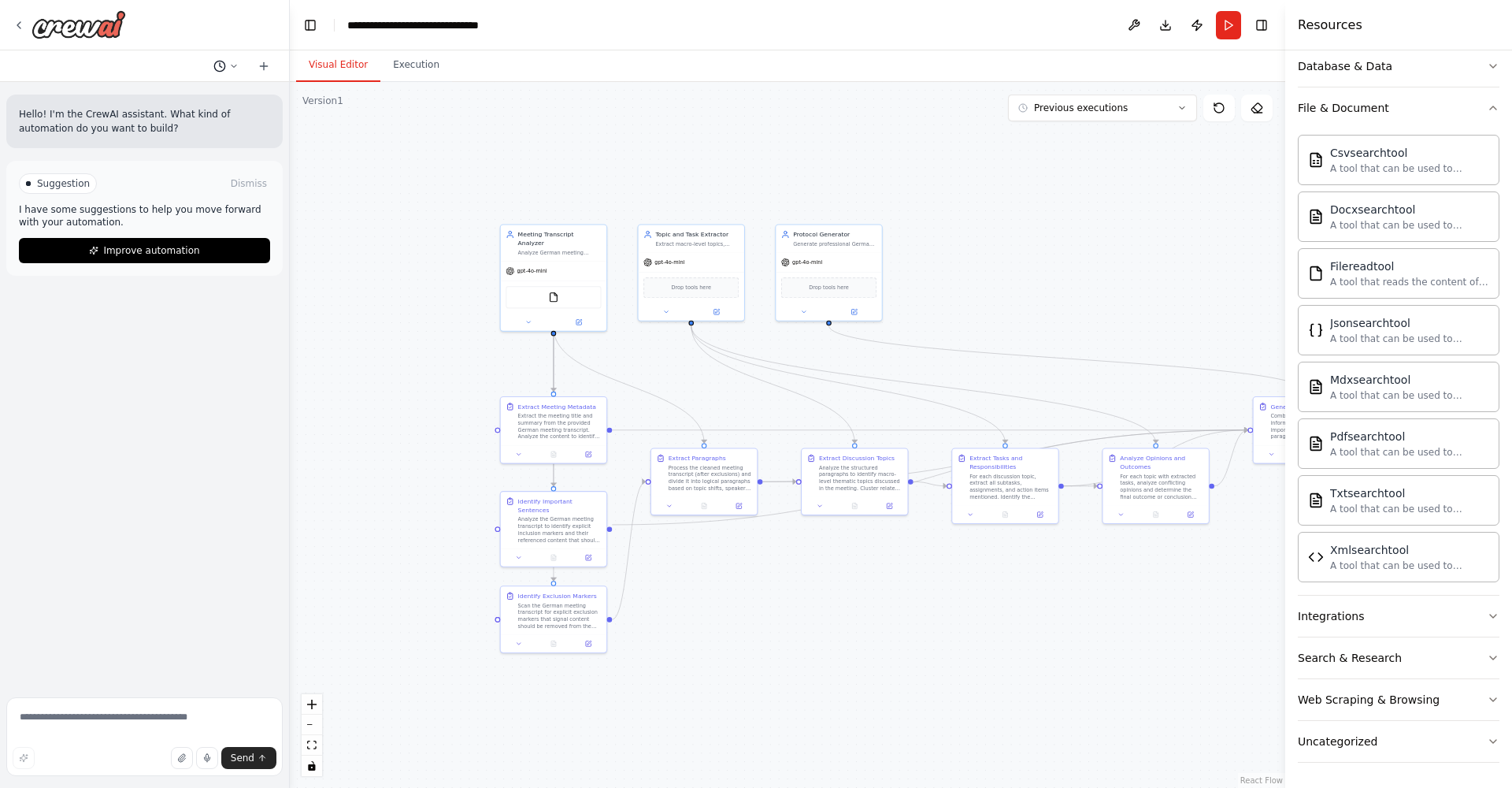
click at [224, 66] on circle at bounding box center [219, 66] width 10 height 10
click at [209, 118] on span "build this worklof" at bounding box center [158, 124] width 102 height 13
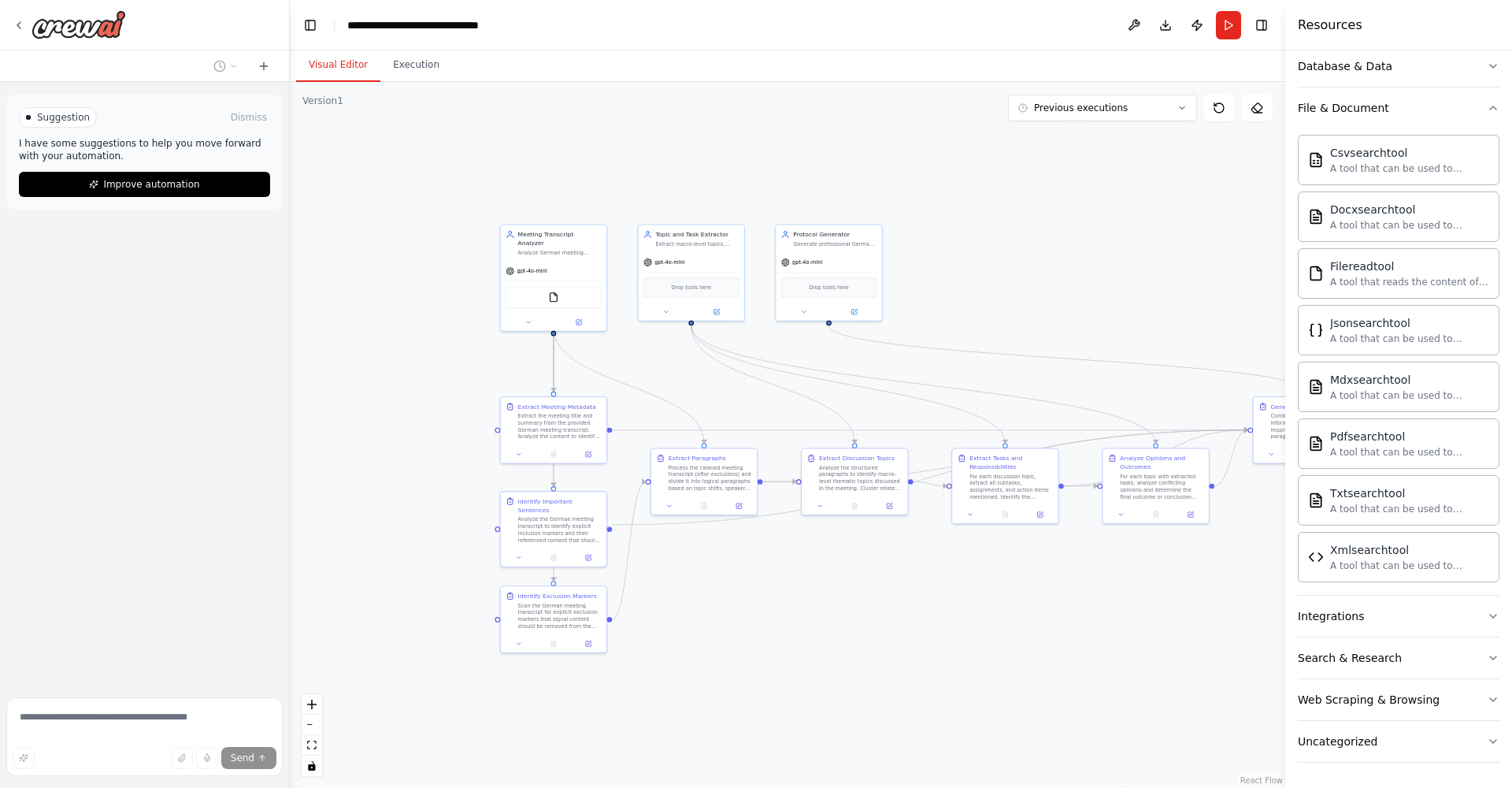
scroll to position [1367, 0]
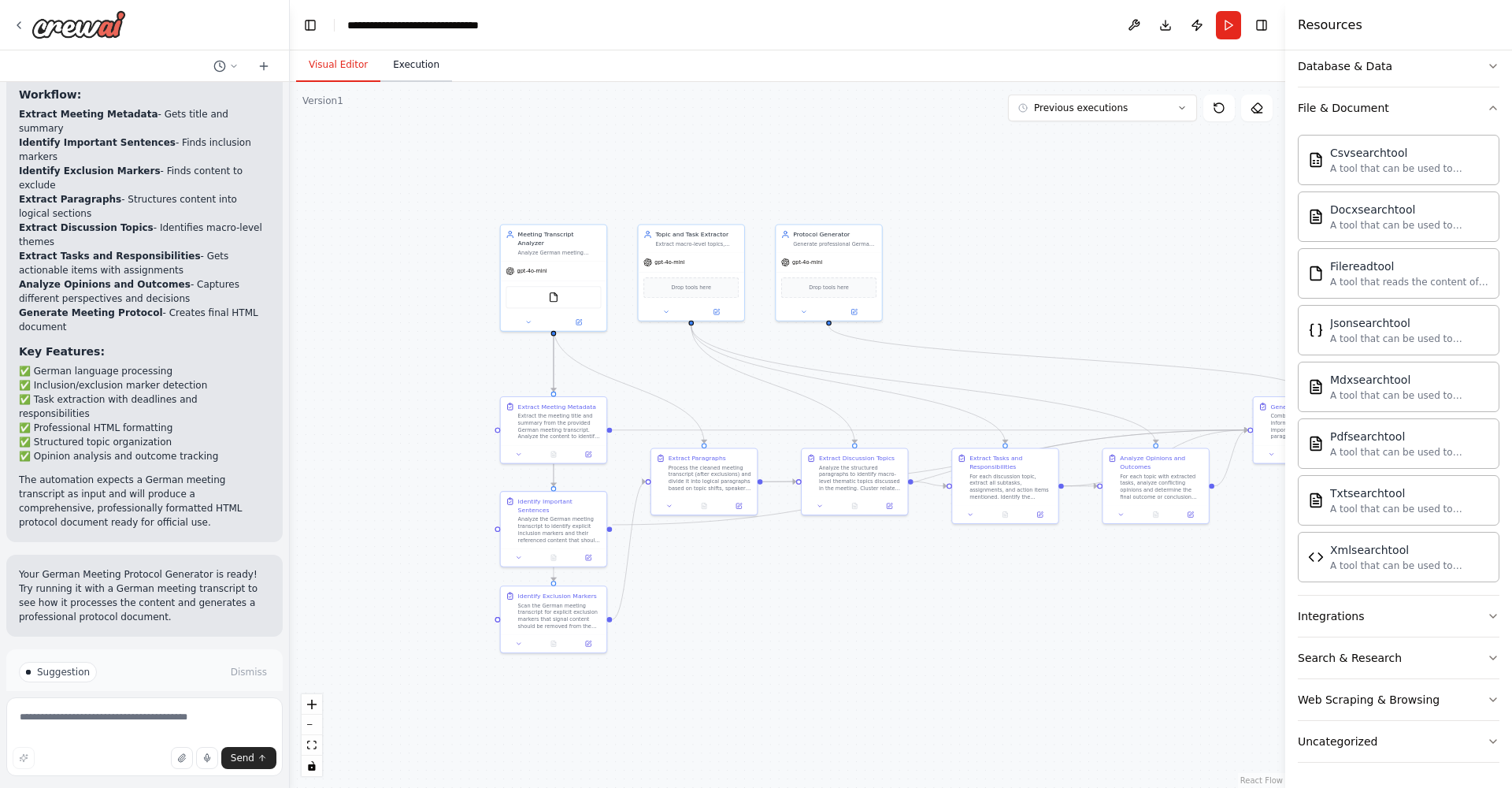
click at [411, 63] on button "Execution" at bounding box center [416, 65] width 72 height 33
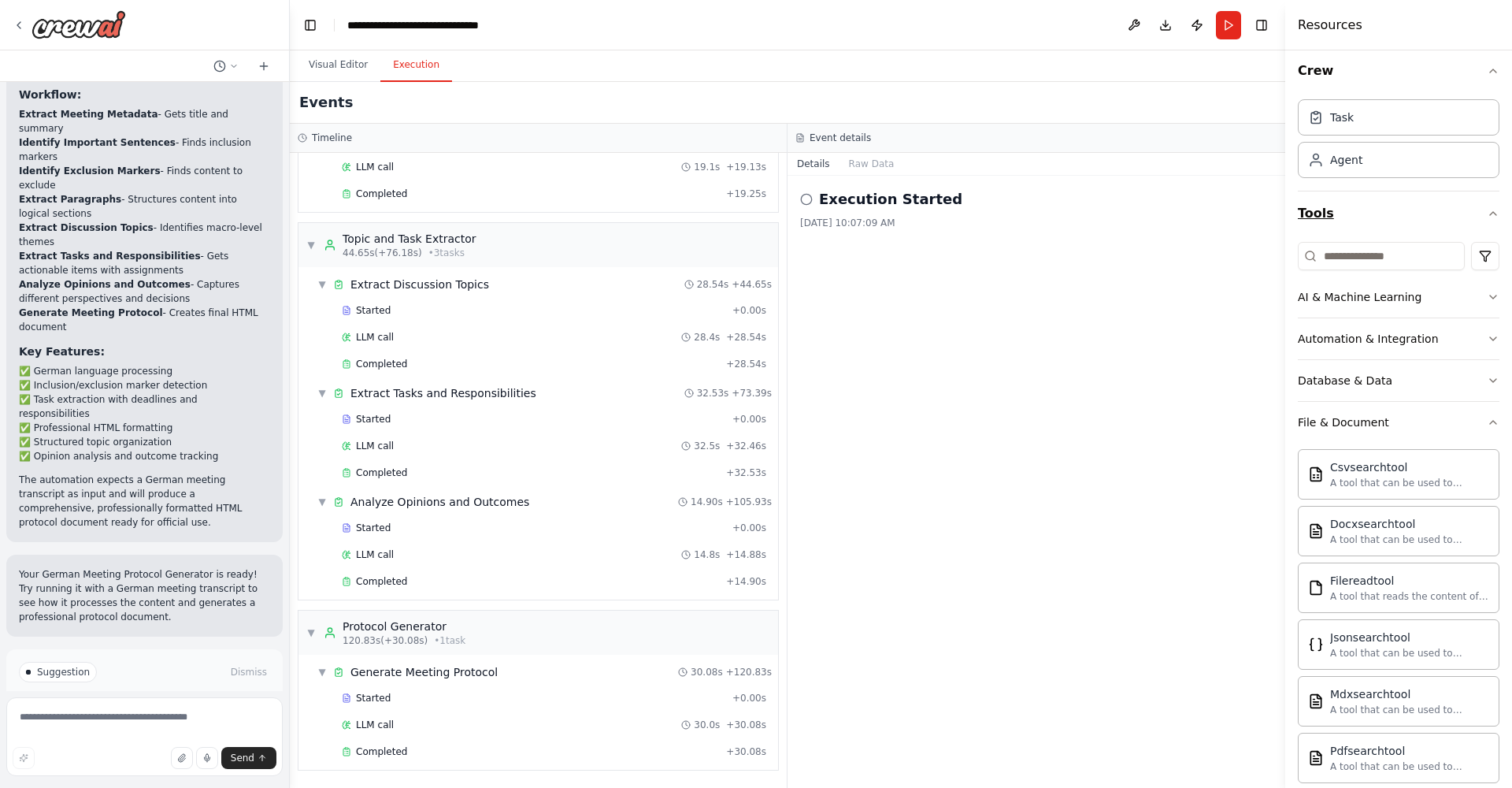
scroll to position [13, 0]
click at [1359, 122] on div "Task" at bounding box center [1399, 111] width 201 height 36
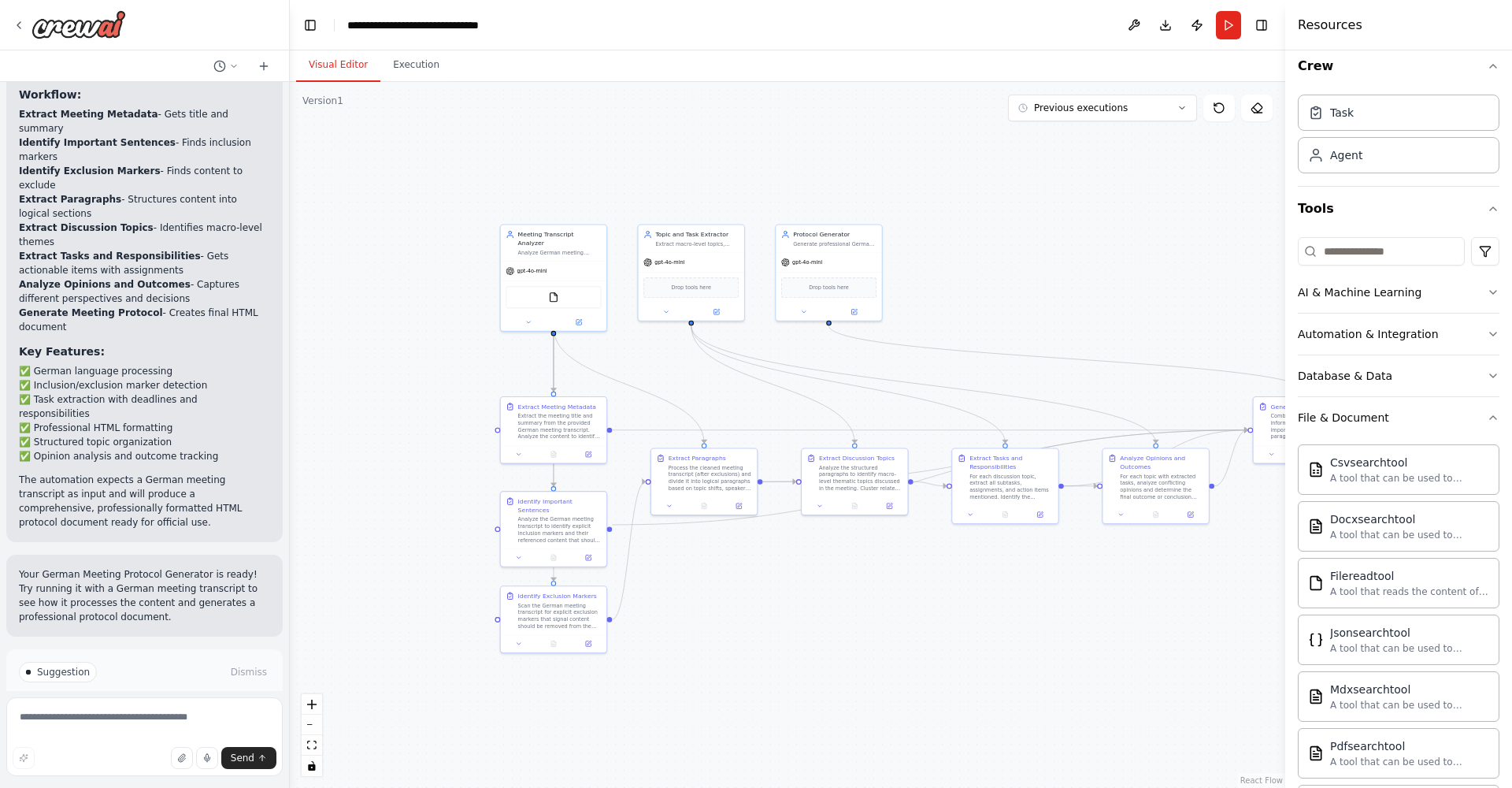
click at [339, 65] on button "Visual Editor" at bounding box center [339, 65] width 85 height 33
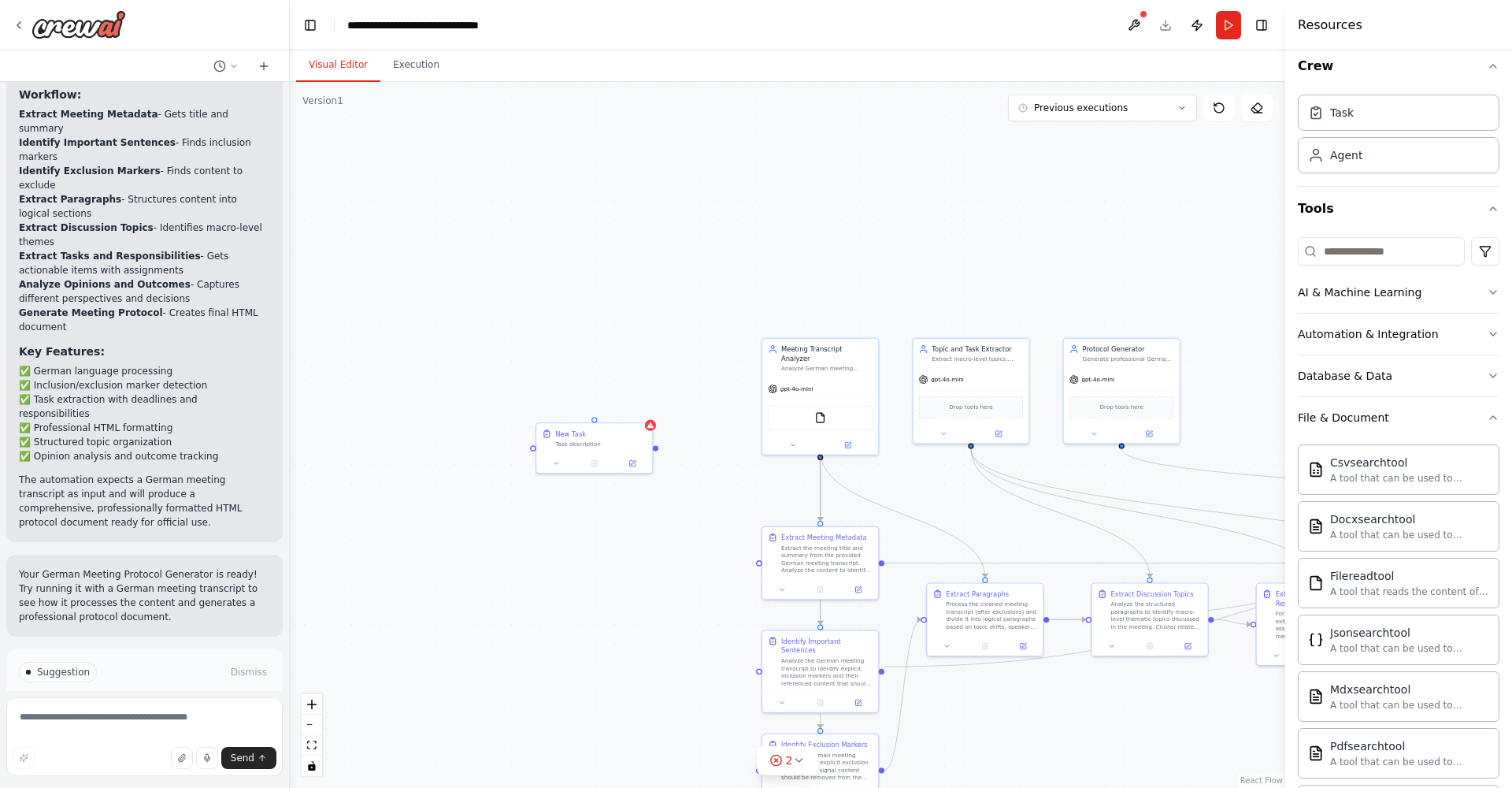
drag, startPoint x: 360, startPoint y: 377, endPoint x: 609, endPoint y: 504, distance: 279.5
click at [610, 503] on div ".deletable-edge-delete-btn { width: 20px; height: 20px; border: 0px solid #ffff…" at bounding box center [788, 436] width 995 height 706
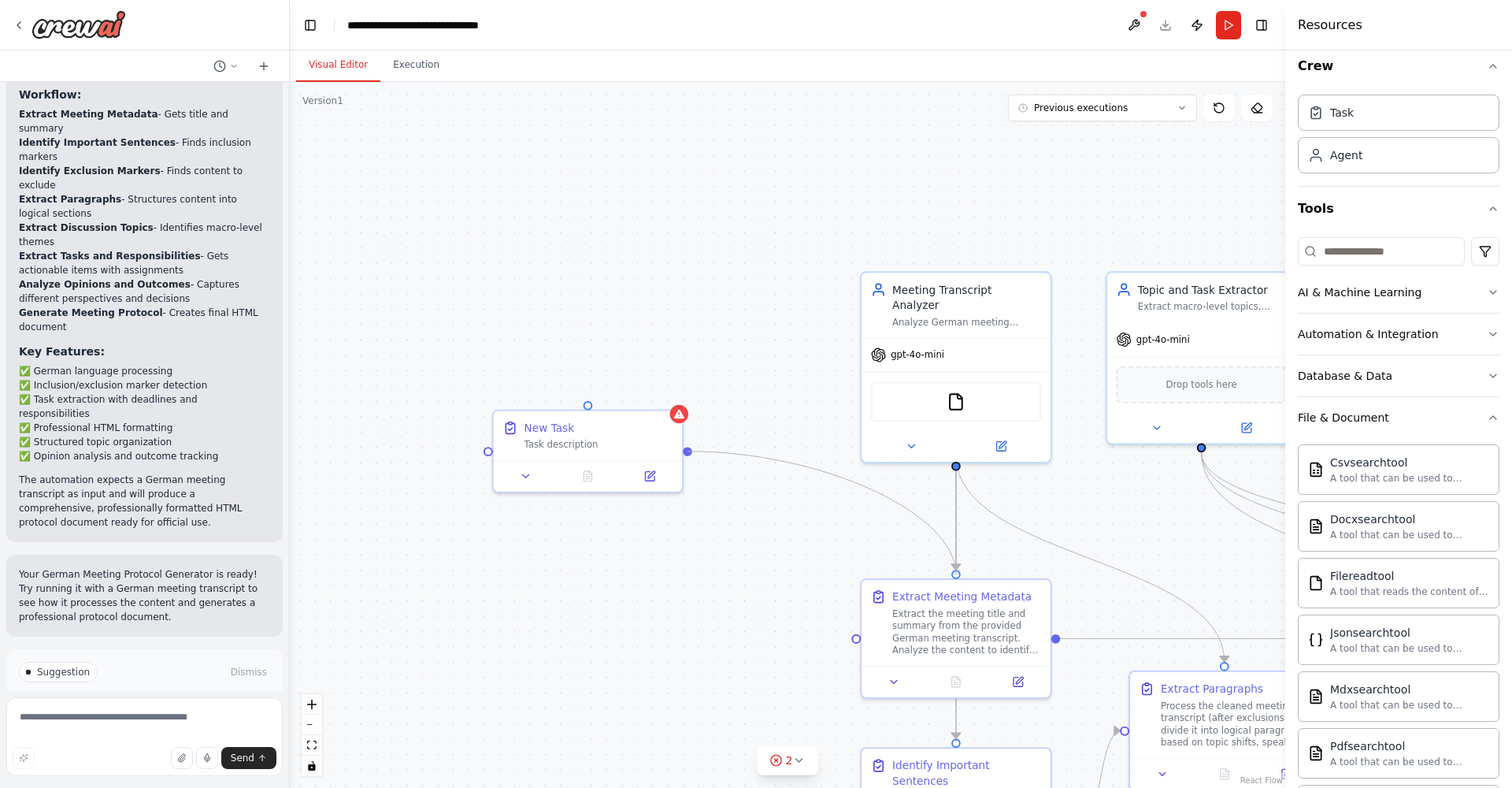
drag, startPoint x: 688, startPoint y: 450, endPoint x: 961, endPoint y: 571, distance: 298.6
click at [961, 571] on div ".deletable-edge-delete-btn { width: 20px; height: 20px; border: 0px solid #ffff…" at bounding box center [788, 436] width 995 height 706
drag, startPoint x: 690, startPoint y: 453, endPoint x: 851, endPoint y: 641, distance: 247.5
click at [851, 641] on div ".deletable-edge-delete-btn { width: 20px; height: 20px; border: 0px solid #ffff…" at bounding box center [788, 436] width 995 height 706
click at [652, 480] on icon at bounding box center [650, 474] width 13 height 13
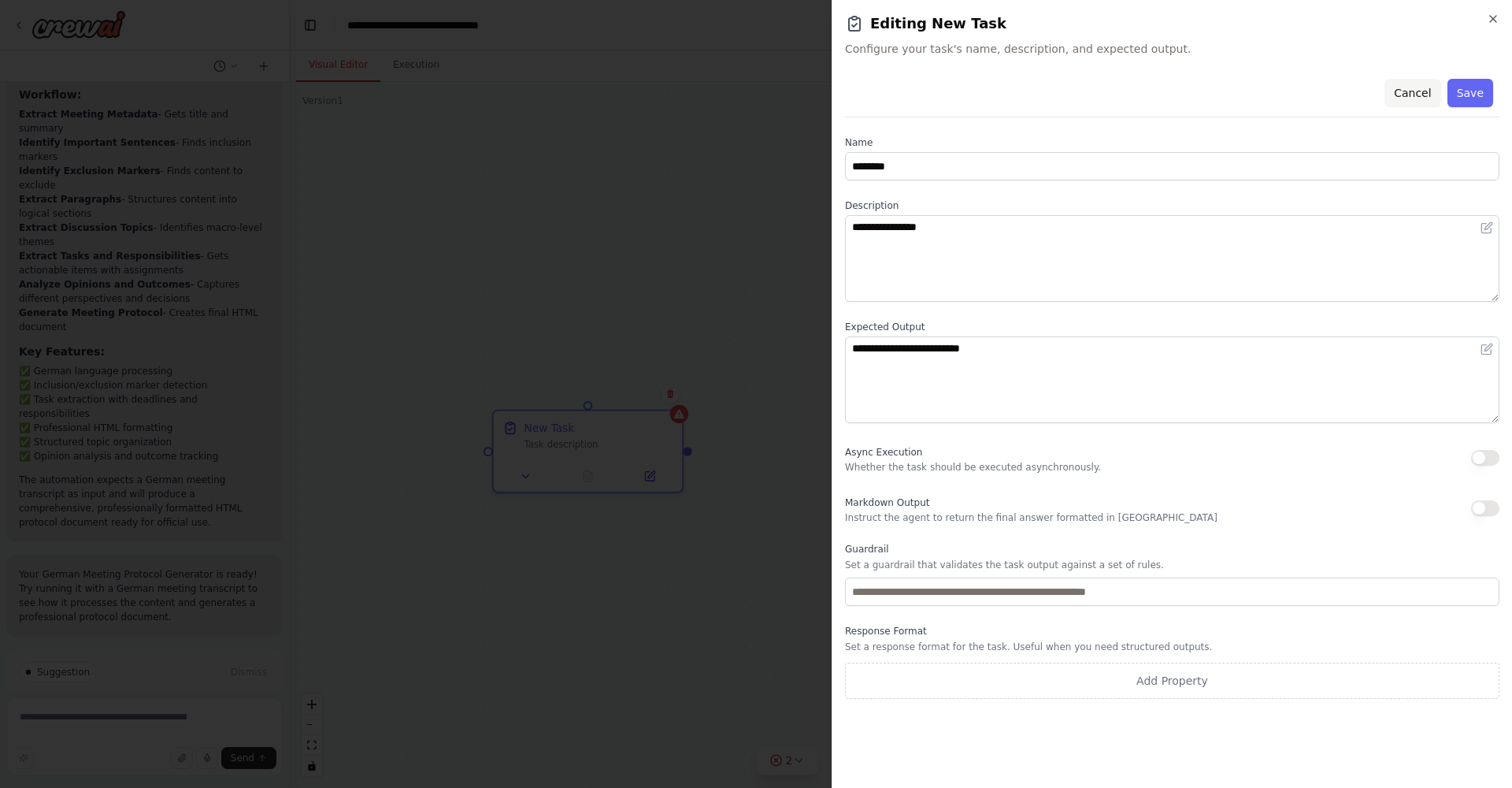
click at [1423, 88] on button "Cancel" at bounding box center [1413, 94] width 56 height 29
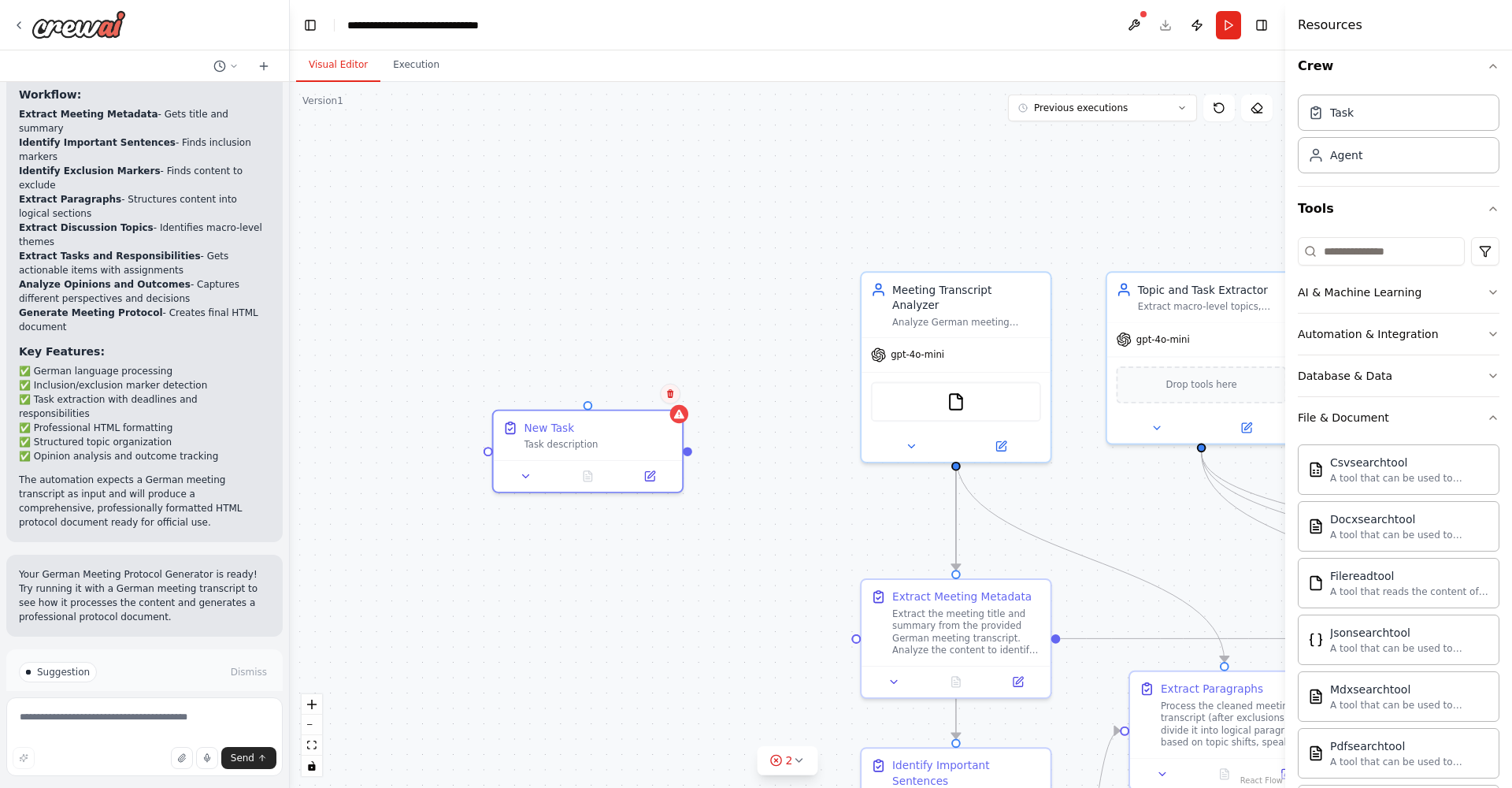
click at [672, 400] on button at bounding box center [670, 394] width 21 height 21
click at [627, 397] on button "Confirm" at bounding box center [625, 394] width 56 height 19
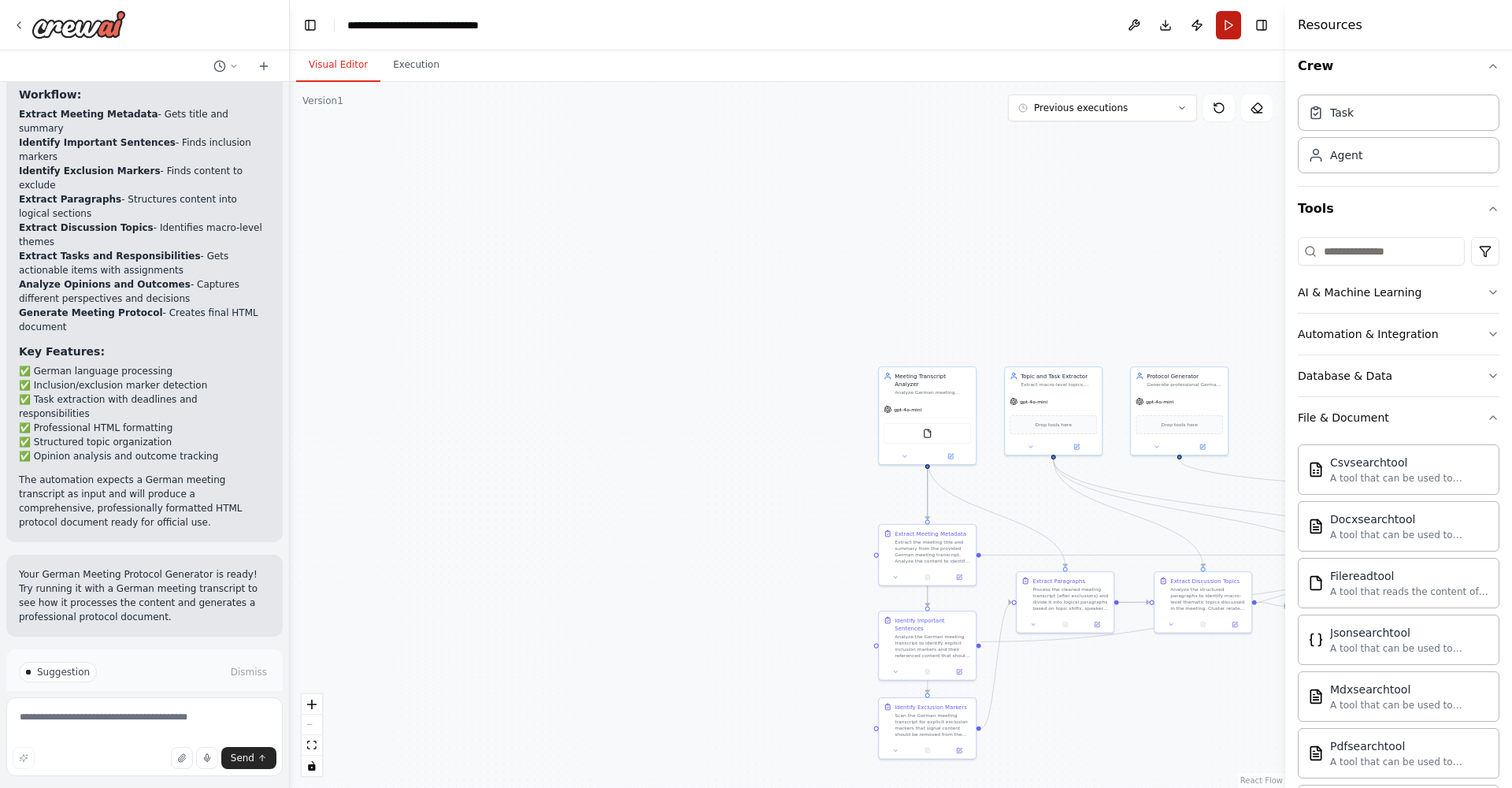
click at [1232, 29] on button "Run" at bounding box center [1229, 26] width 26 height 29
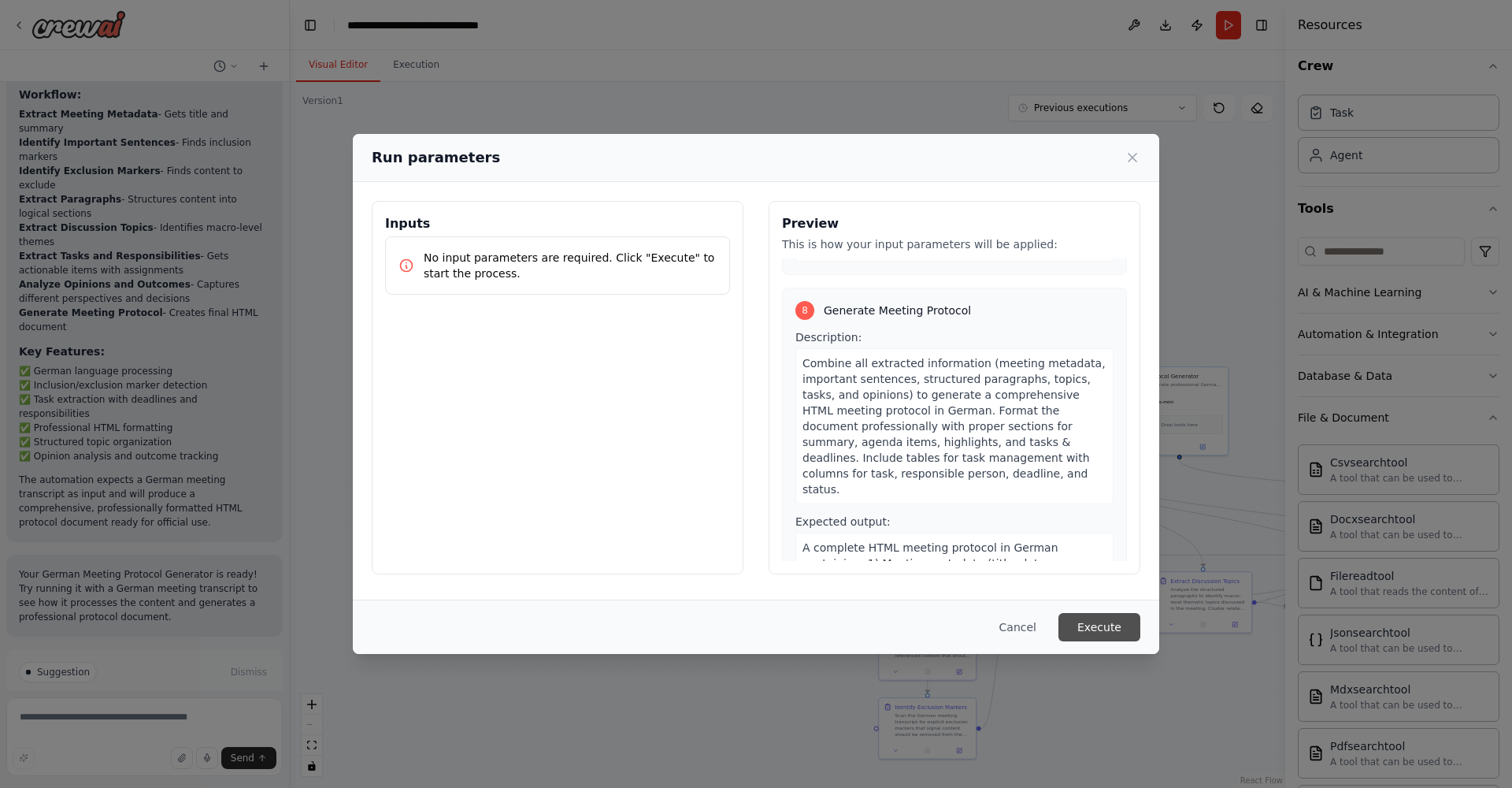
scroll to position [2440, 0]
click at [1086, 627] on button "Execute" at bounding box center [1099, 627] width 82 height 29
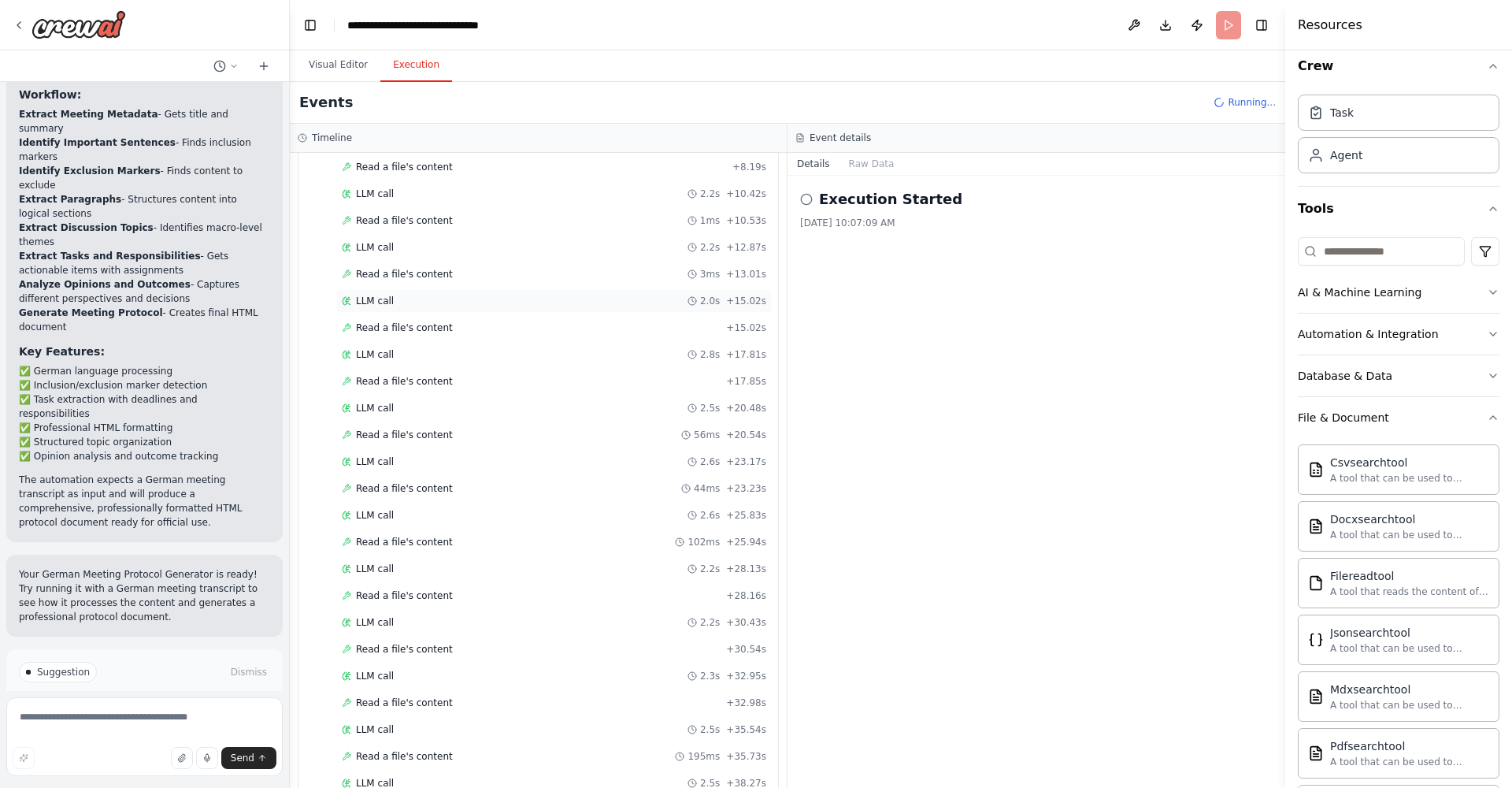
scroll to position [197, 0]
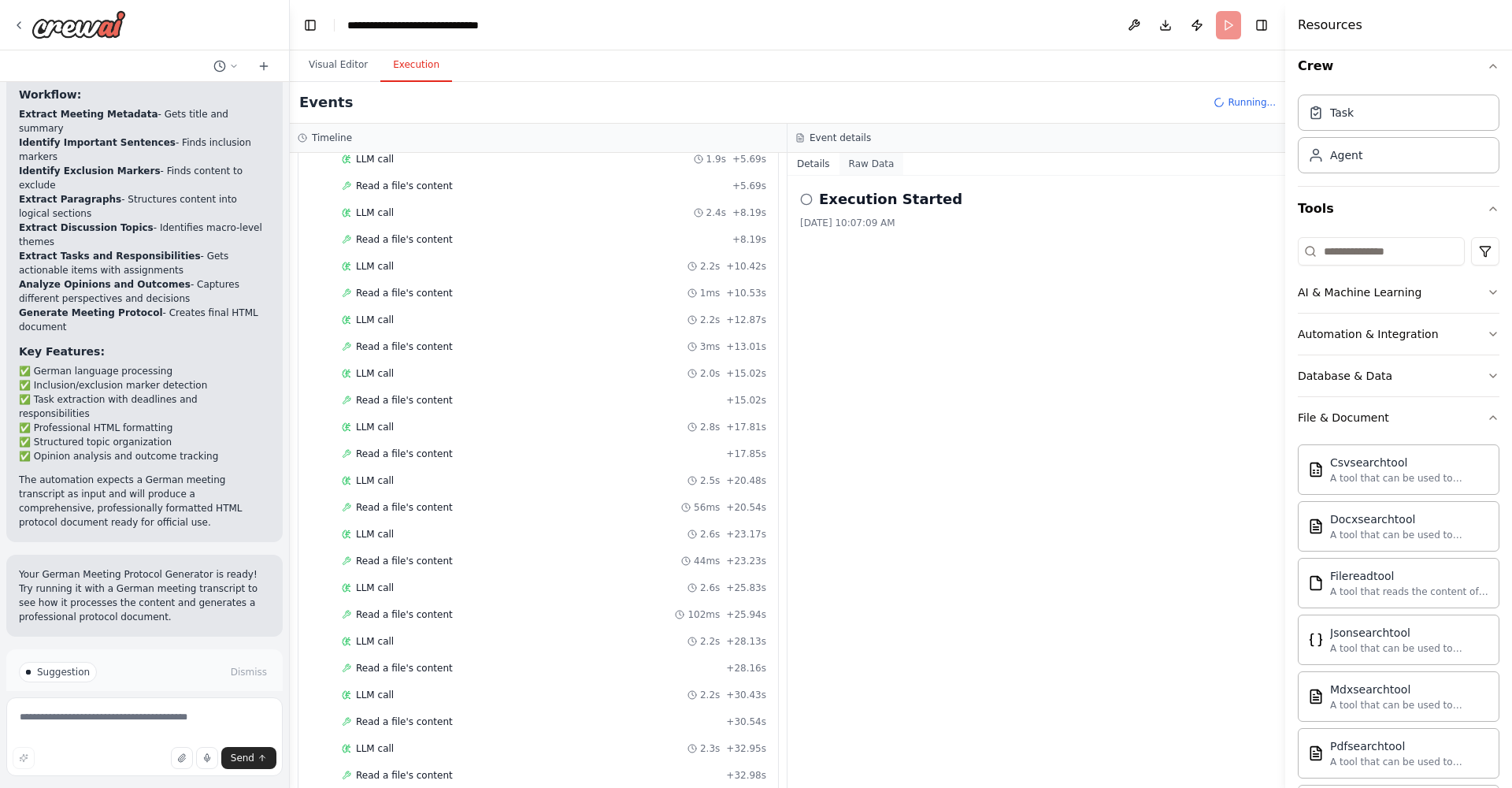
click at [871, 155] on button "Raw Data" at bounding box center [871, 164] width 65 height 22
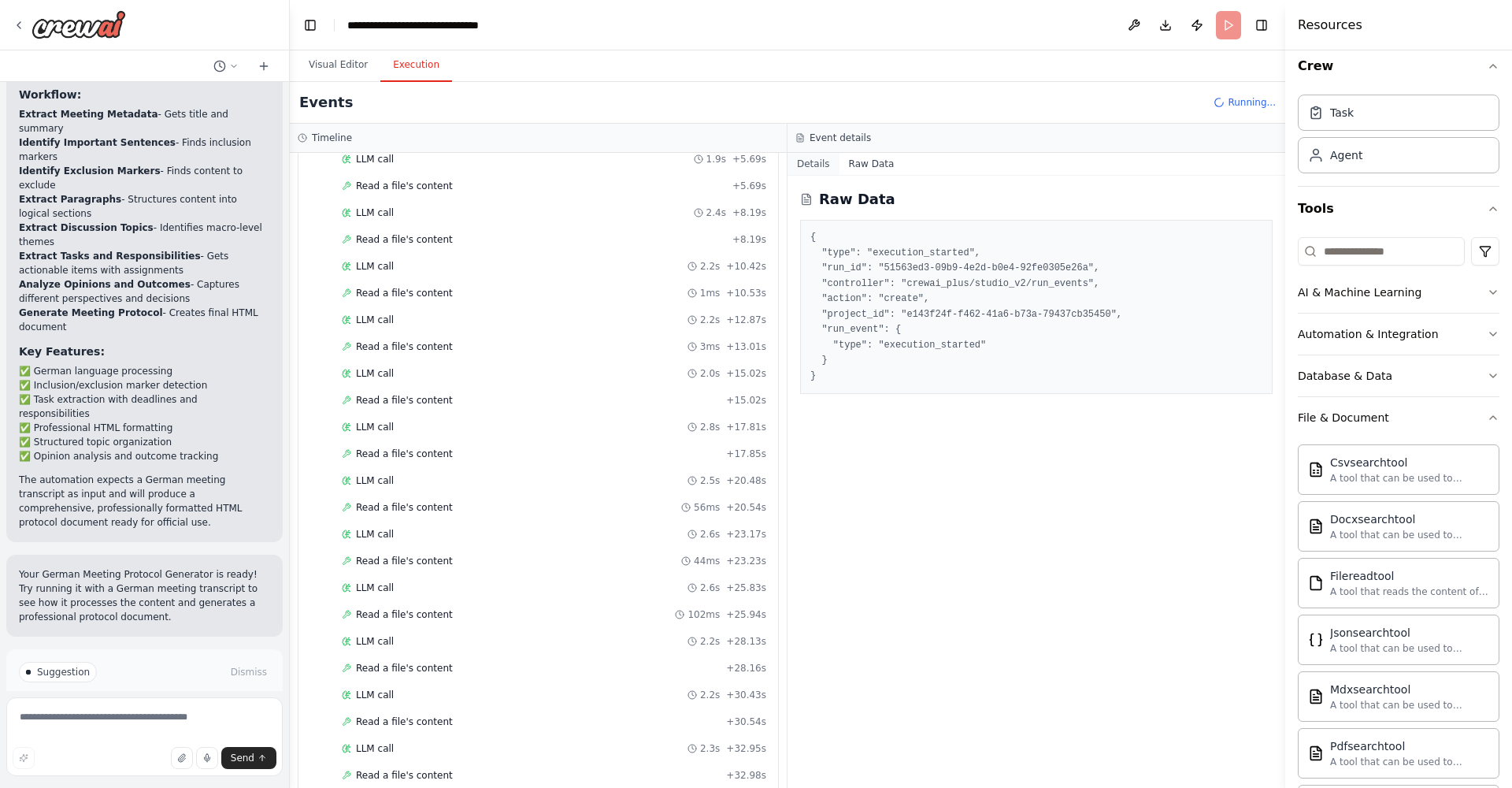
scroll to position [462, 0]
click at [808, 167] on button "Details" at bounding box center [813, 164] width 52 height 22
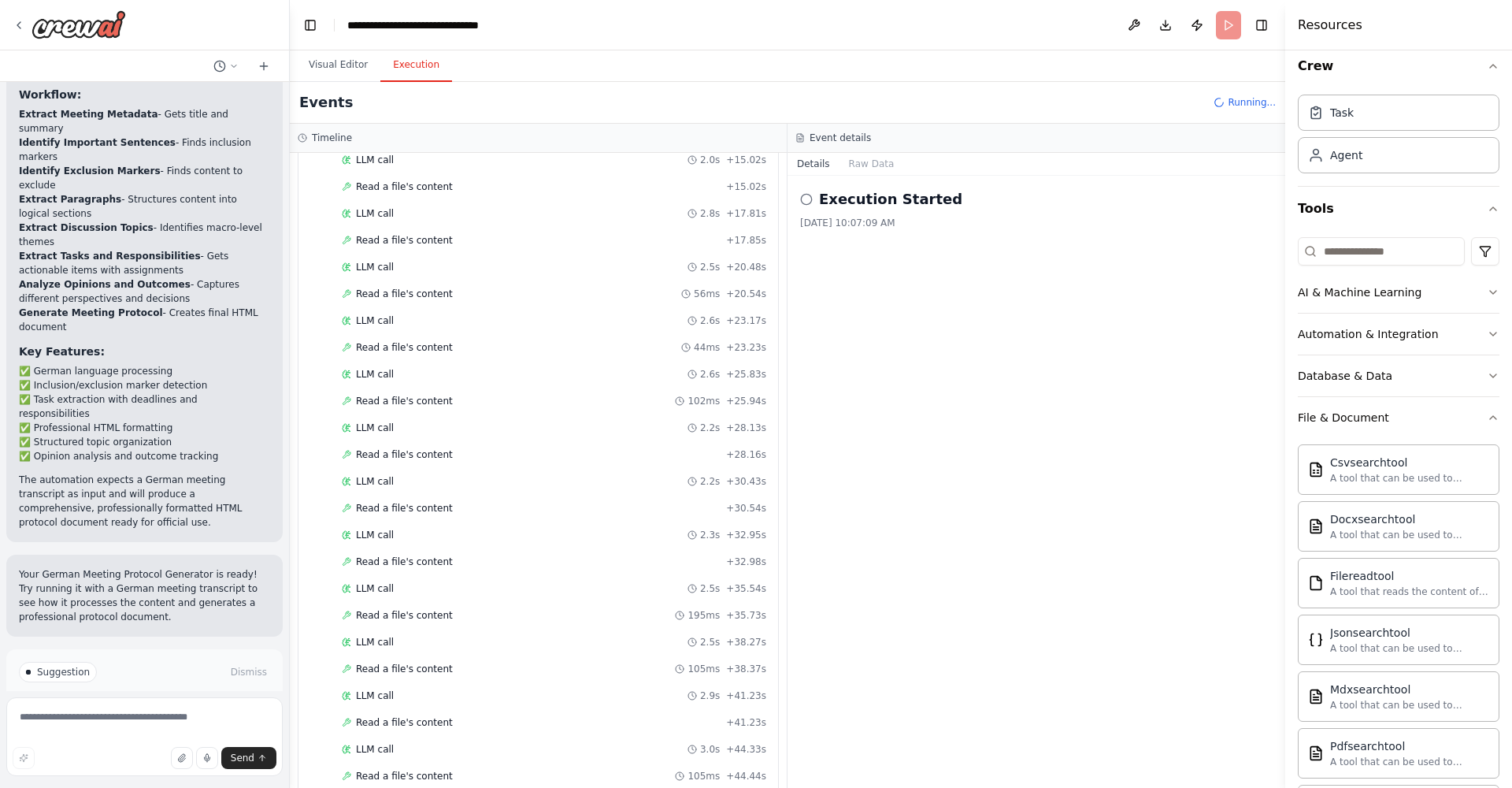
scroll to position [407, 0]
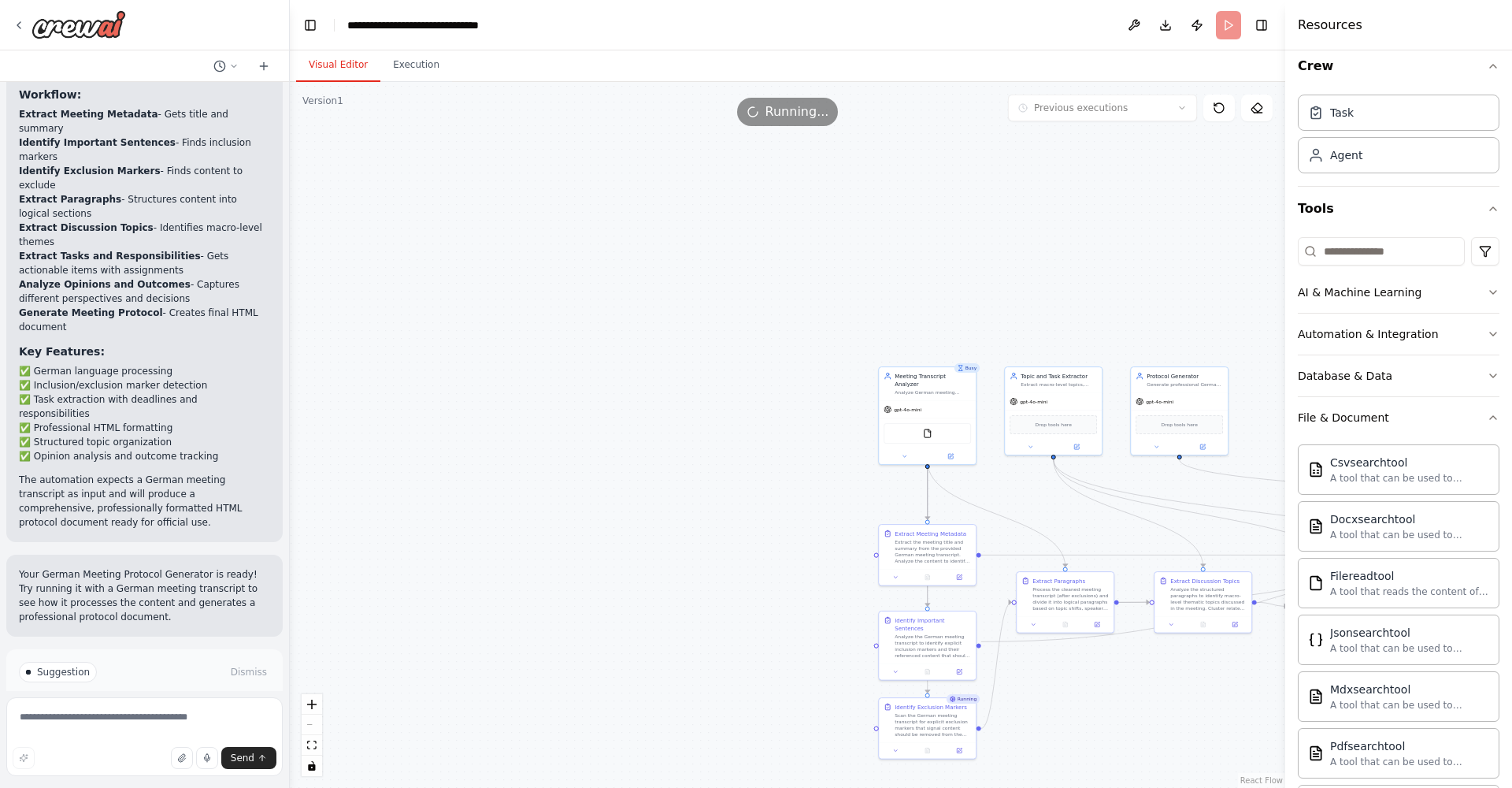
click at [330, 67] on button "Visual Editor" at bounding box center [339, 65] width 85 height 33
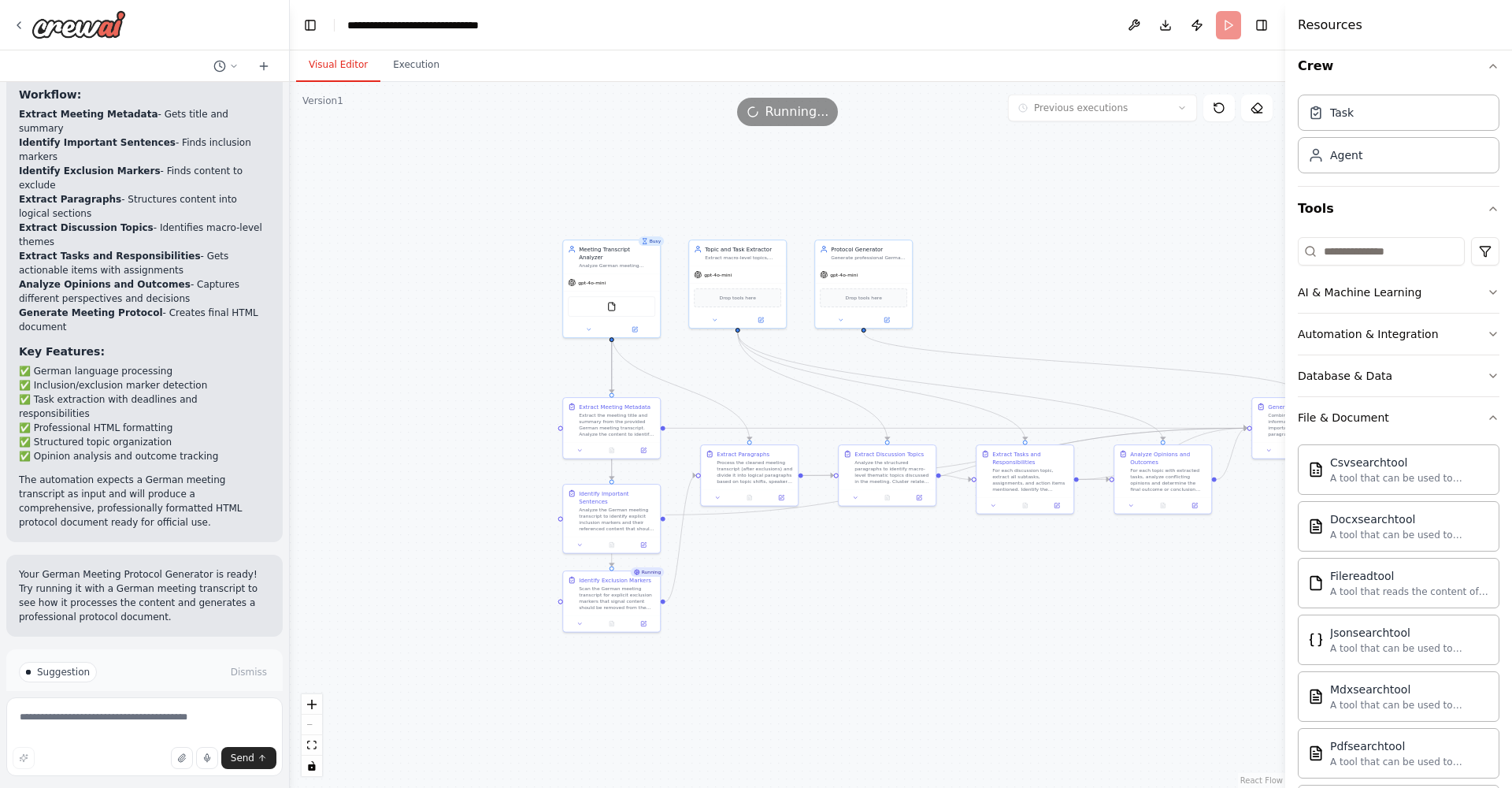
drag, startPoint x: 707, startPoint y: 382, endPoint x: 391, endPoint y: 256, distance: 340.2
click at [391, 256] on div ".deletable-edge-delete-btn { width: 20px; height: 20px; border: 0px solid #ffff…" at bounding box center [788, 436] width 995 height 706
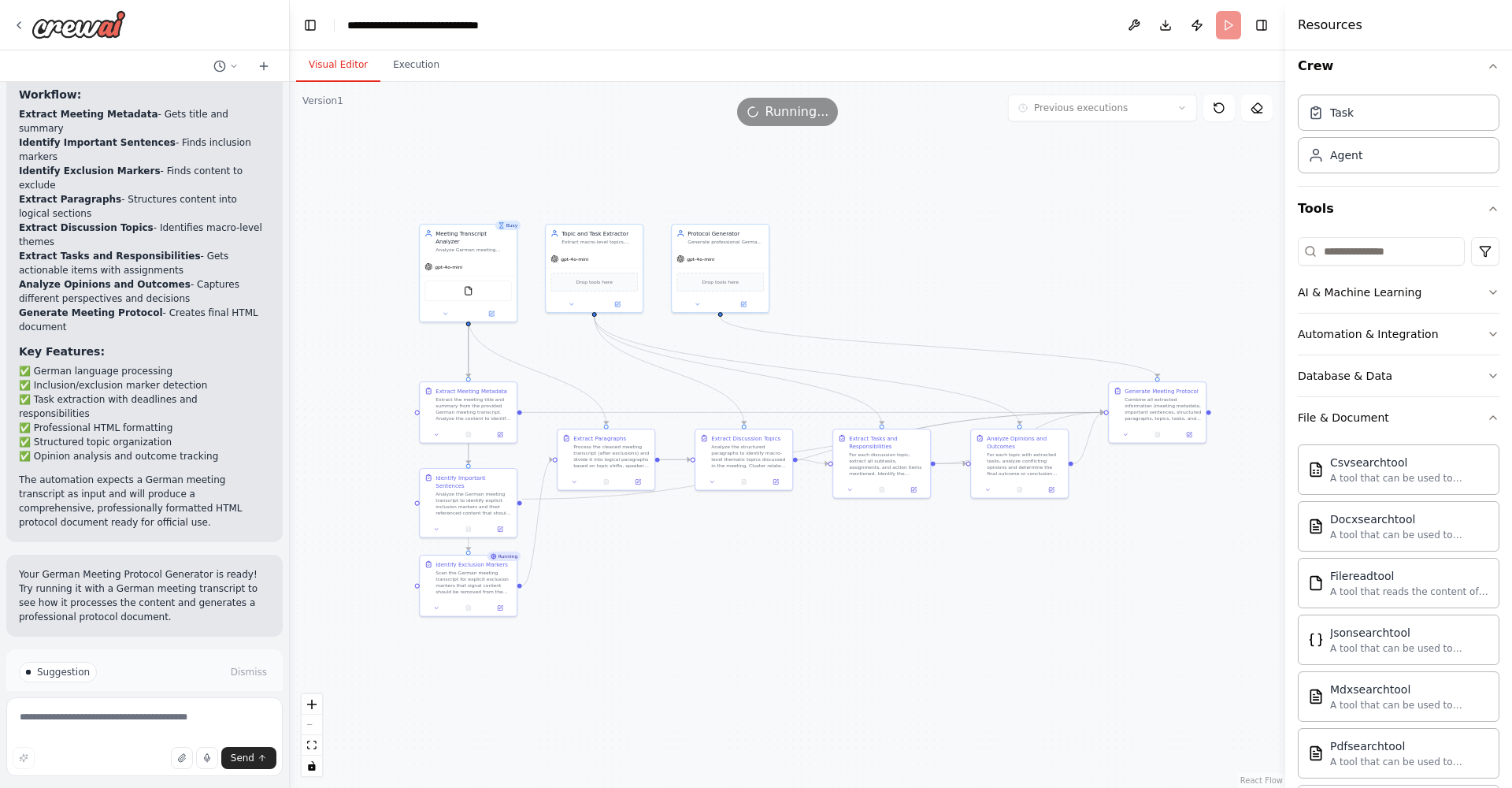
drag, startPoint x: 492, startPoint y: 343, endPoint x: 351, endPoint y: 327, distance: 141.9
click at [349, 327] on div ".deletable-edge-delete-btn { width: 20px; height: 20px; border: 0px solid #ffff…" at bounding box center [788, 436] width 995 height 706
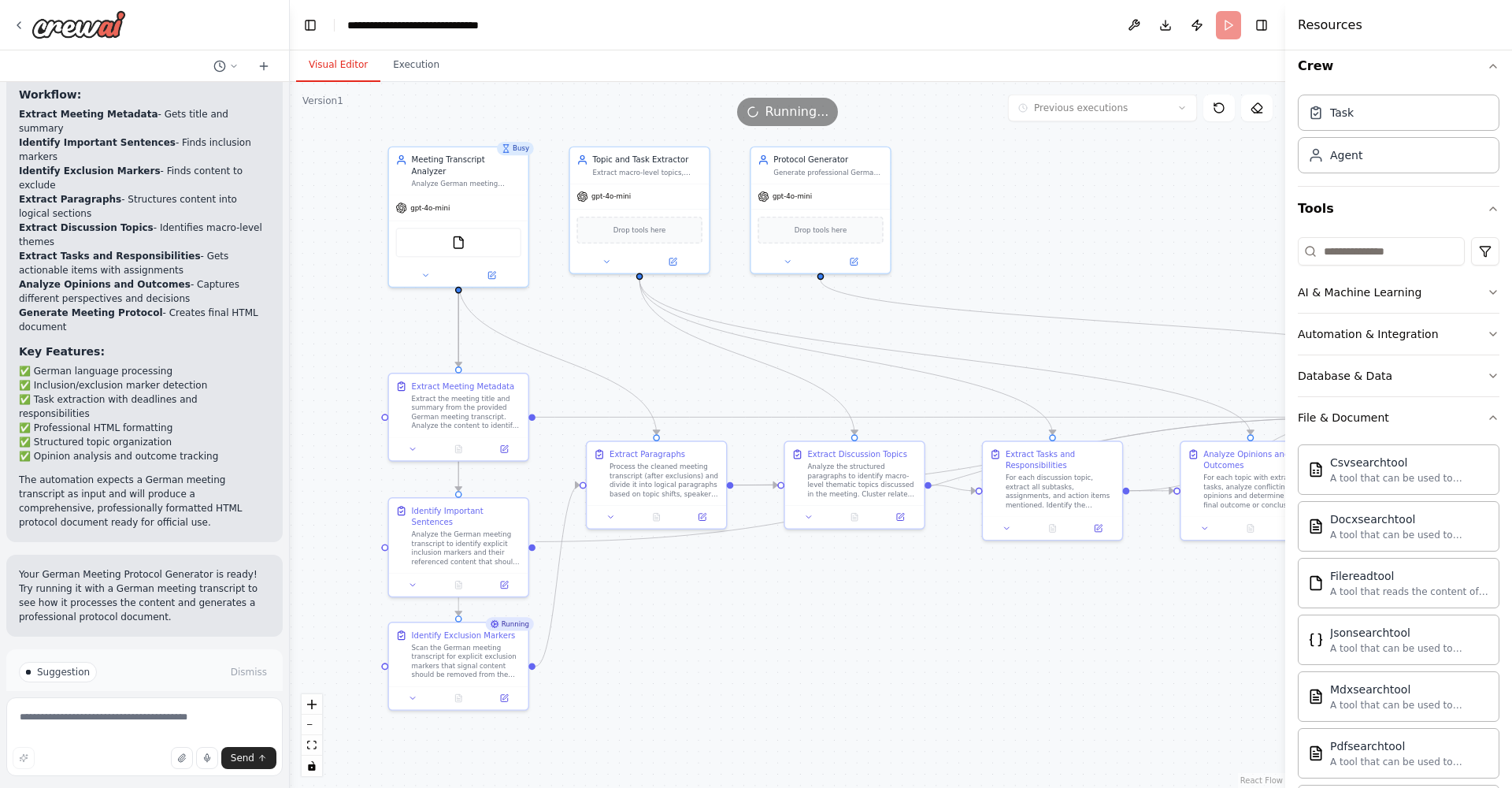
drag, startPoint x: 423, startPoint y: 340, endPoint x: 371, endPoint y: 300, distance: 65.6
click at [372, 300] on div ".deletable-edge-delete-btn { width: 20px; height: 20px; border: 0px solid #ffff…" at bounding box center [788, 436] width 995 height 706
click at [38, 722] on textarea at bounding box center [145, 737] width 276 height 79
type textarea "**********"
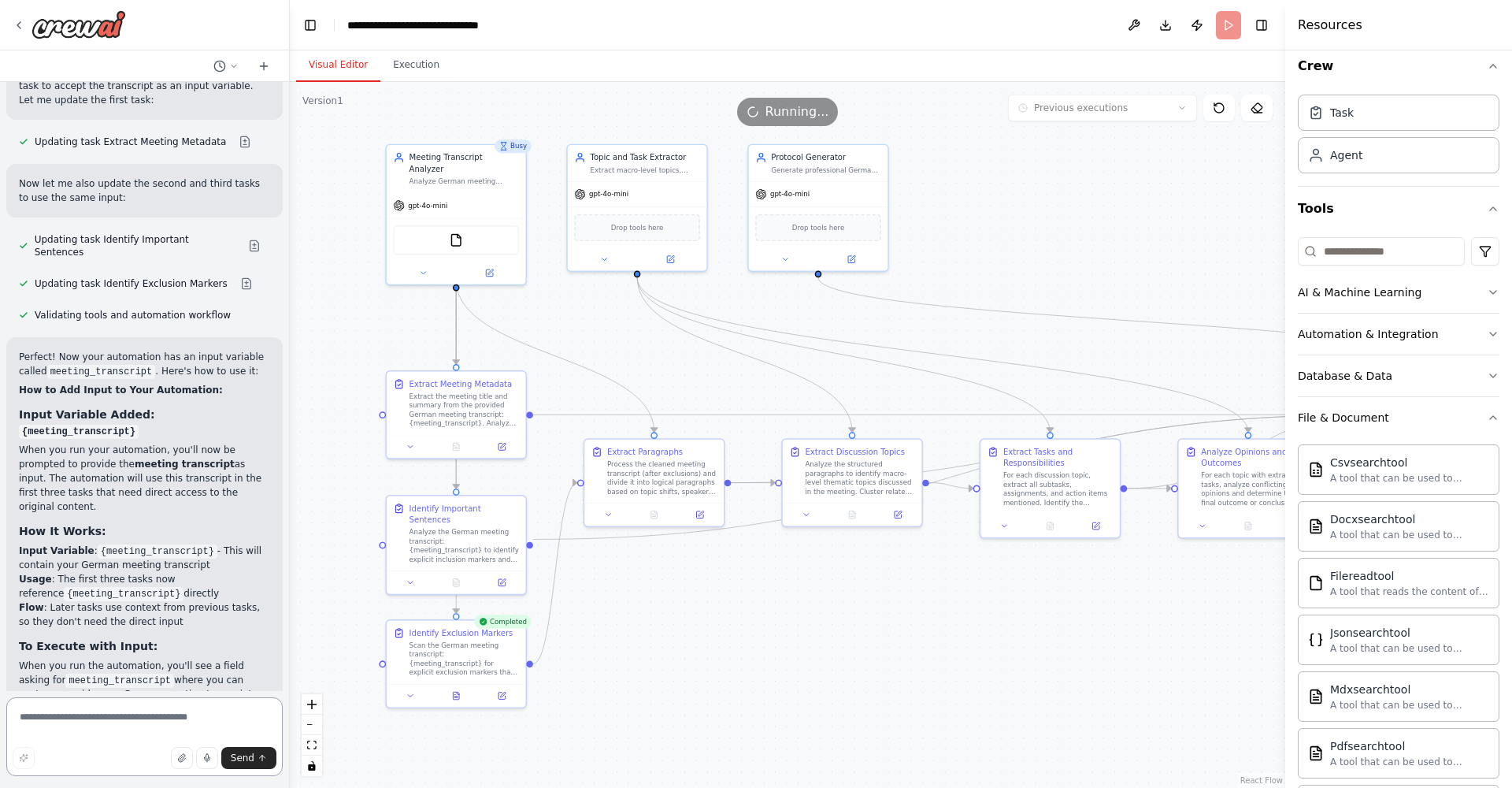
scroll to position [2485, 0]
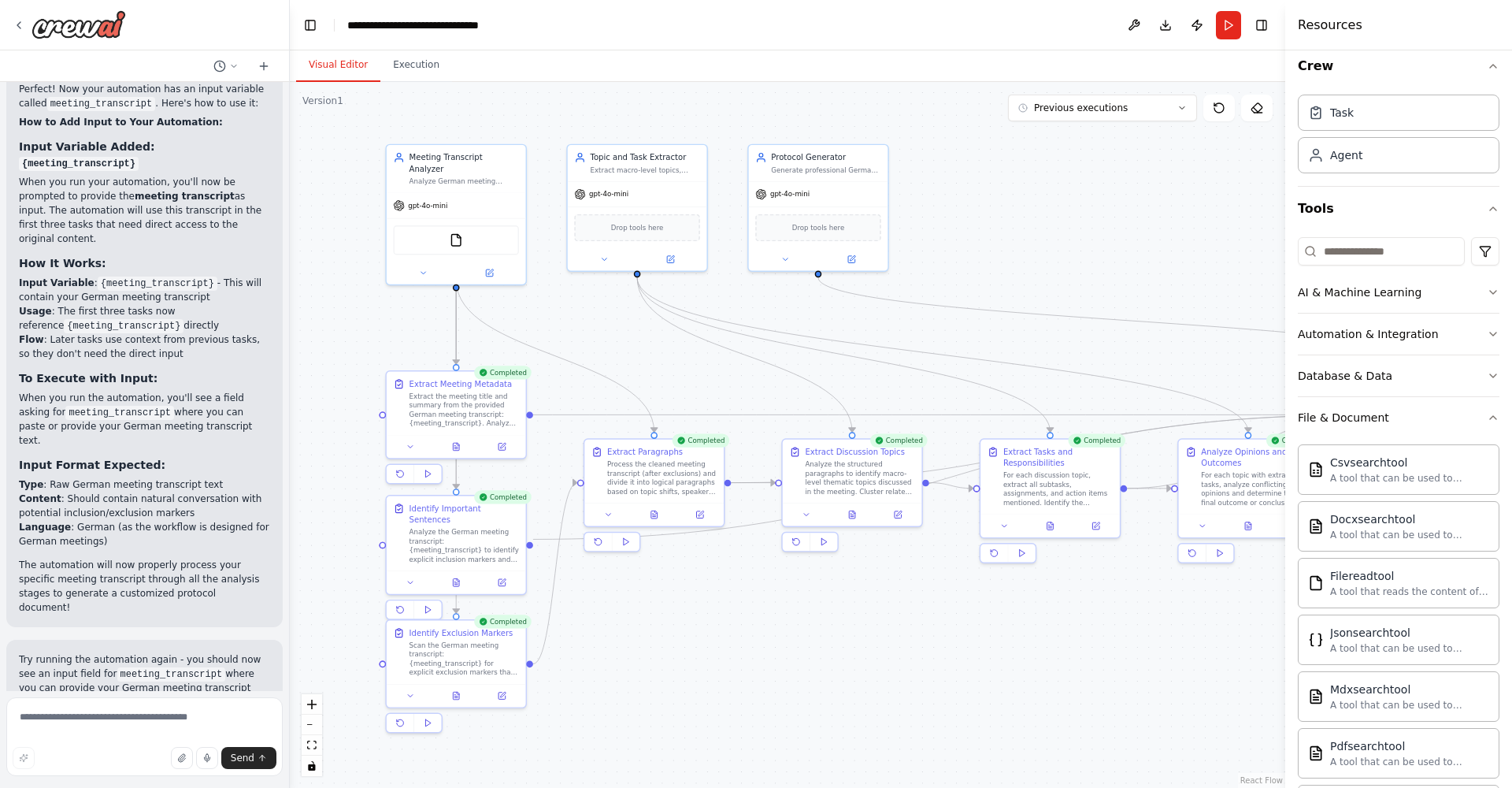
click at [426, 63] on button "Execution" at bounding box center [416, 65] width 72 height 33
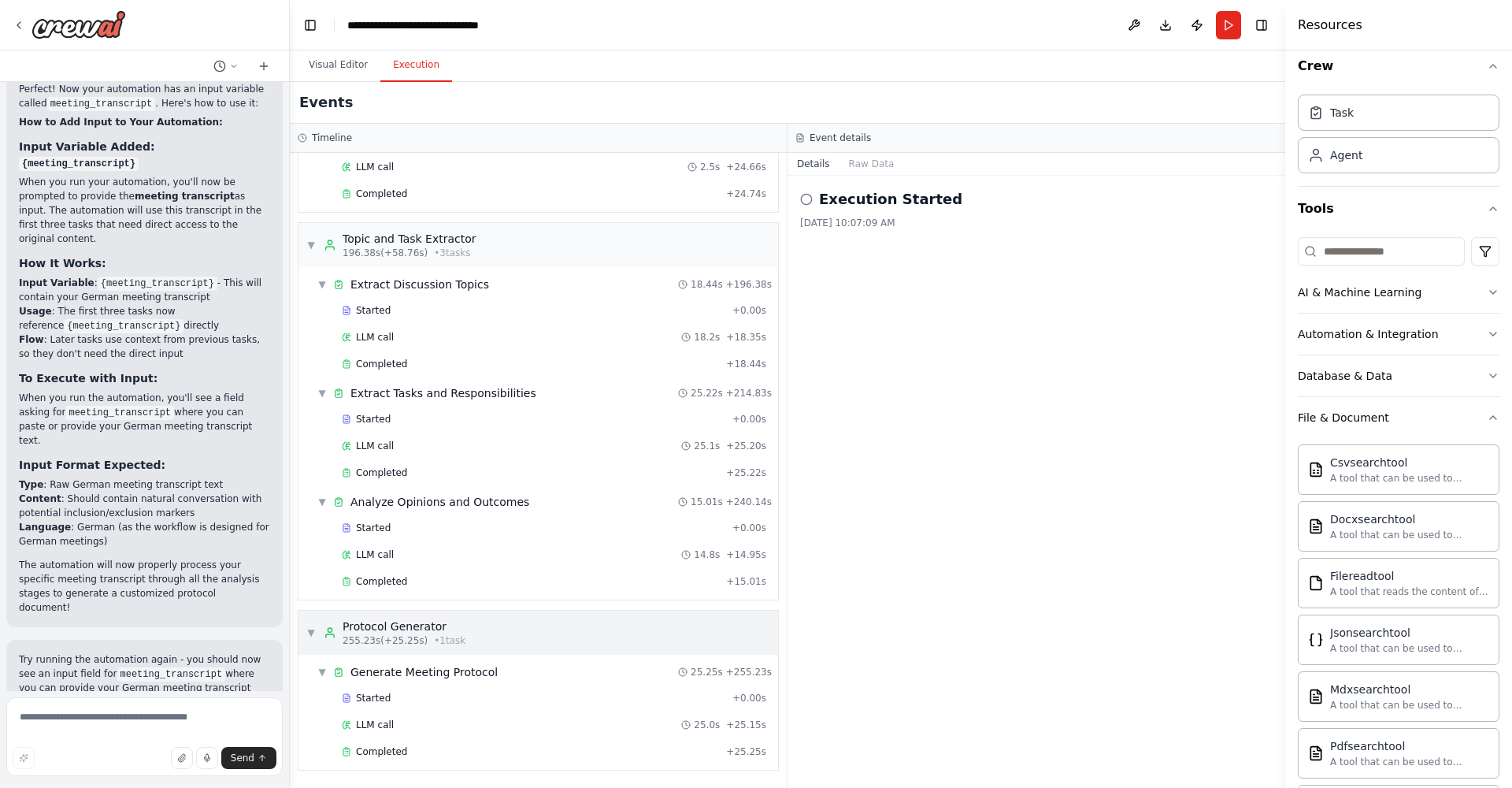
scroll to position [3758, 0]
click at [398, 743] on div "Completed + 25.25s" at bounding box center [554, 752] width 435 height 24
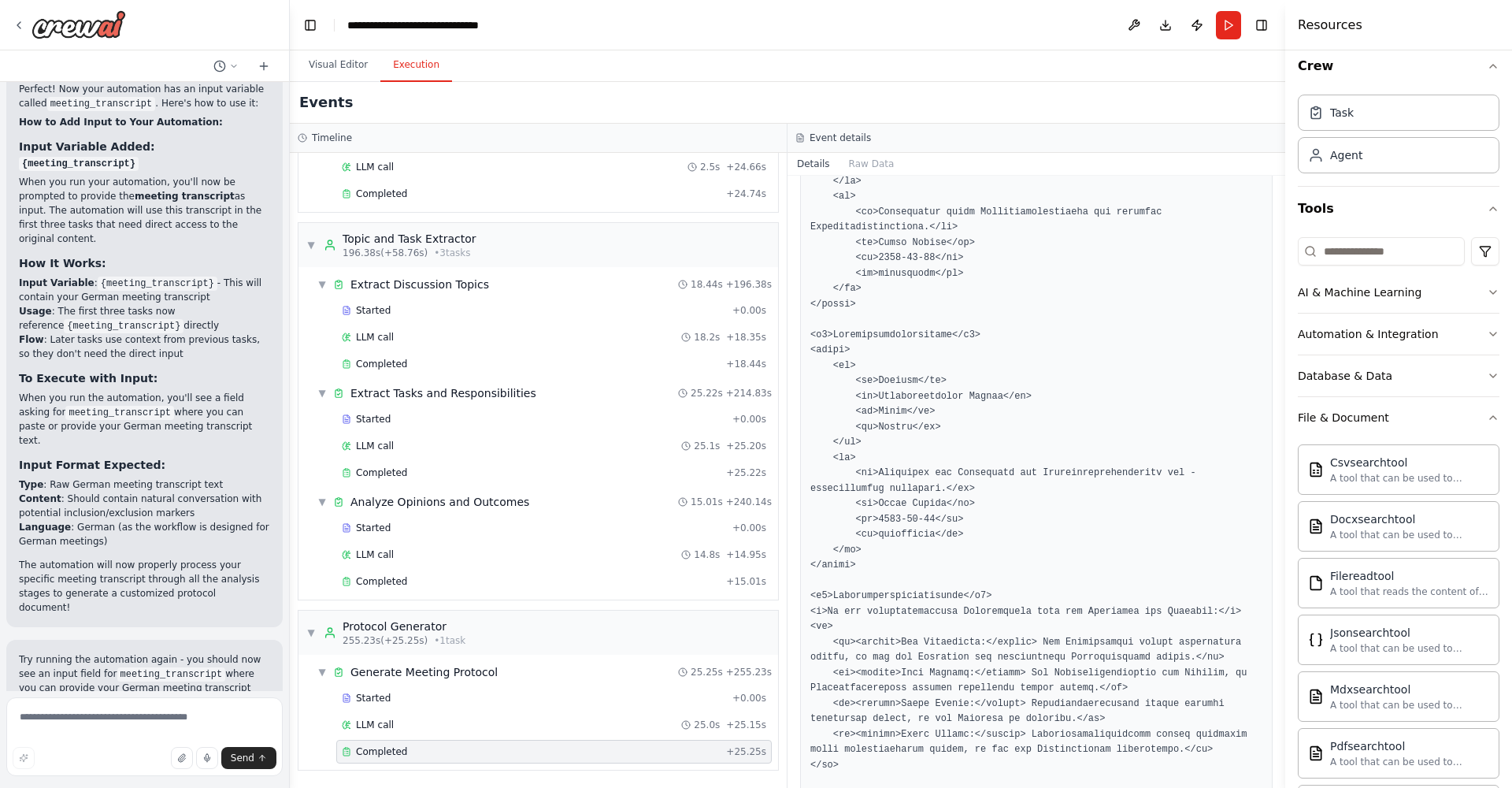
scroll to position [1836, 0]
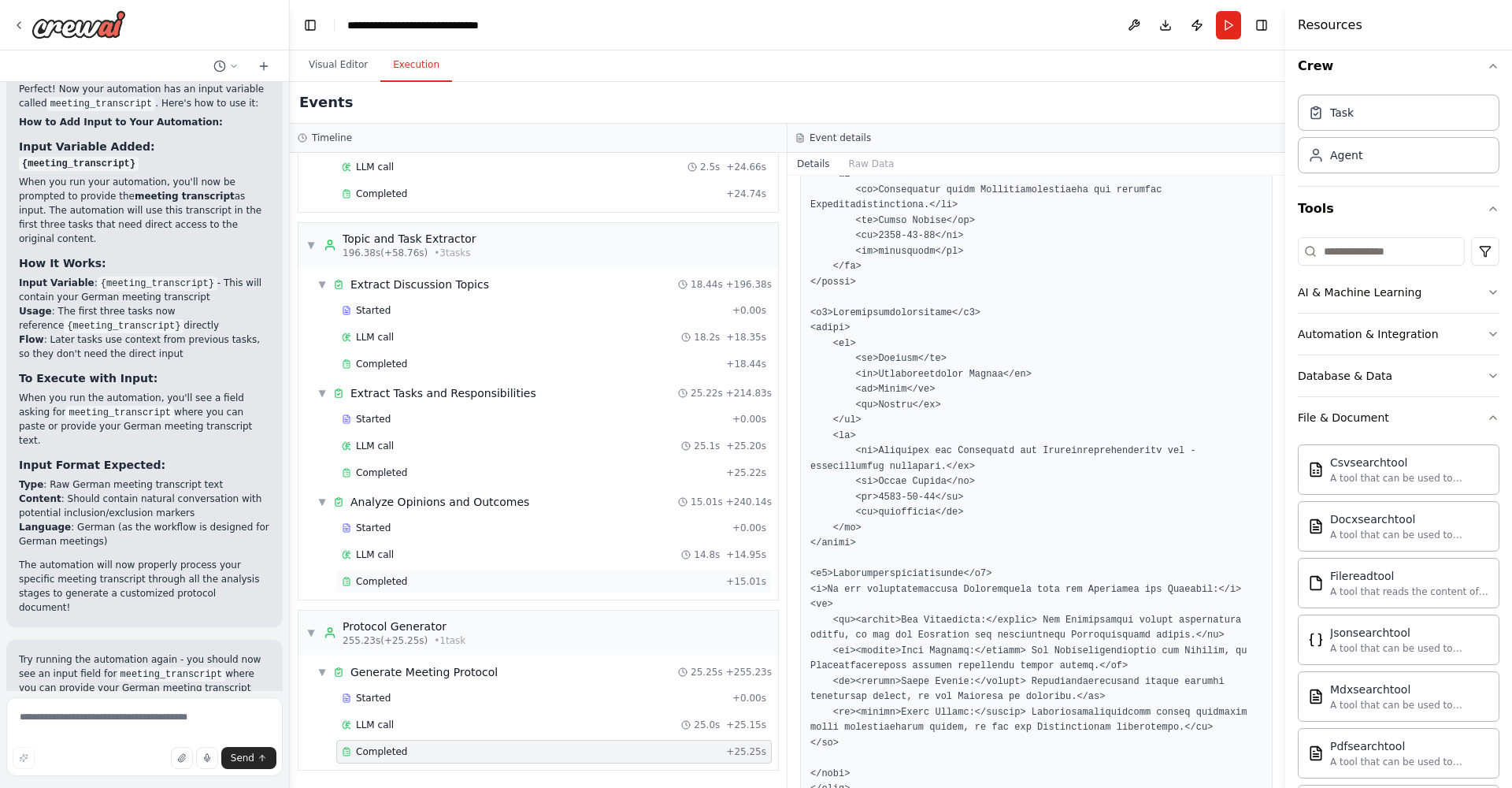
click at [432, 573] on div "Completed + 15.01s" at bounding box center [554, 582] width 435 height 24
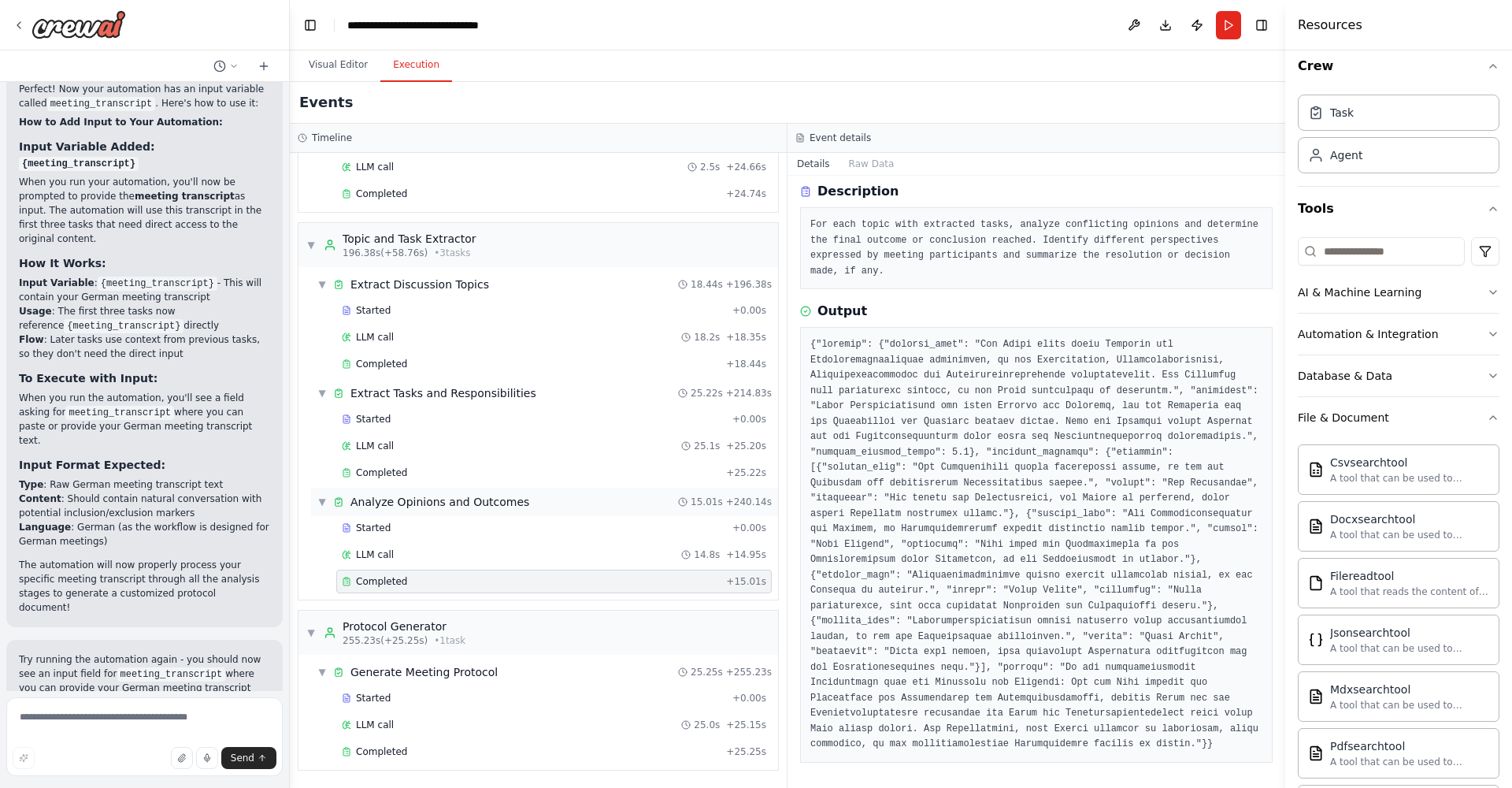
scroll to position [3704, 0]
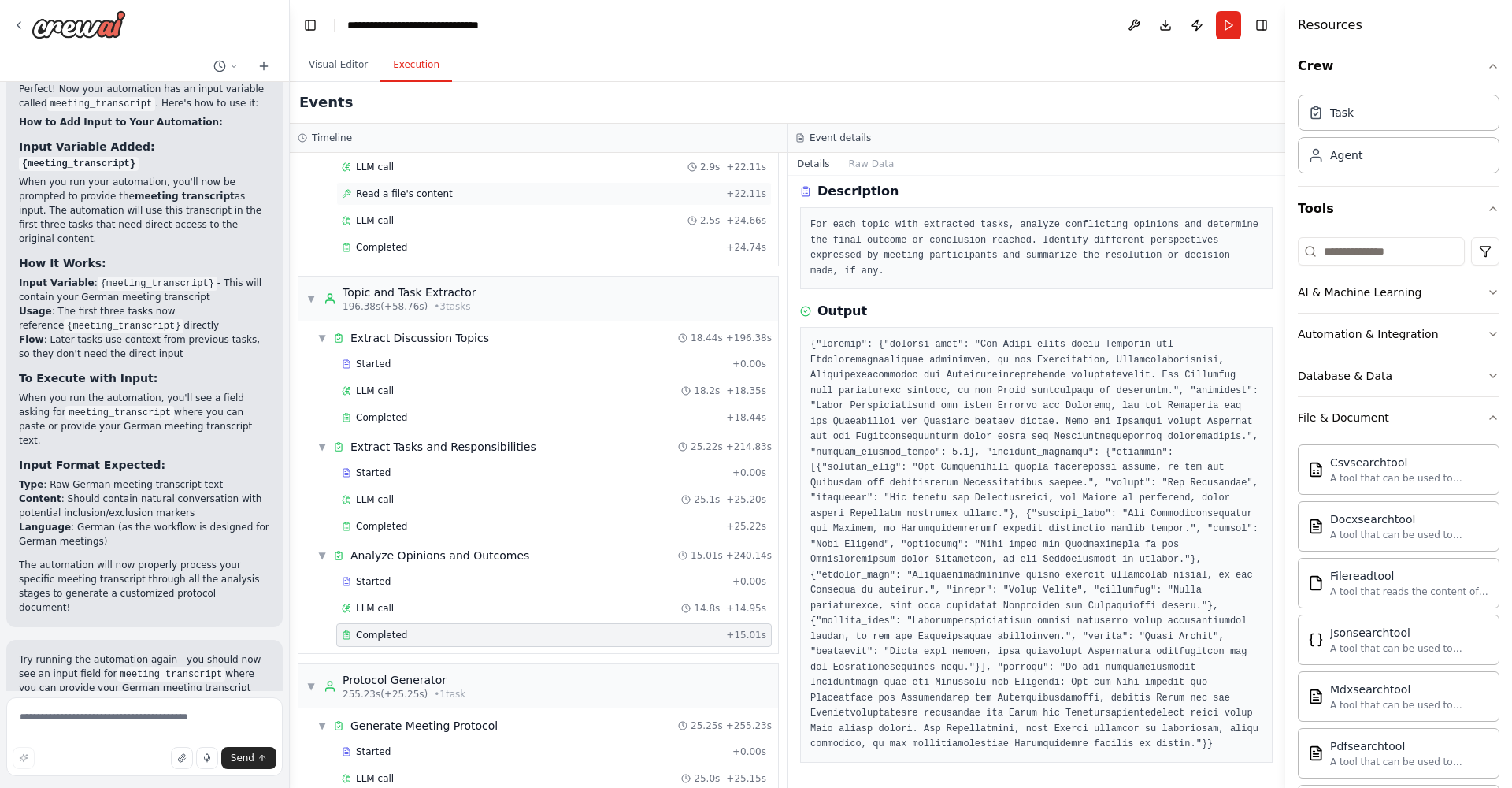
click at [434, 199] on span "Read a file's content" at bounding box center [404, 194] width 97 height 13
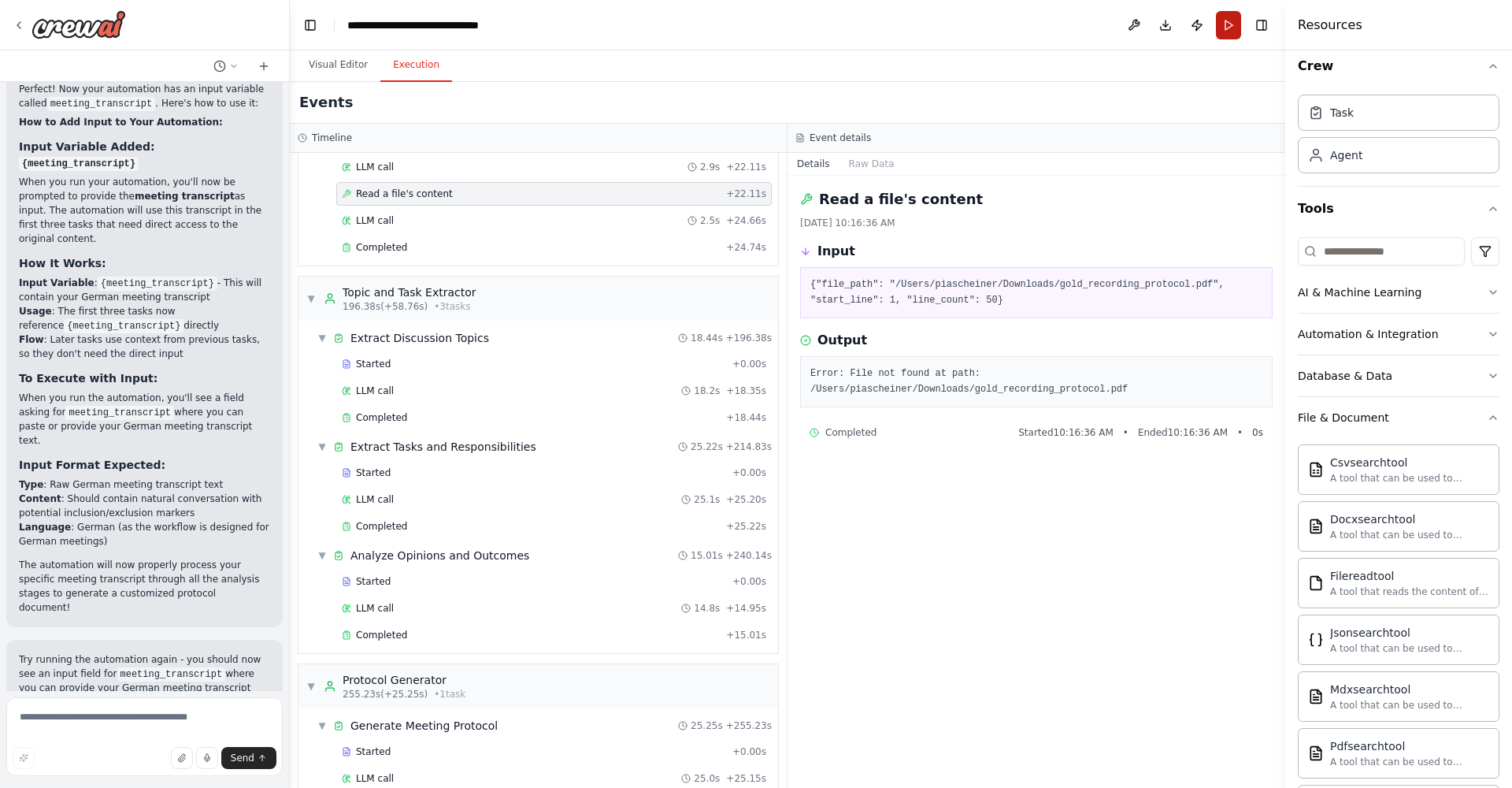
click at [1231, 32] on button "Run" at bounding box center [1229, 26] width 26 height 29
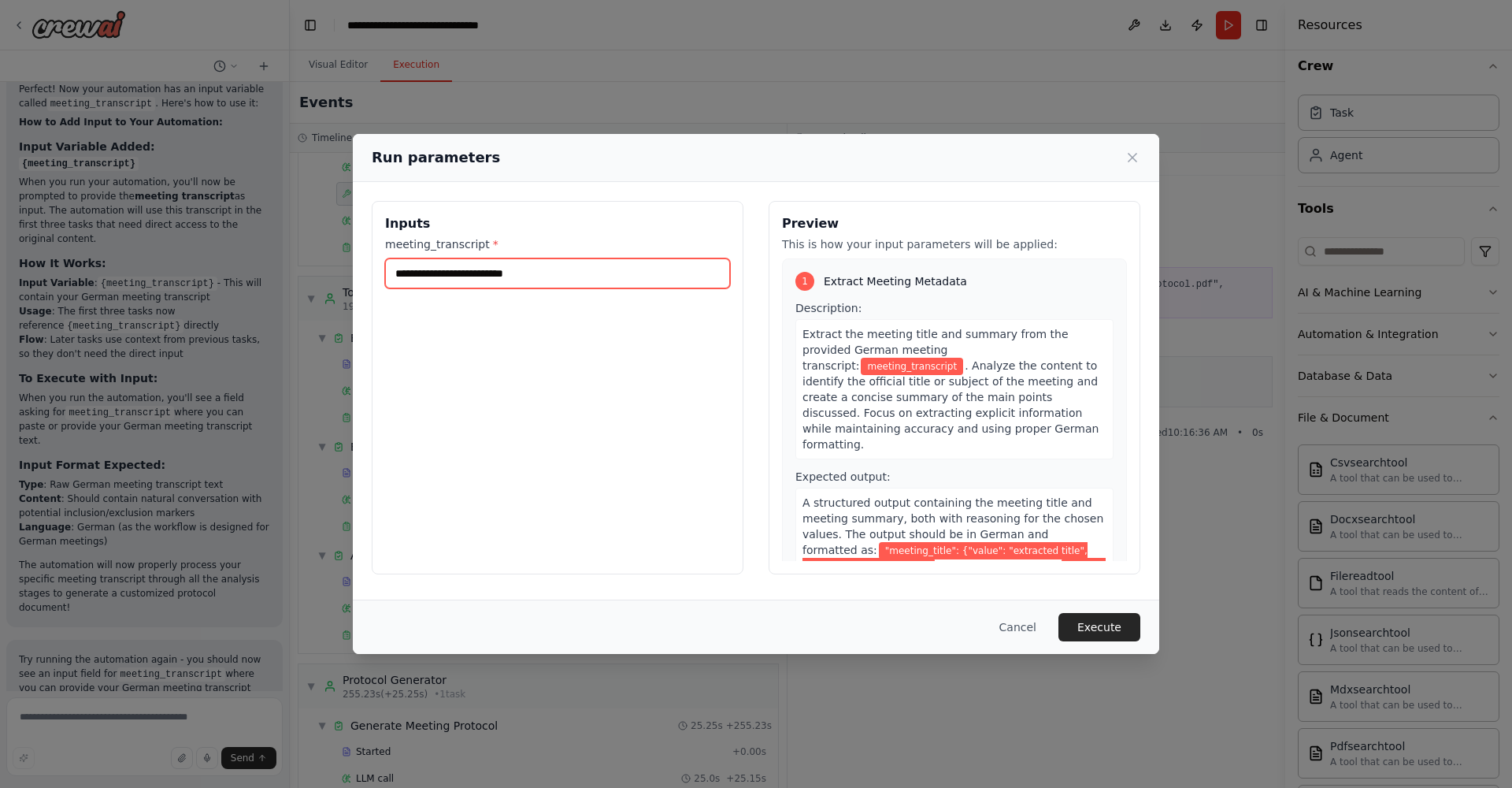
click at [540, 275] on input "meeting_transcript *" at bounding box center [558, 273] width 345 height 30
paste input "**********"
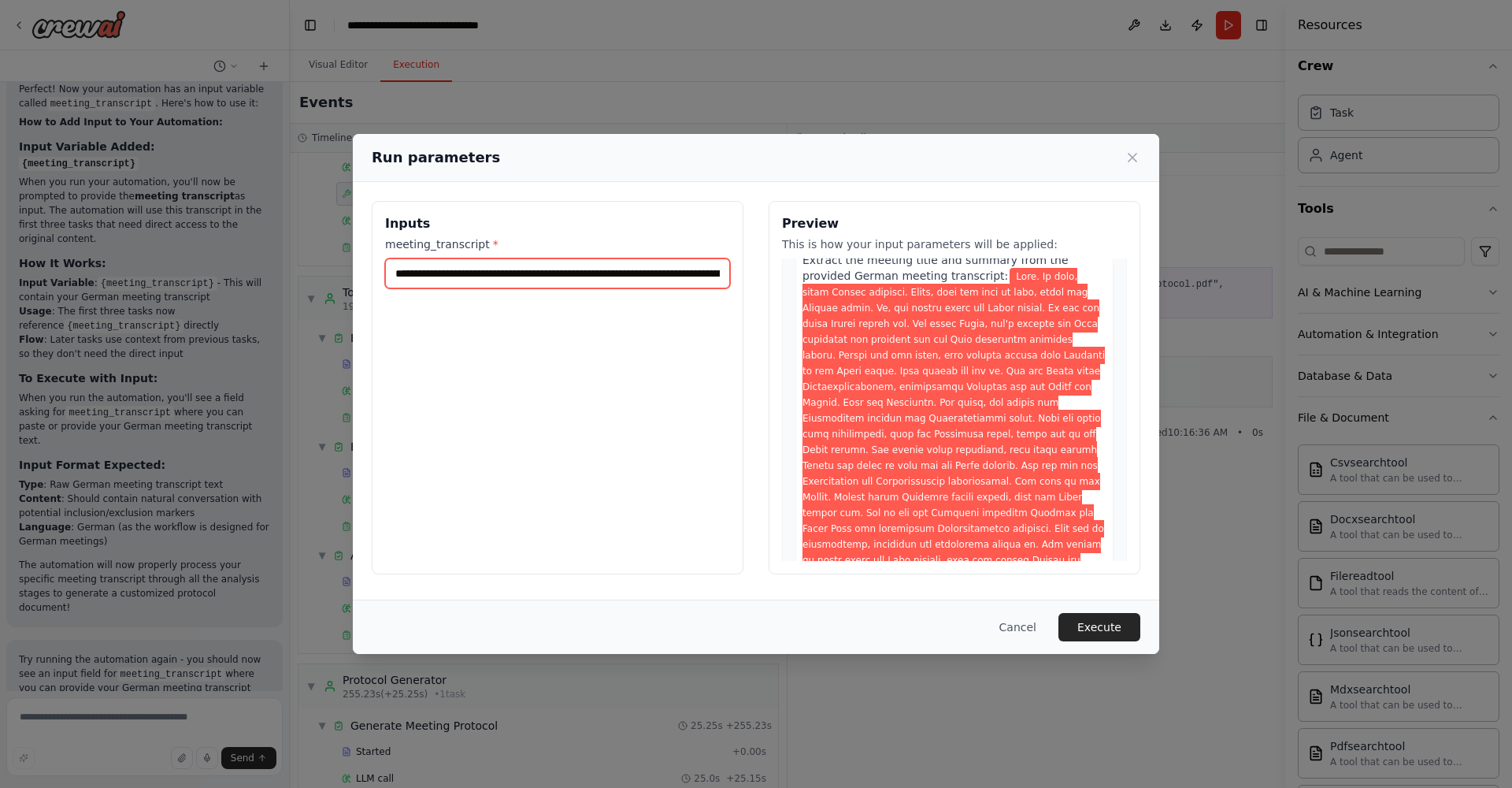
scroll to position [350, 0]
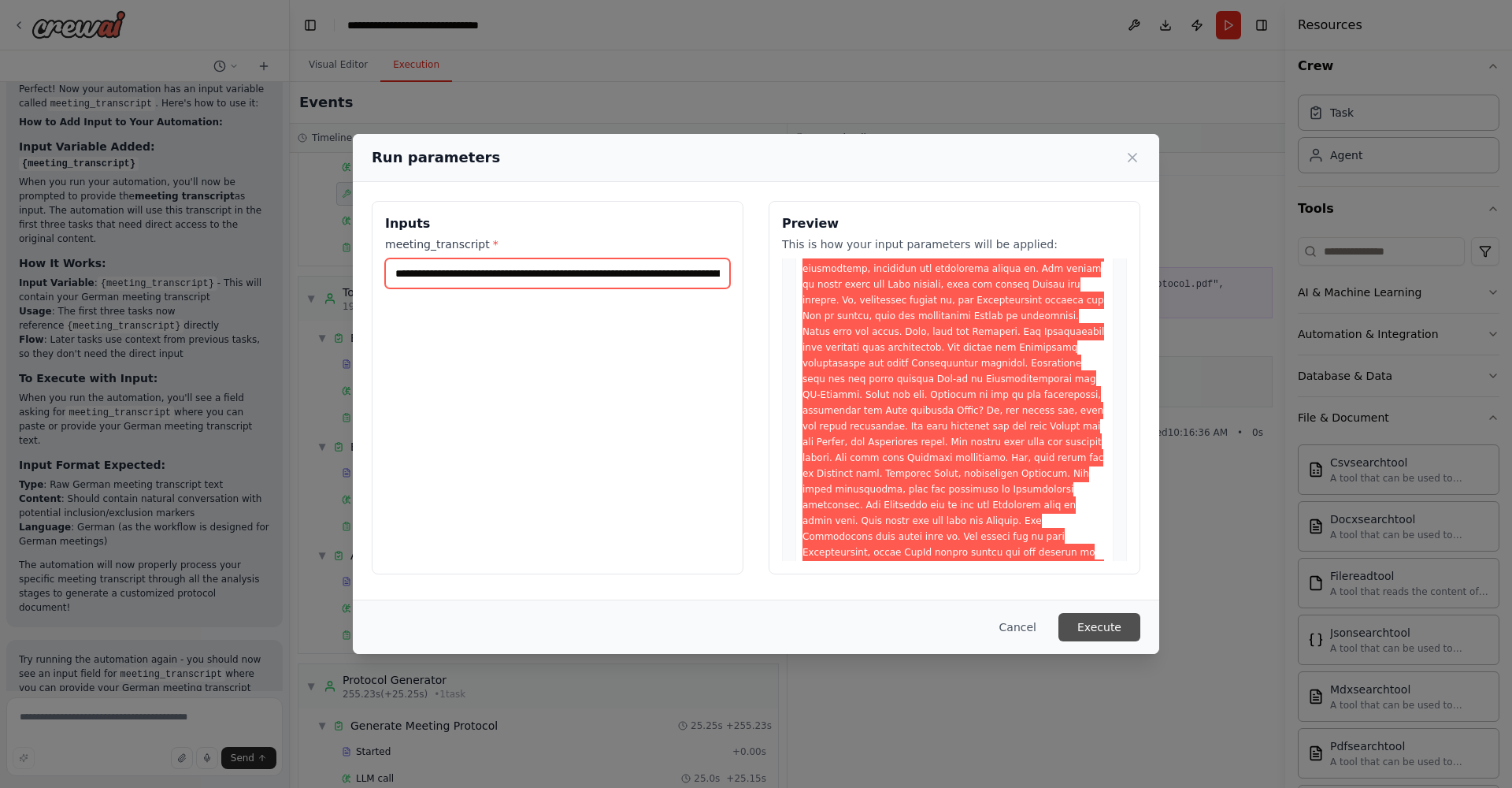
type input "**********"
click at [1089, 625] on button "Execute" at bounding box center [1099, 627] width 82 height 29
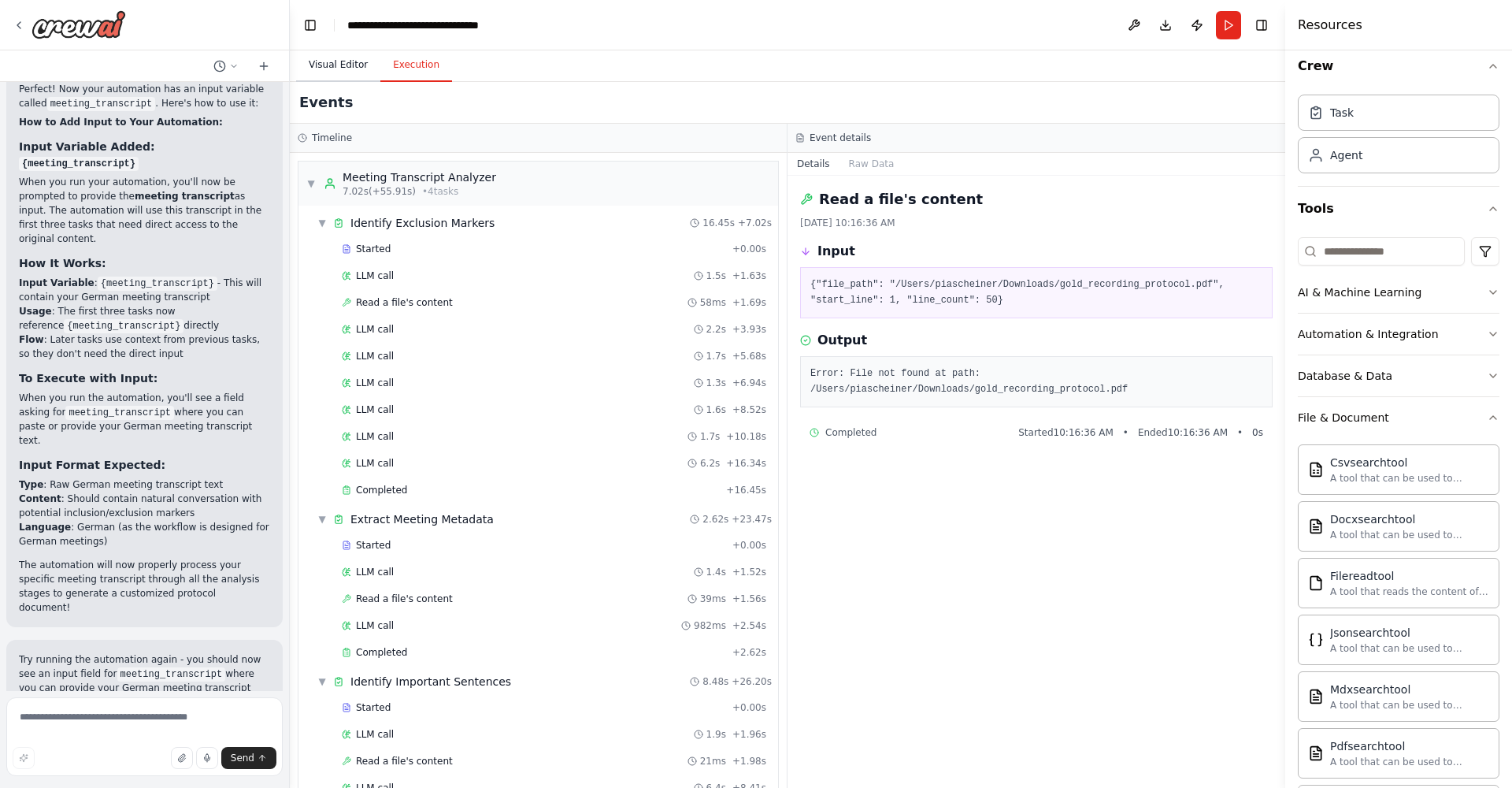
click at [339, 67] on button "Visual Editor" at bounding box center [339, 65] width 85 height 33
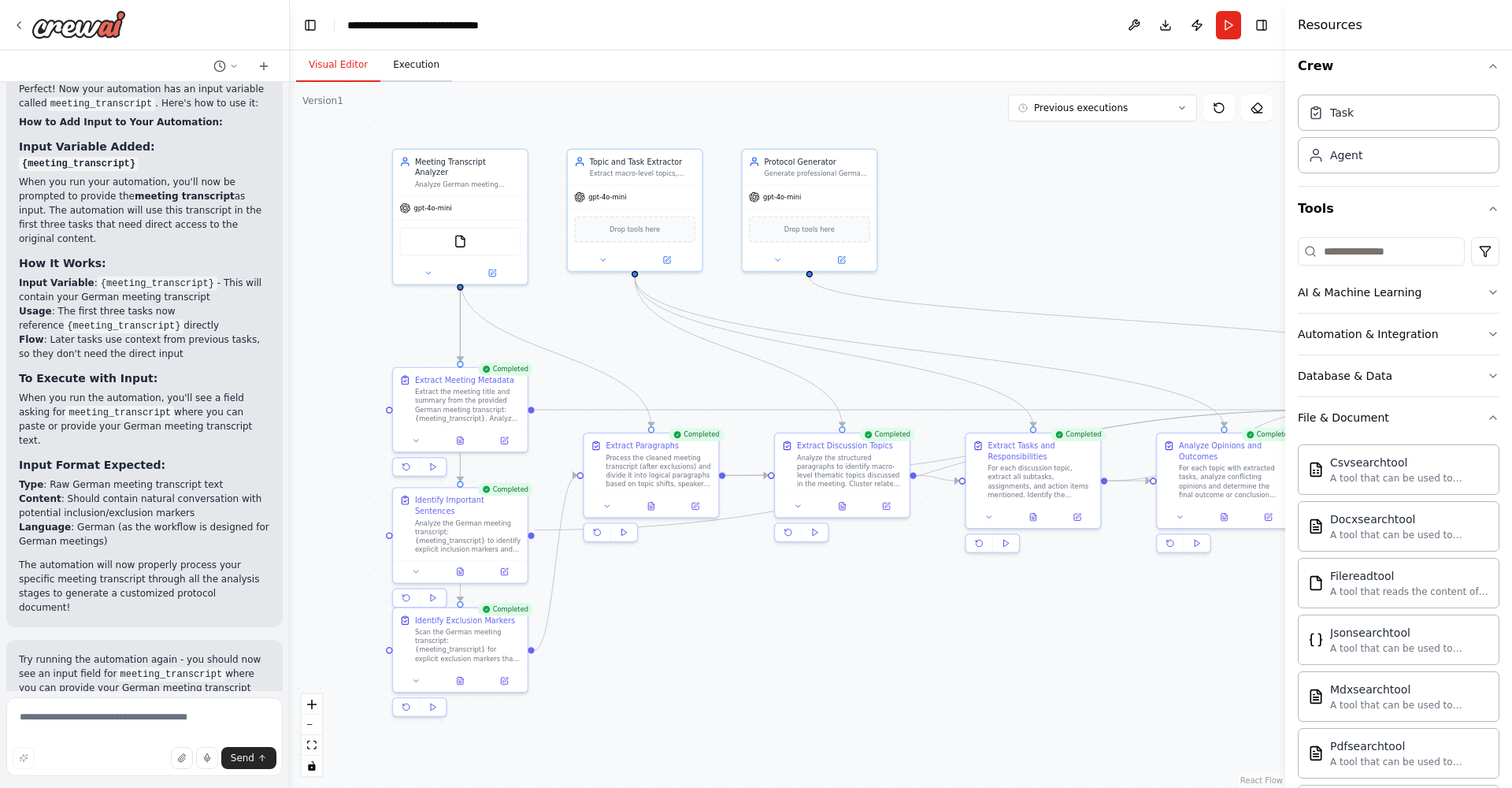
click at [432, 71] on button "Execution" at bounding box center [416, 65] width 72 height 33
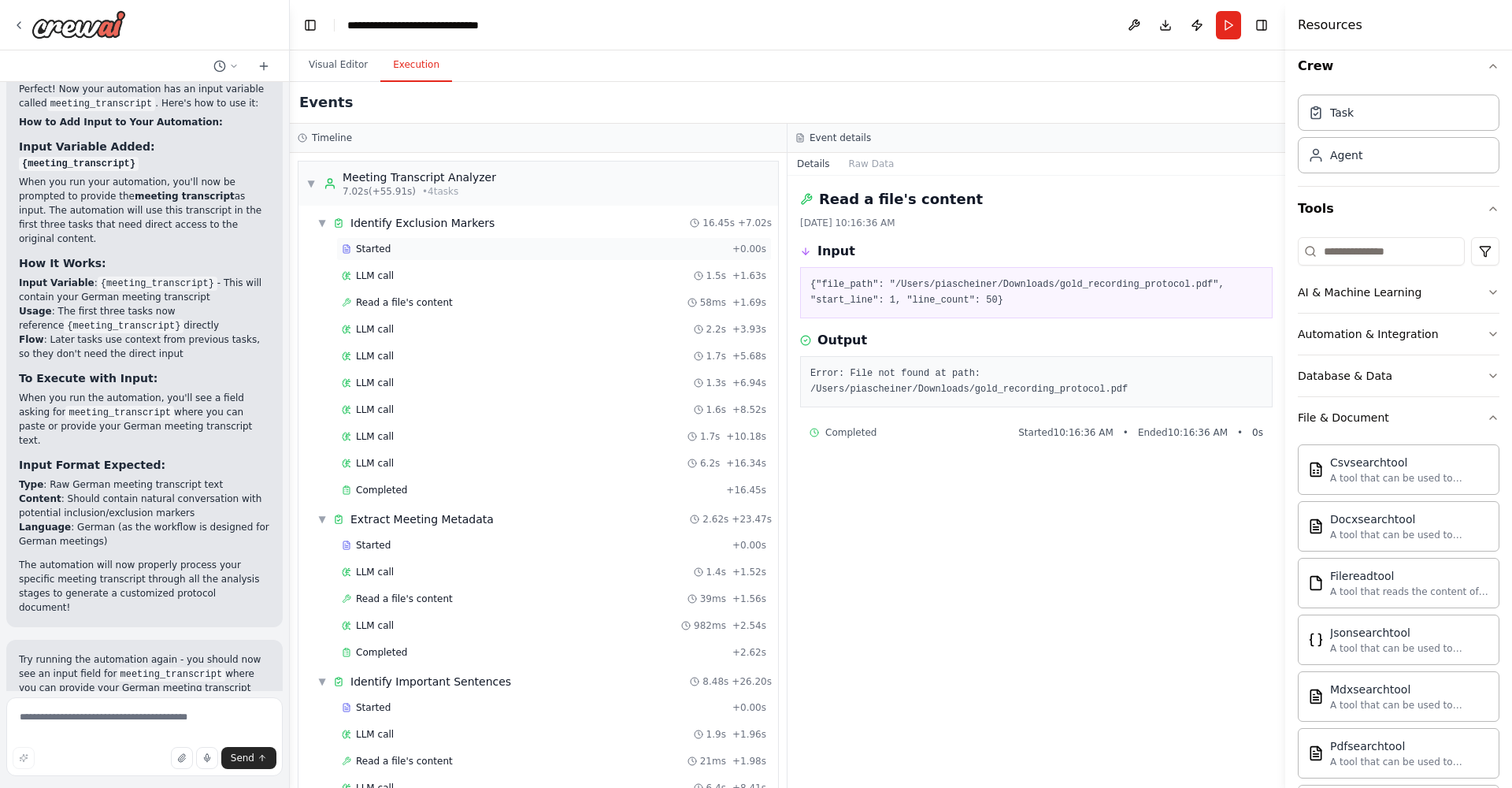
click at [443, 255] on div "Started" at bounding box center [534, 249] width 384 height 13
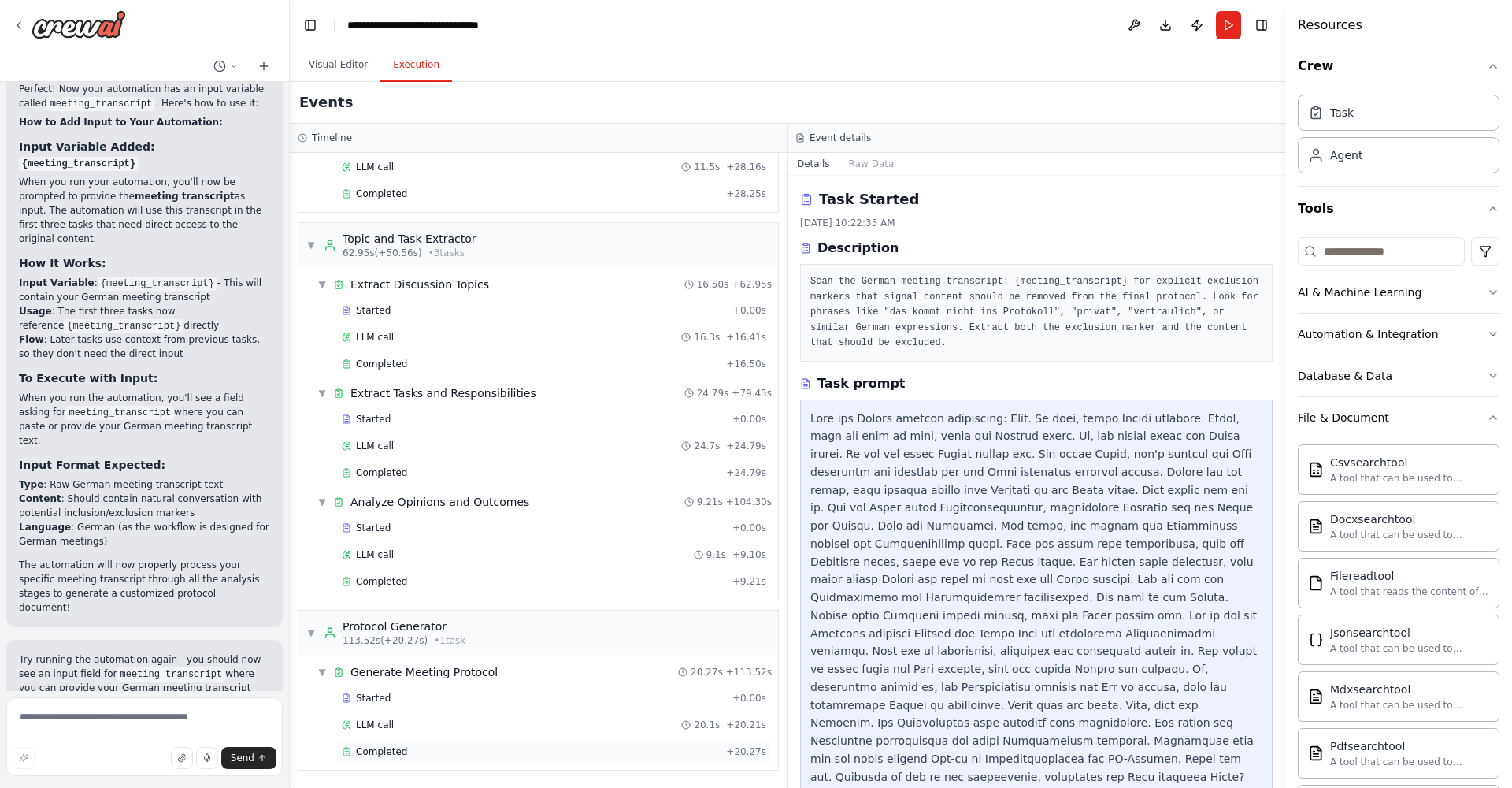
scroll to position [1159, 0]
click at [431, 747] on div "Completed" at bounding box center [530, 752] width 378 height 13
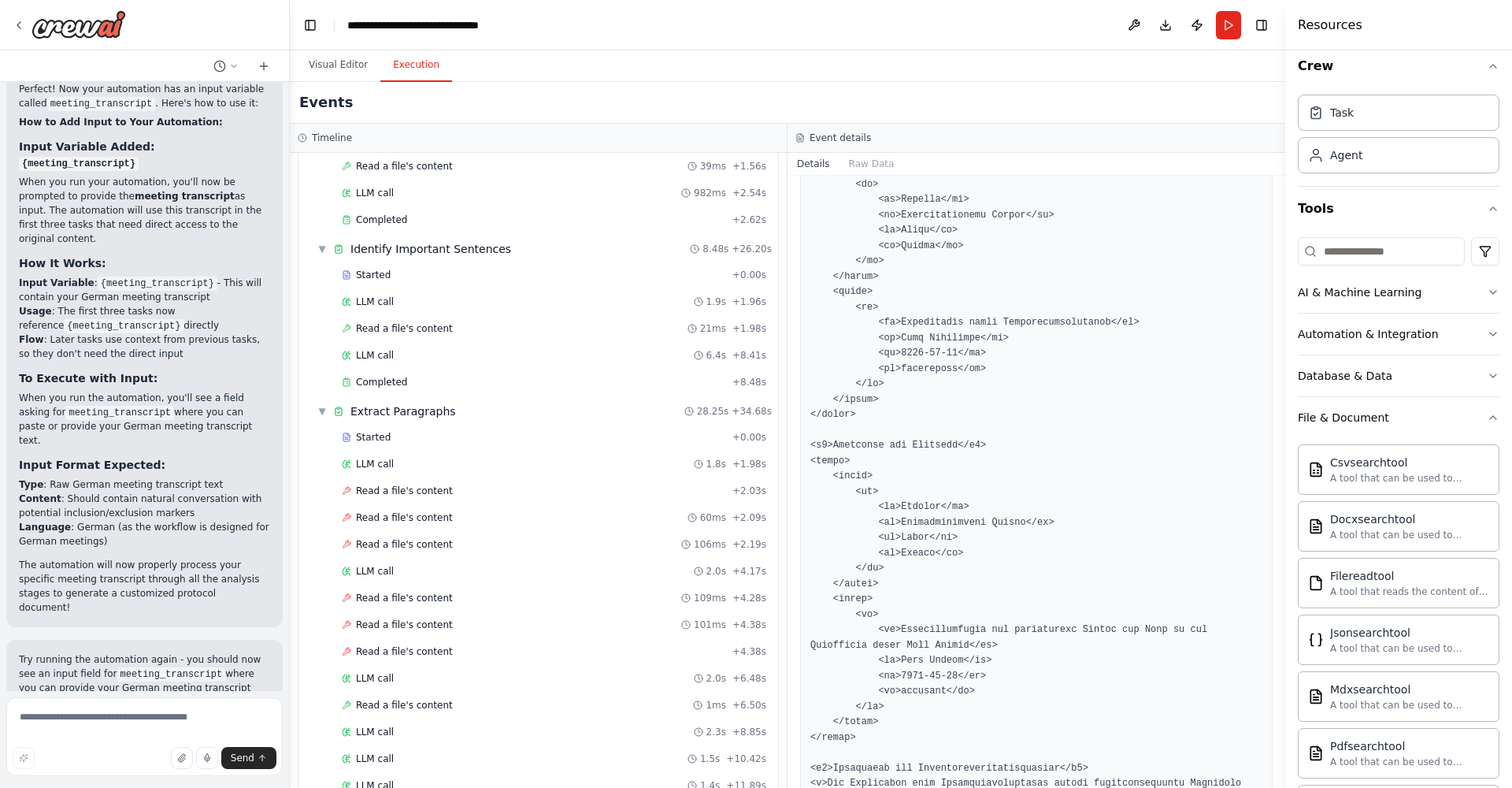
scroll to position [421, 0]
